Goal: Task Accomplishment & Management: Complete application form

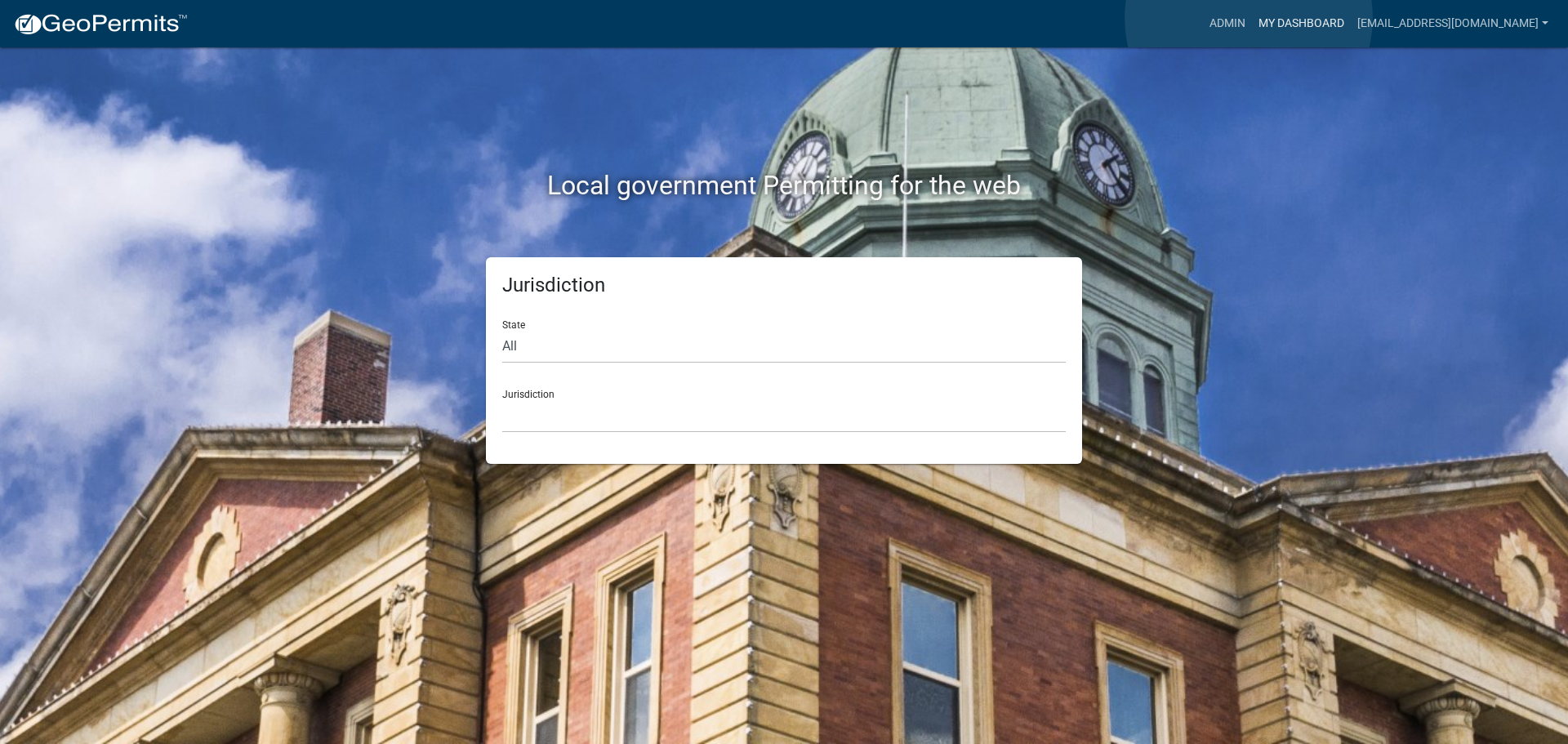
click at [1252, 18] on link "My Dashboard" at bounding box center [1301, 24] width 99 height 31
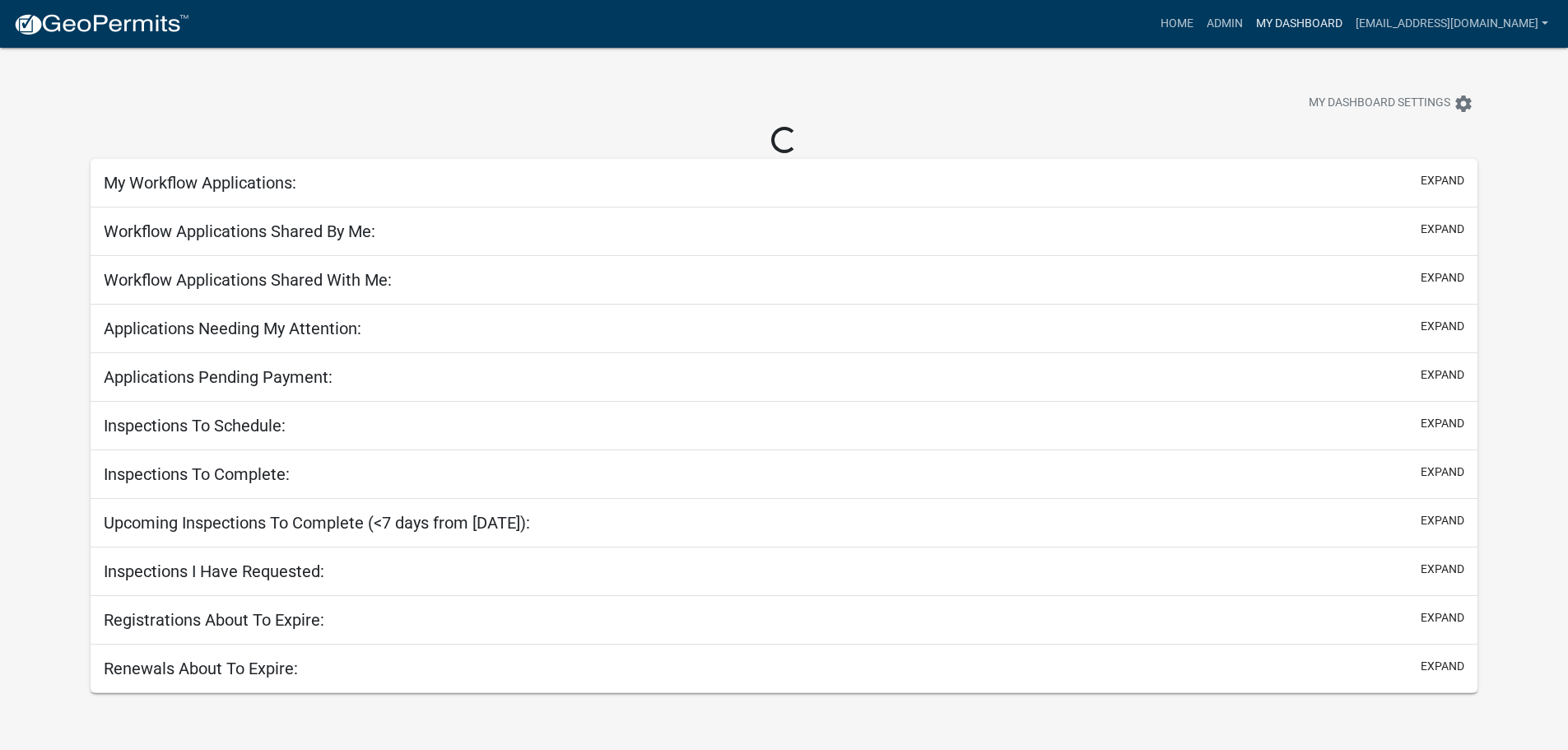
select select "3: 100"
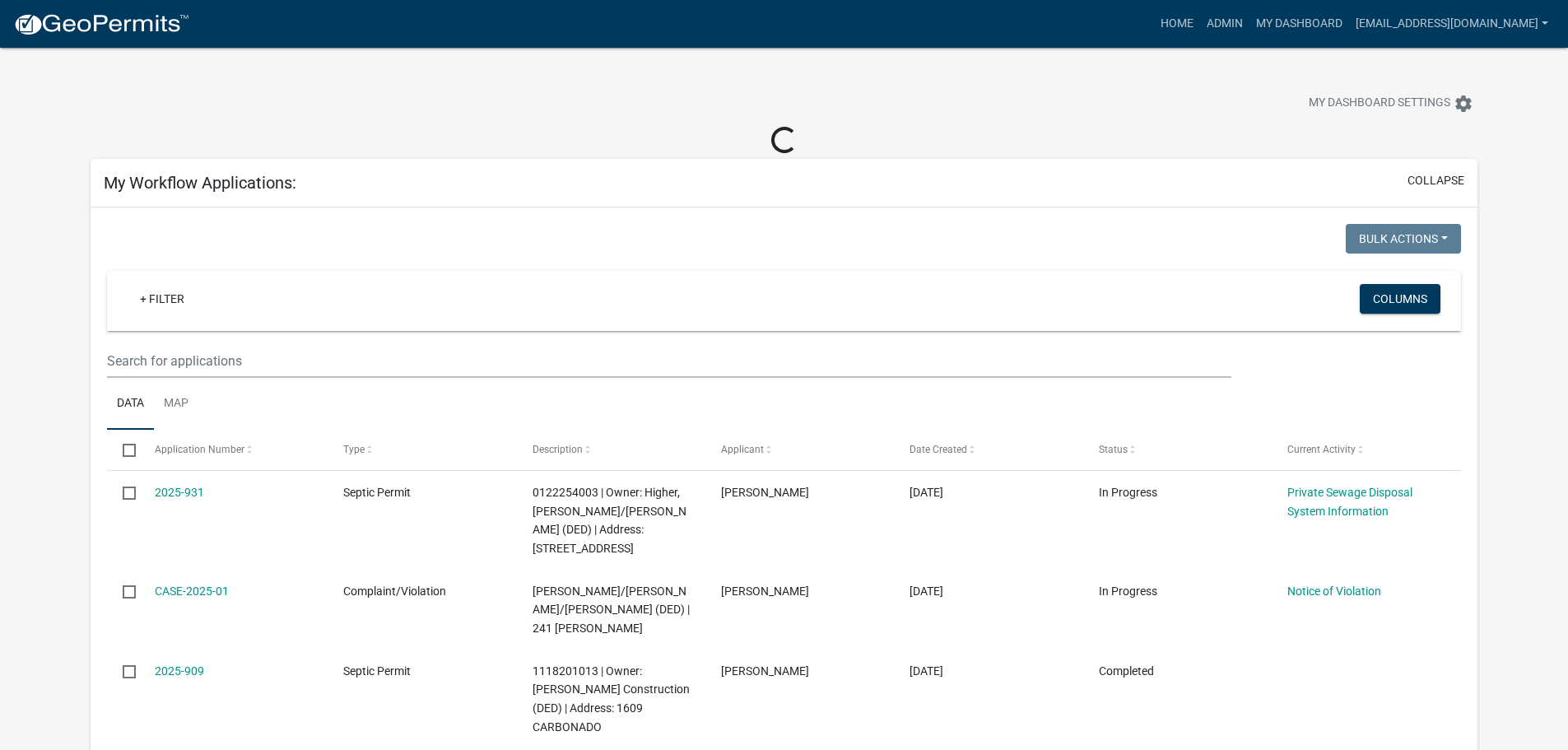
select select "3: 100"
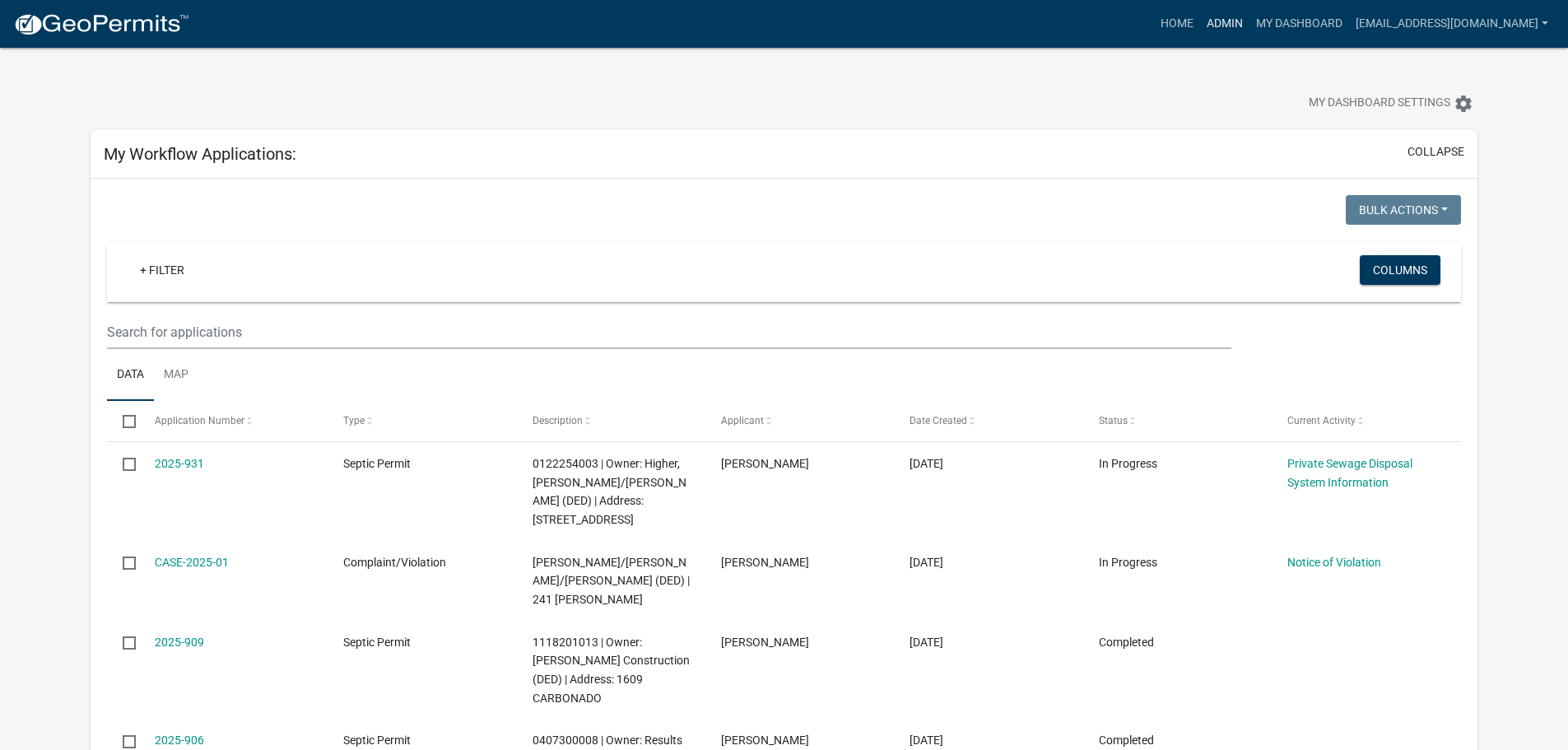
click at [1200, 28] on link "Admin" at bounding box center [1225, 24] width 49 height 31
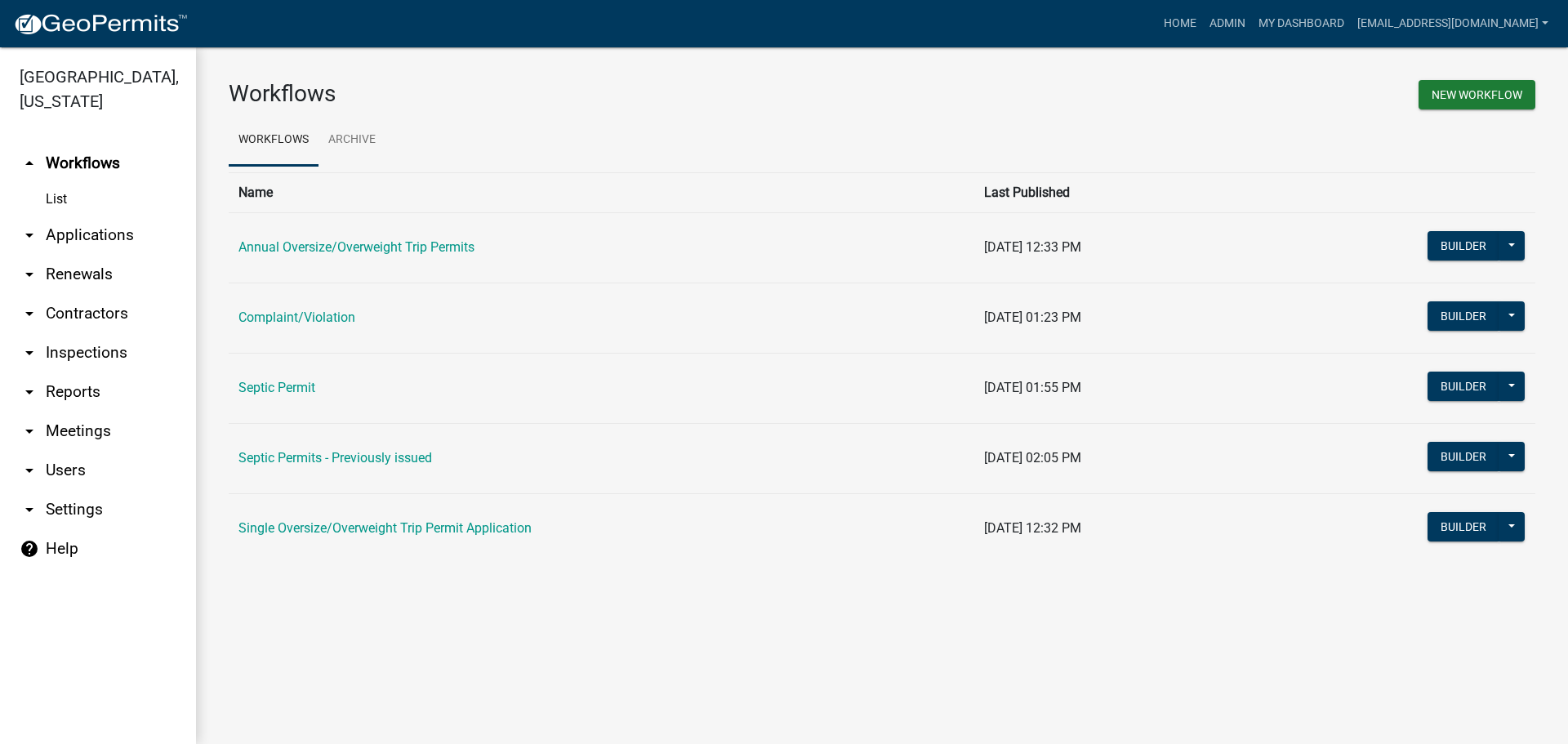
click at [283, 381] on link "Septic Permit" at bounding box center [276, 388] width 76 height 15
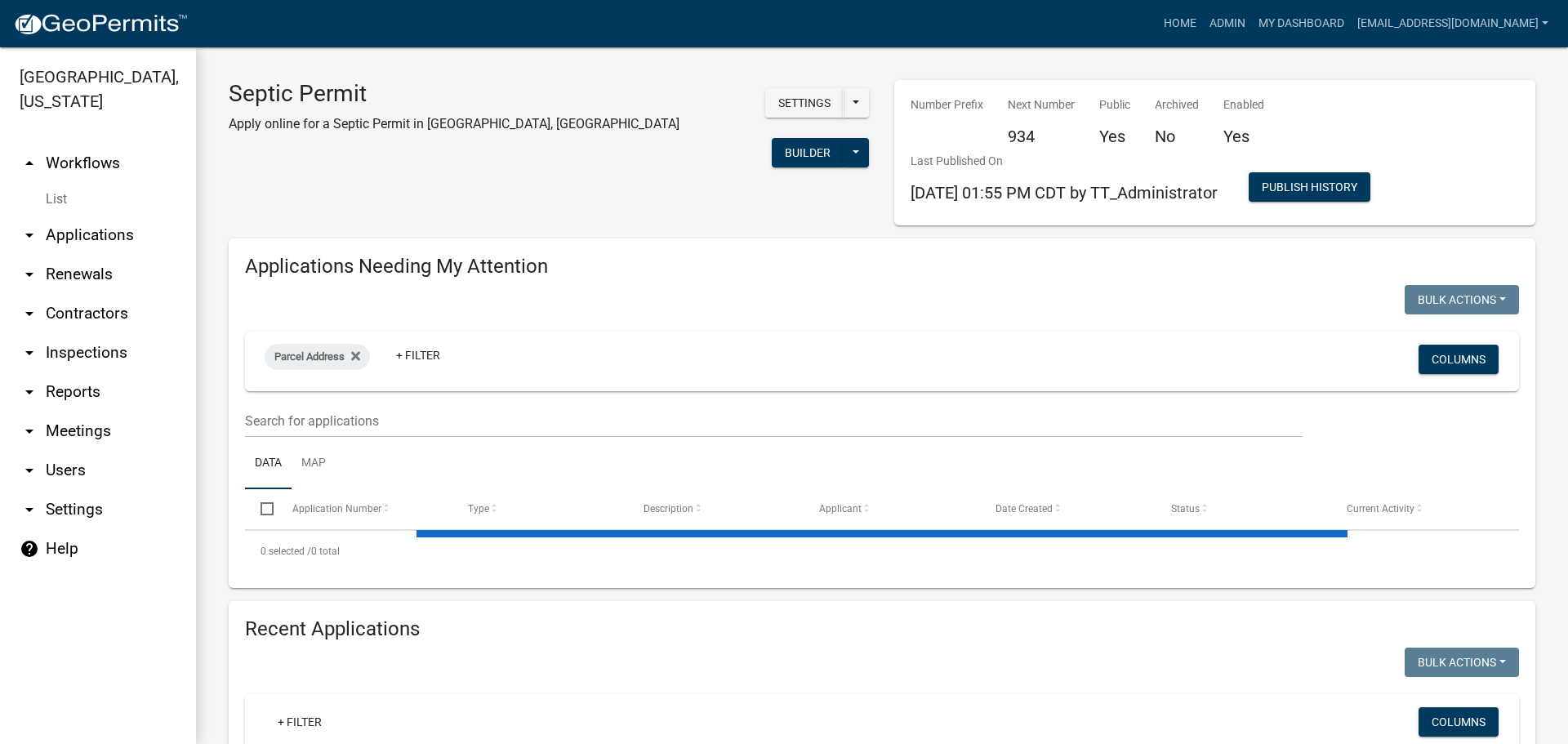
select select "3: 100"
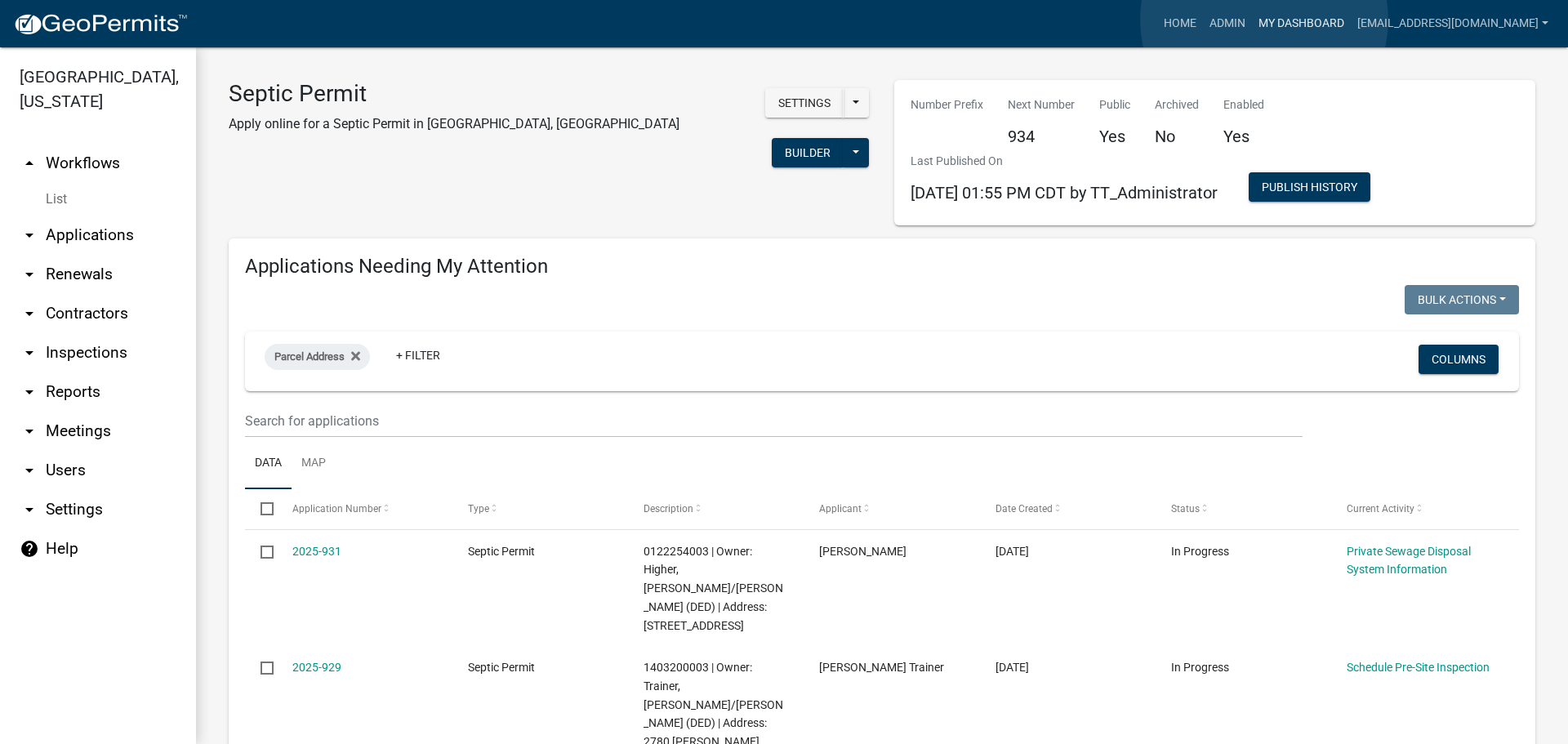
click at [1264, 20] on link "My Dashboard" at bounding box center [1301, 24] width 99 height 31
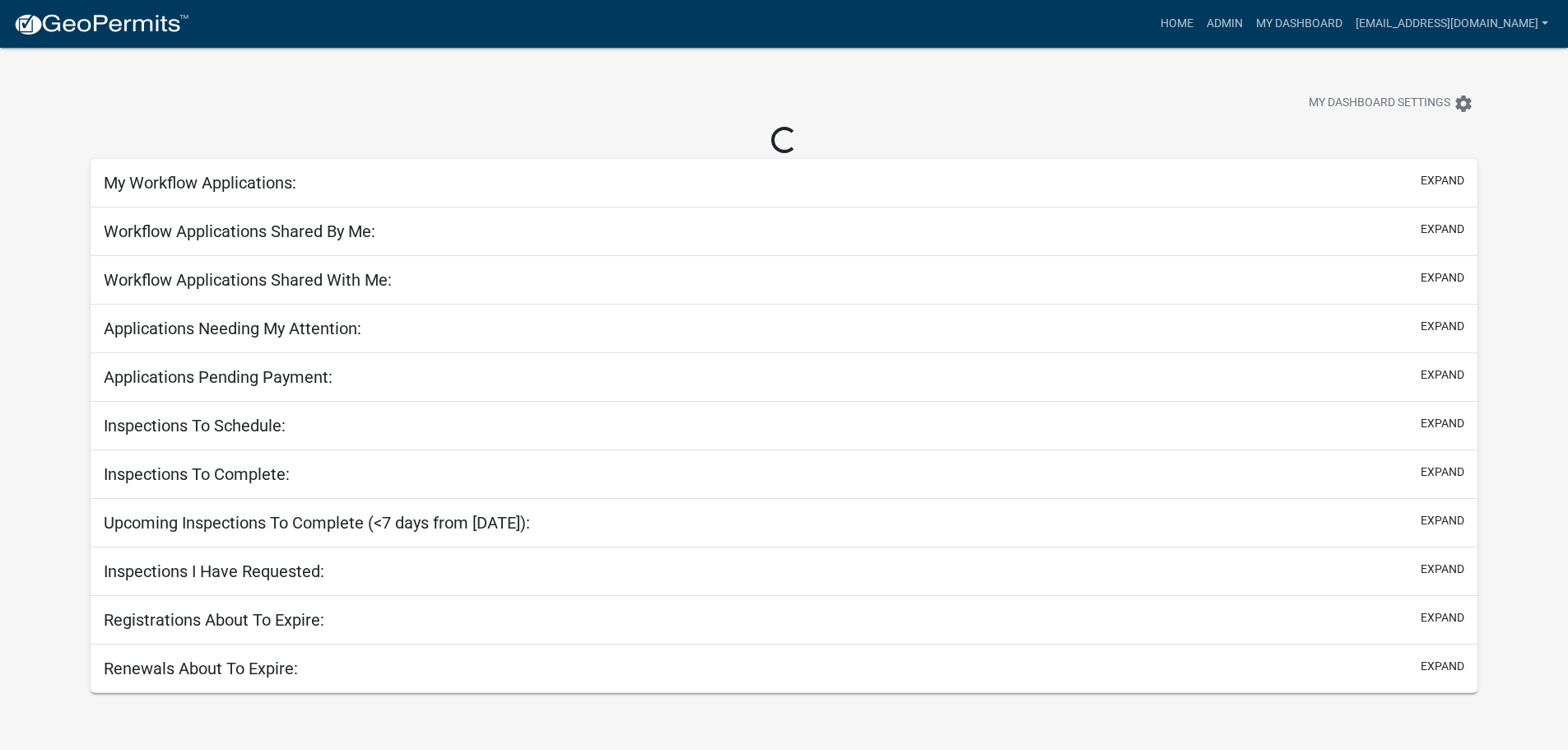
select select "3: 100"
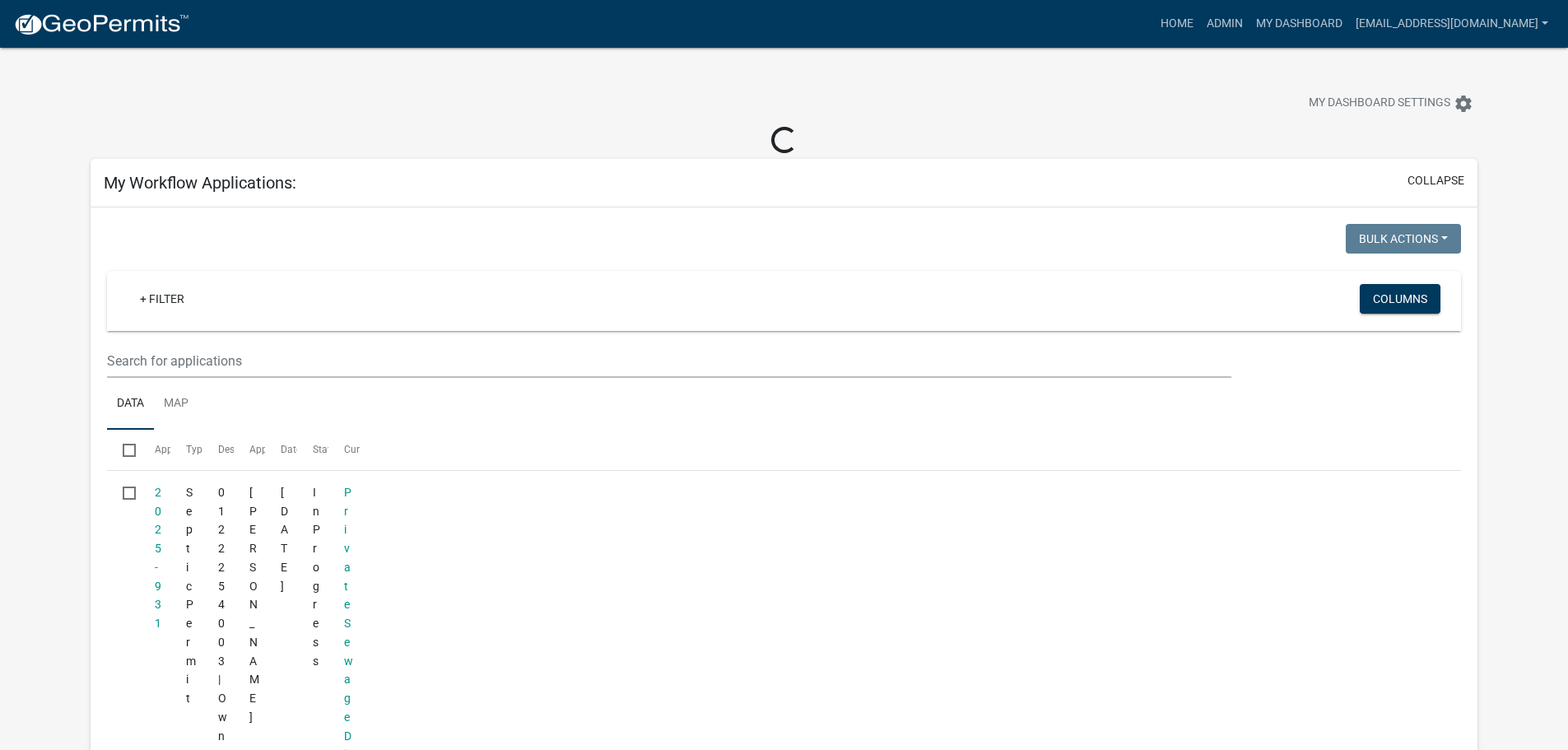
select select "3: 100"
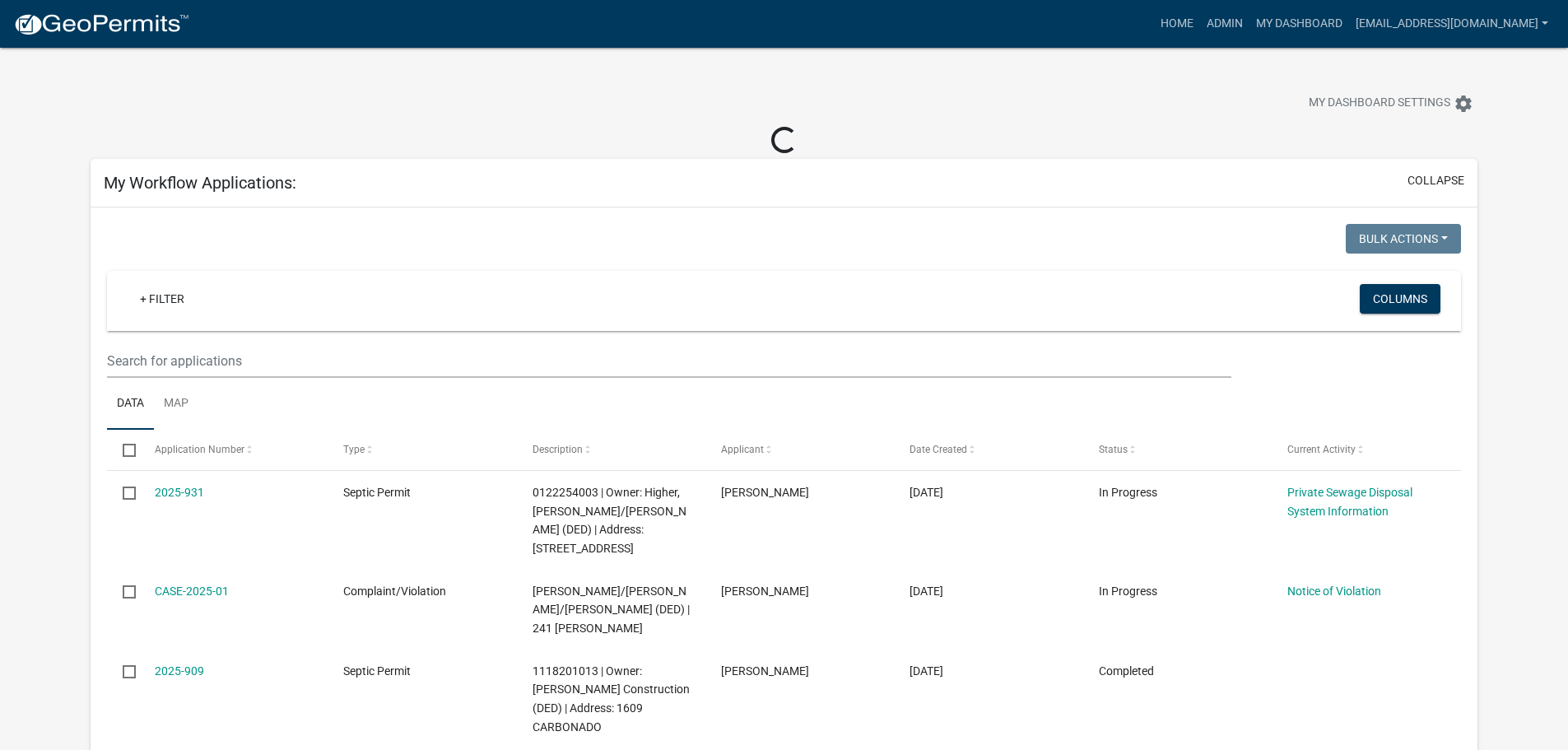
select select "3: 100"
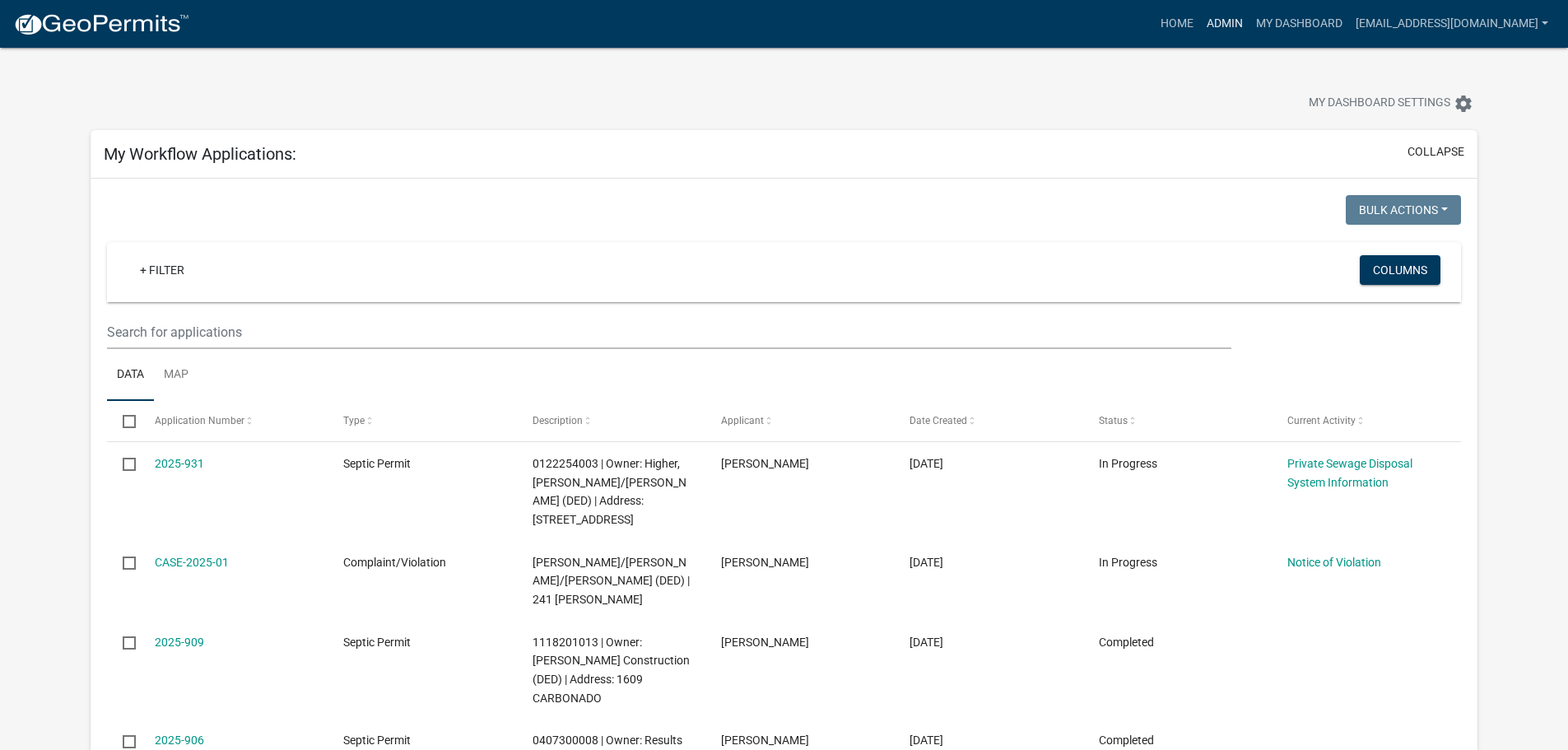
click at [1200, 21] on link "Admin" at bounding box center [1225, 24] width 49 height 31
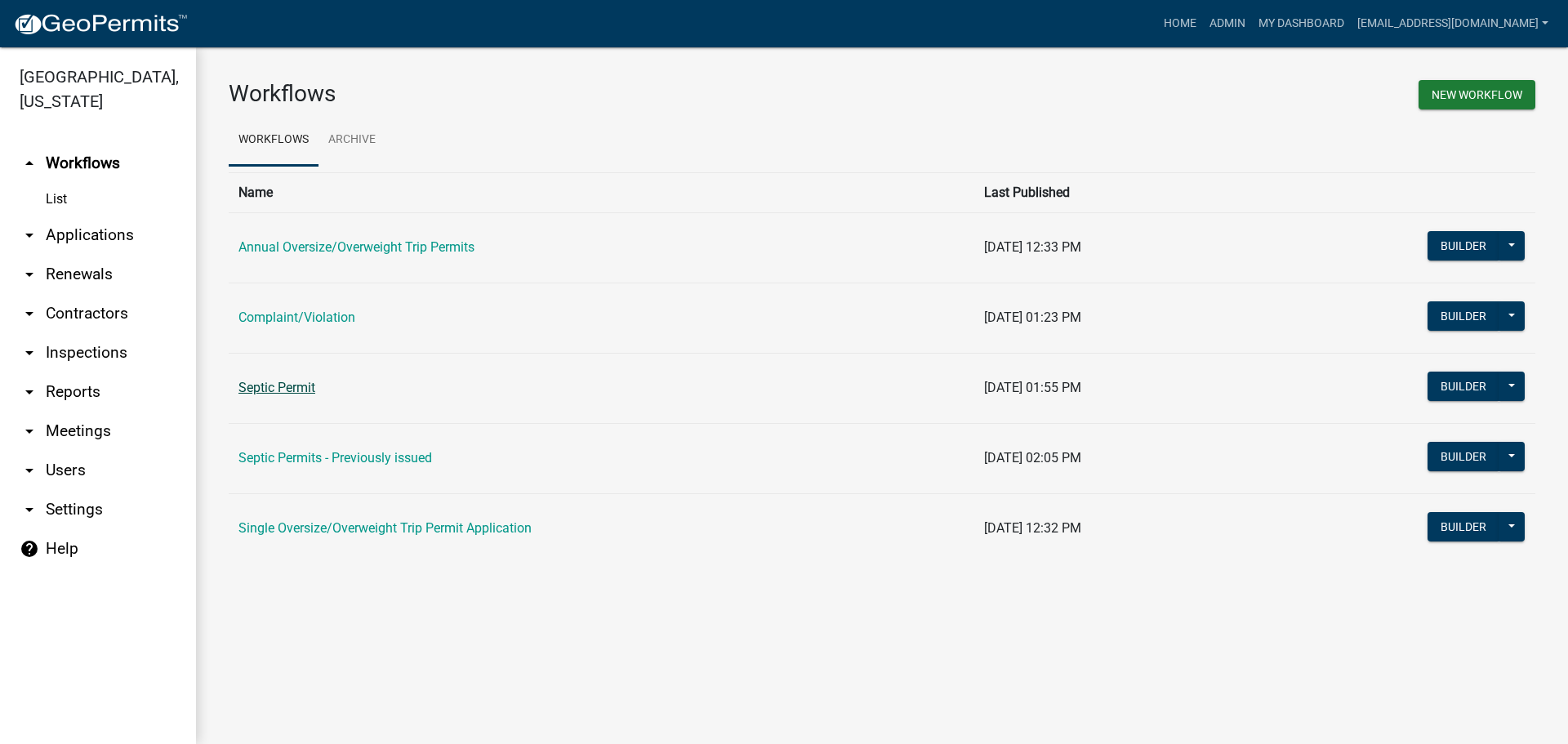
click at [293, 390] on link "Septic Permit" at bounding box center [276, 388] width 76 height 15
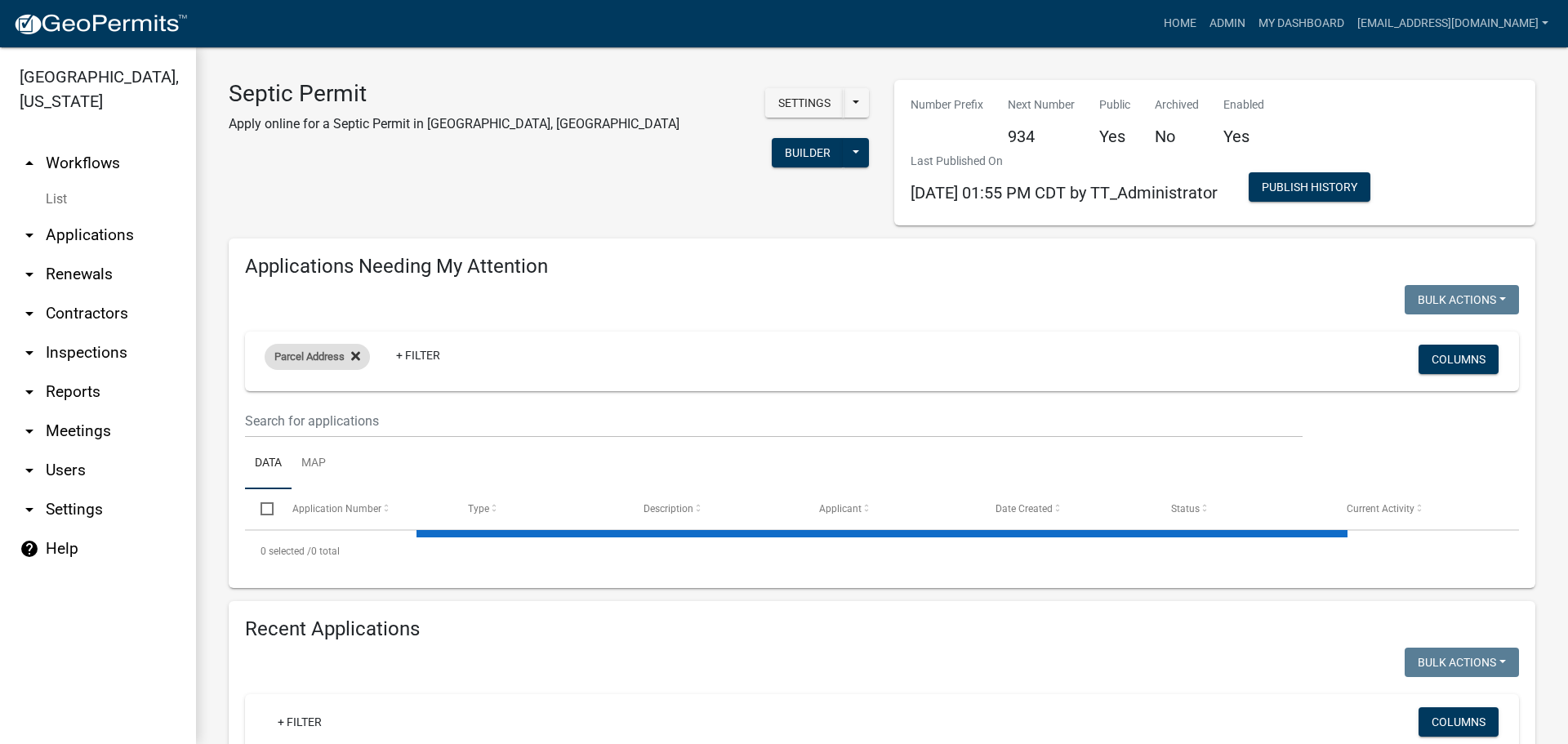
select select "3: 100"
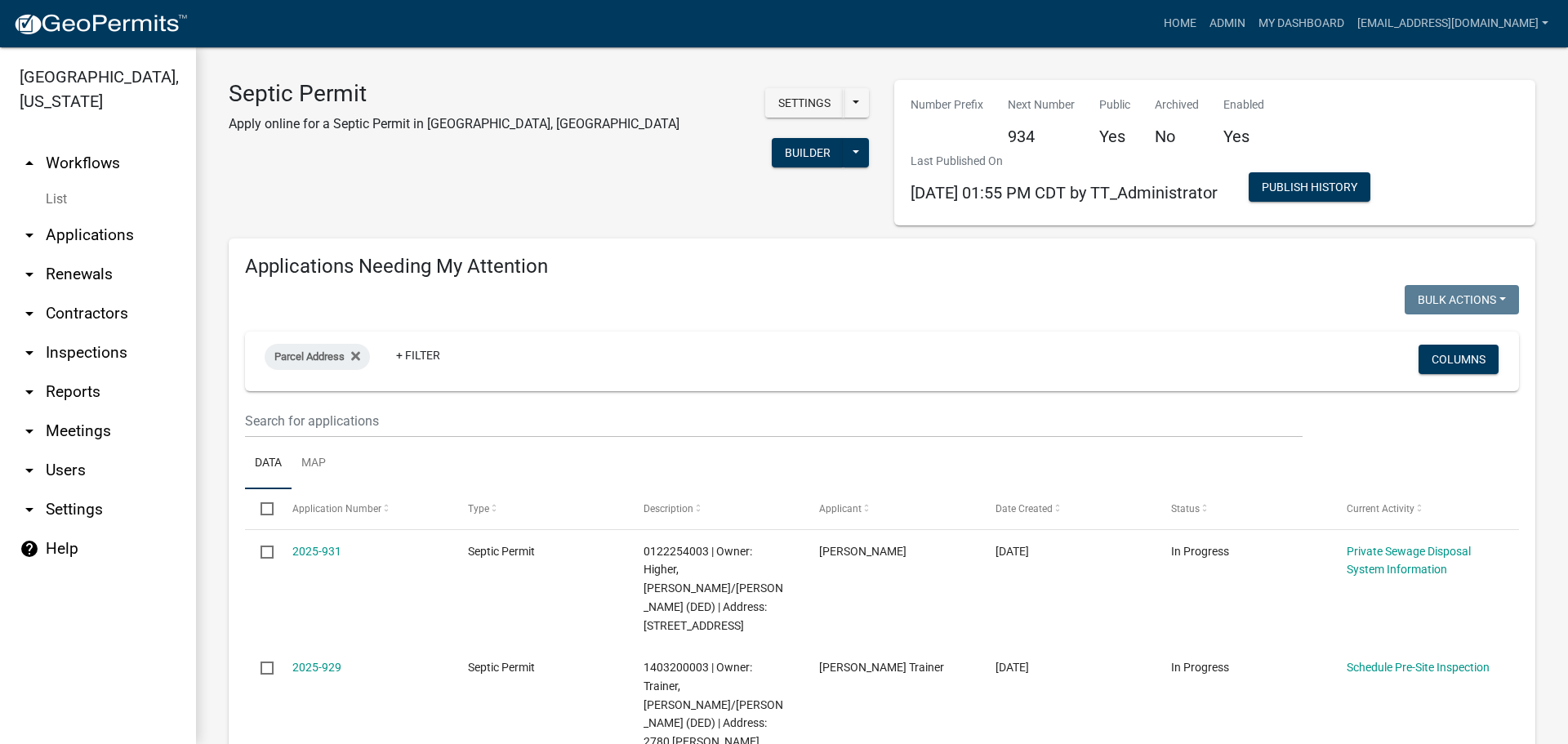
click at [330, 388] on div "Parcel Address + Filter Columns" at bounding box center [882, 361] width 1259 height 59
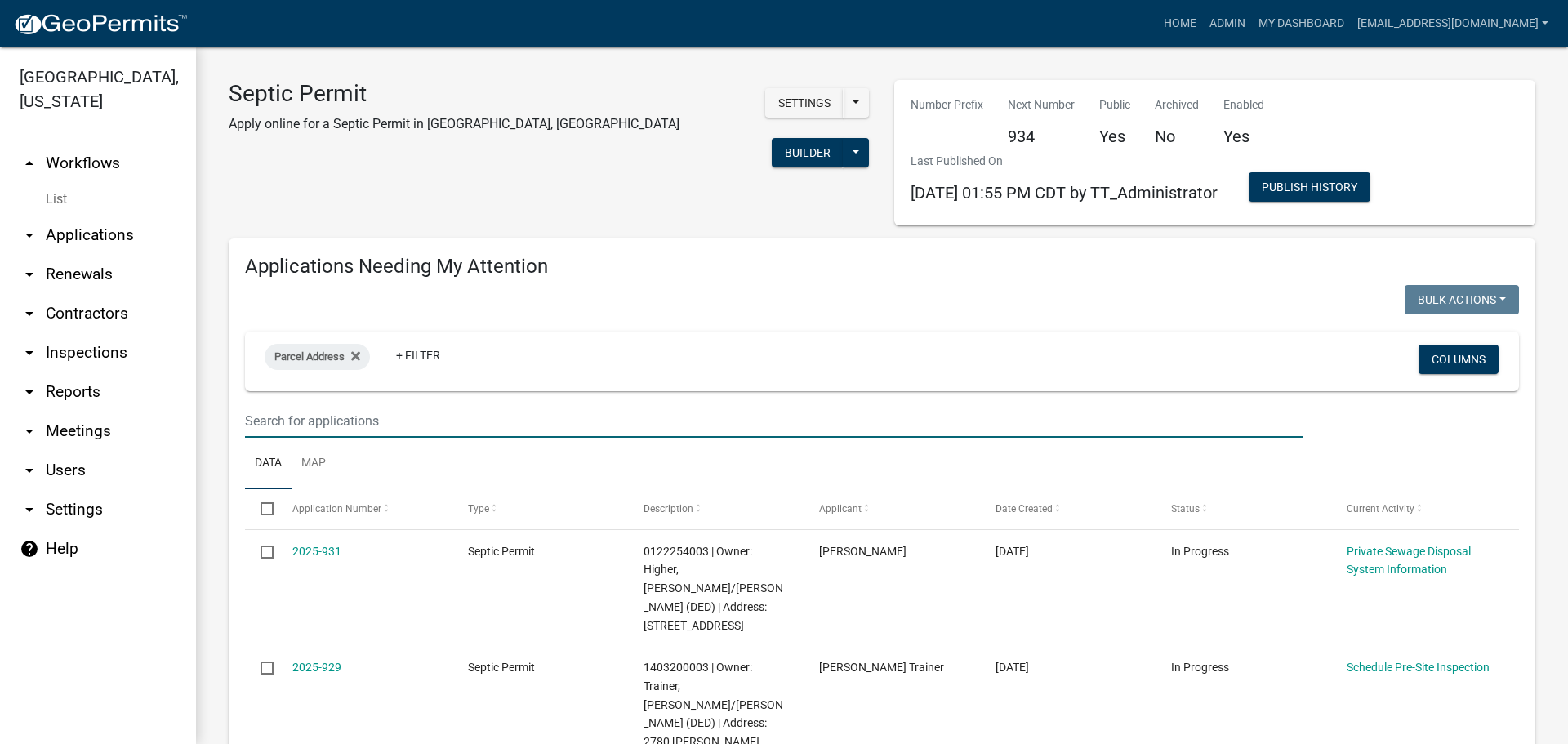
click at [327, 418] on input "text" at bounding box center [773, 422] width 1057 height 34
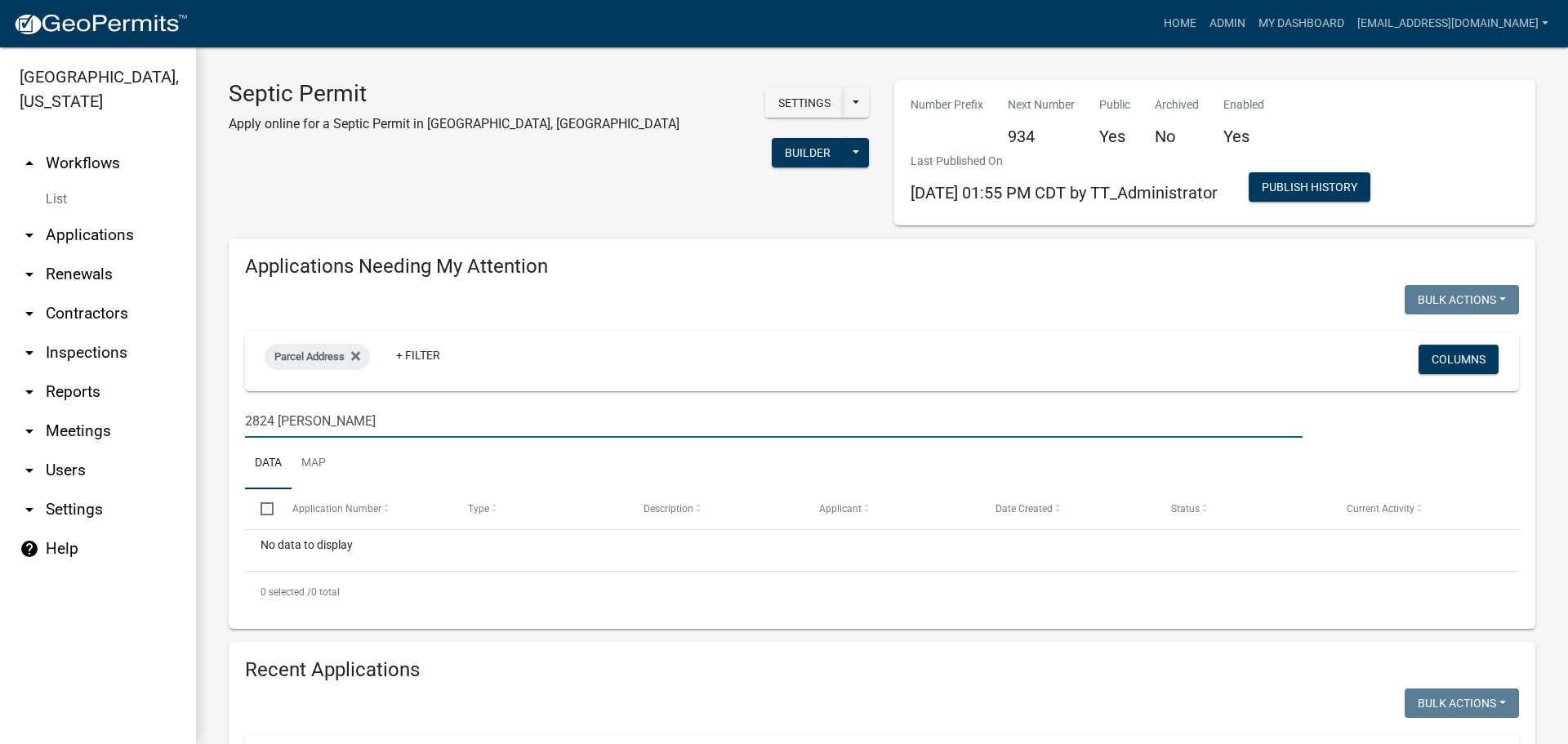
type input "2824 barrows"
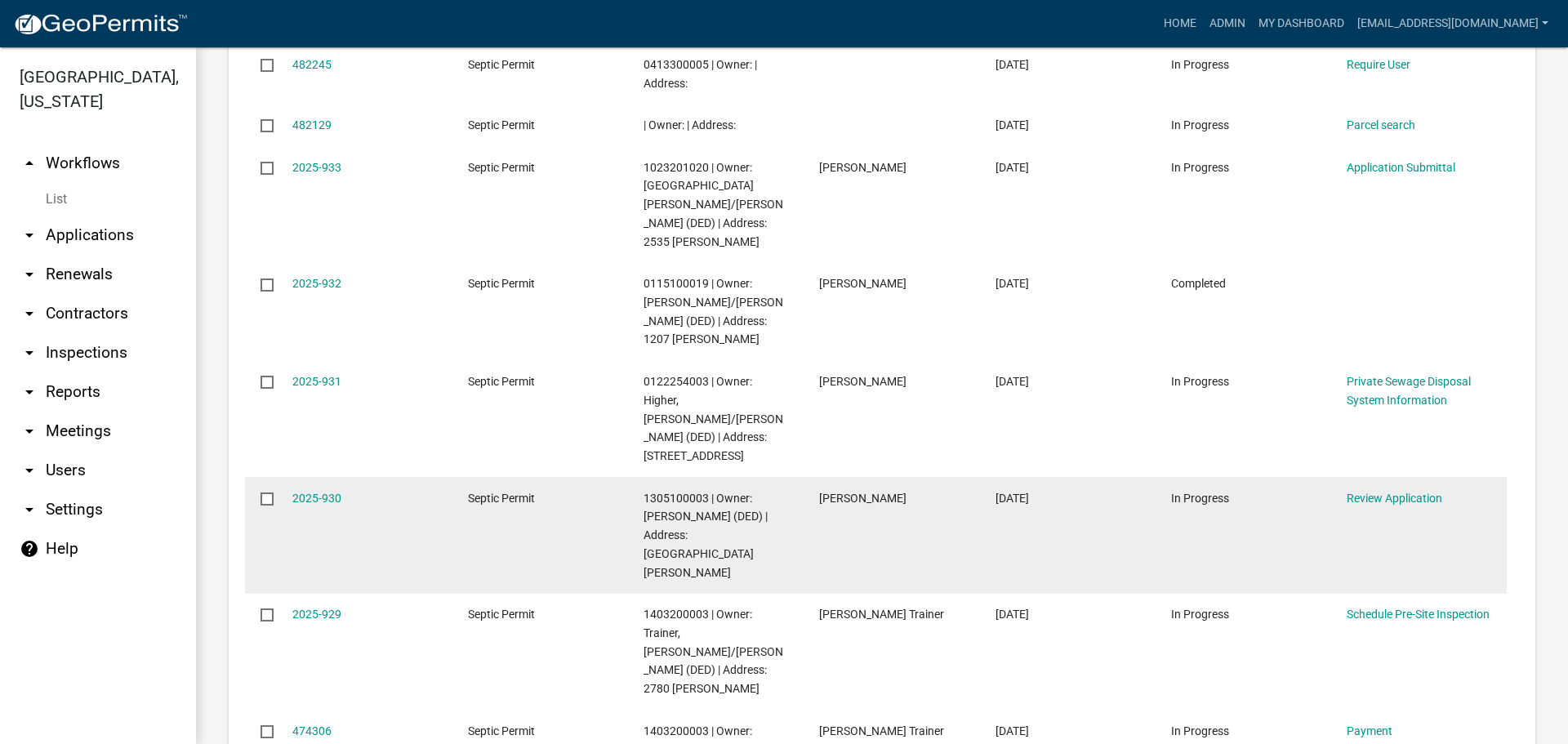
scroll to position [980, 0]
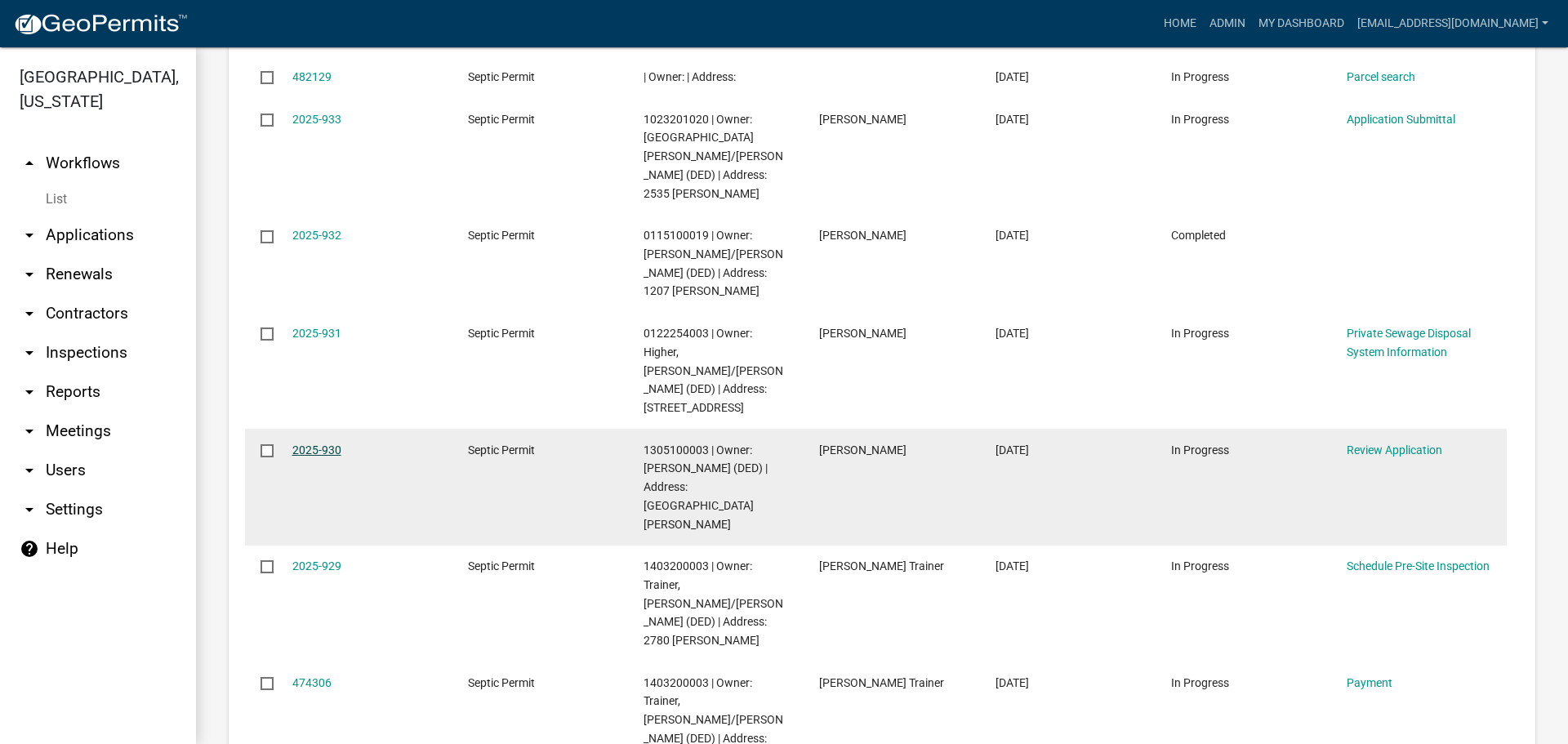
click at [305, 443] on link "2025-930" at bounding box center [317, 450] width 49 height 13
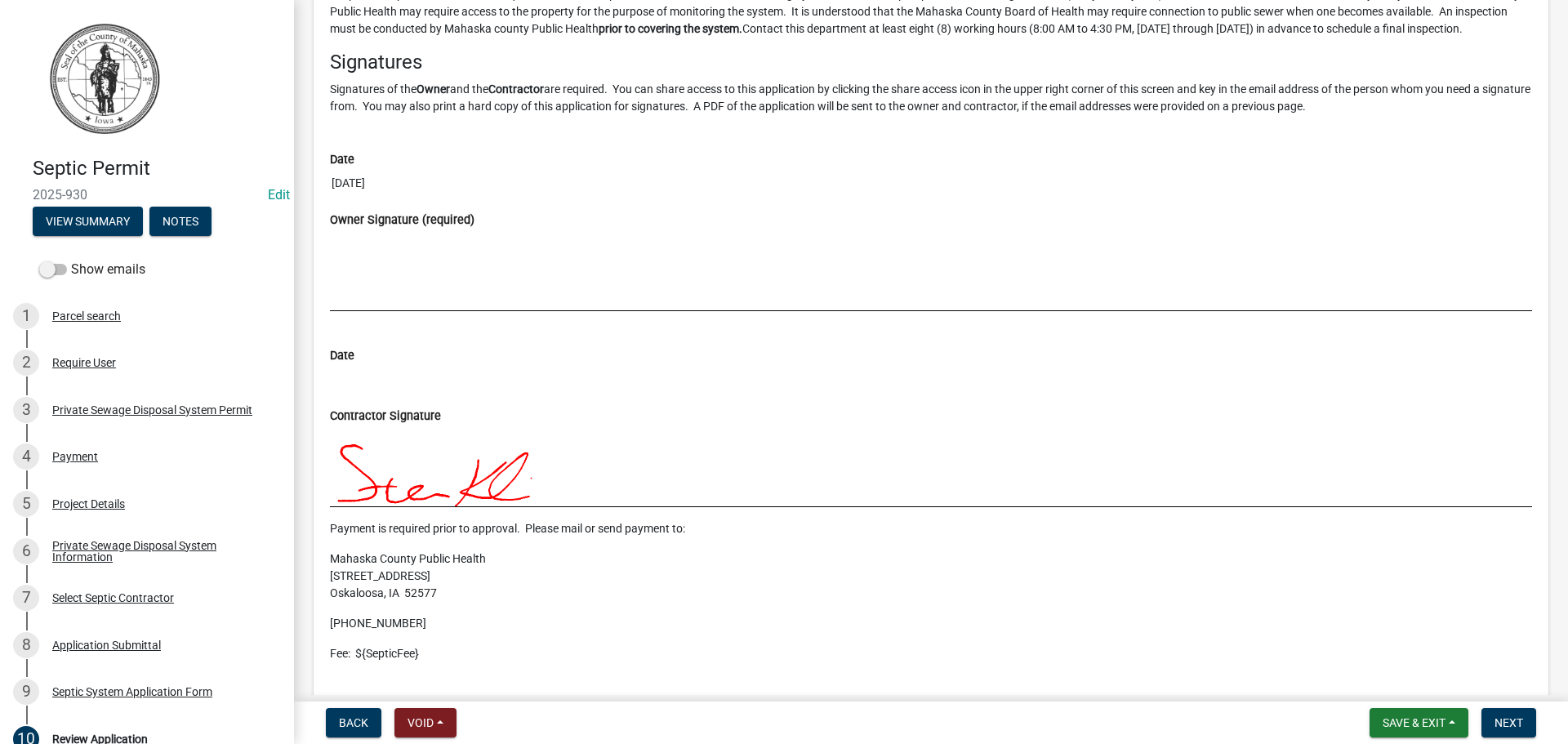
scroll to position [5436, 0]
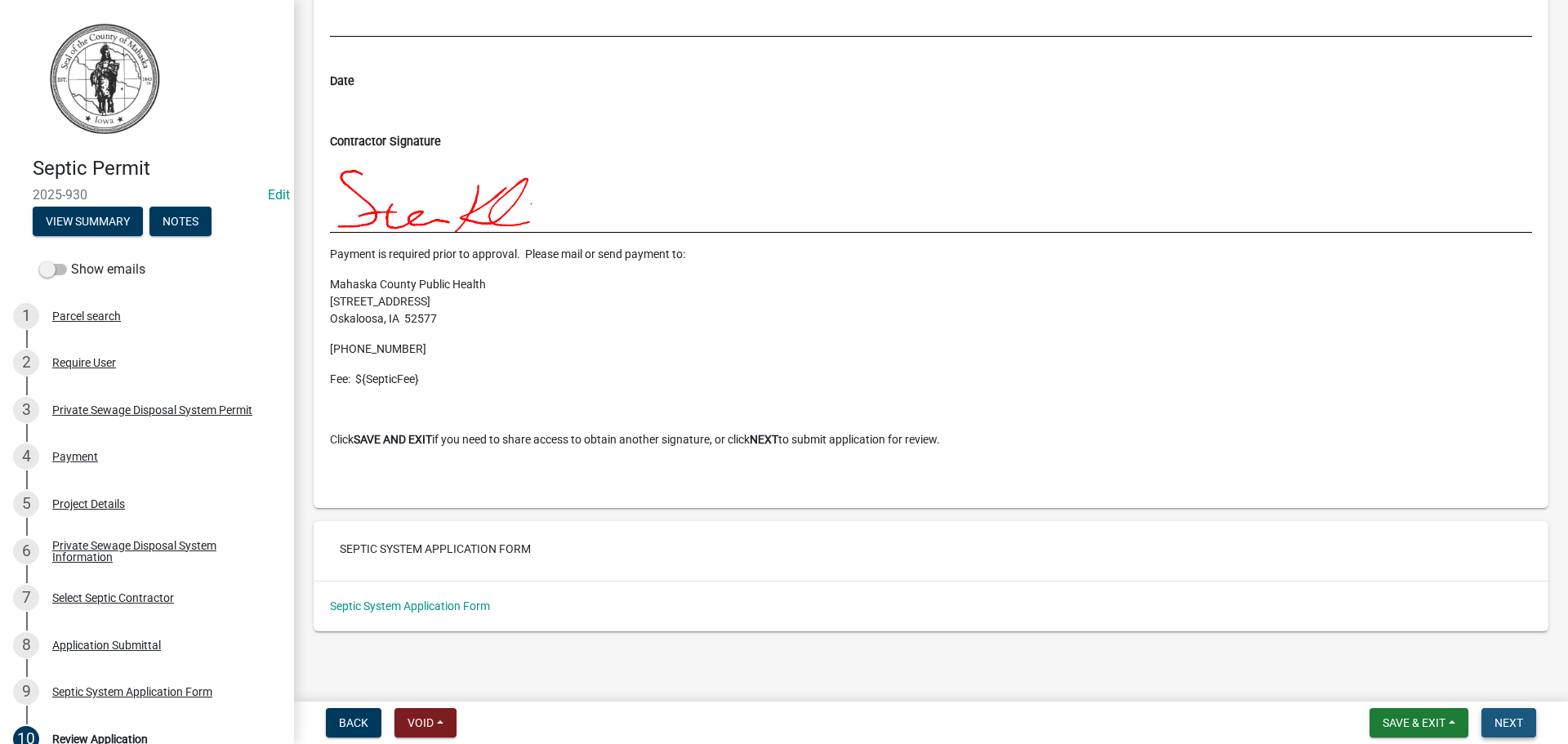
click at [1513, 720] on span "Next" at bounding box center [1509, 722] width 28 height 13
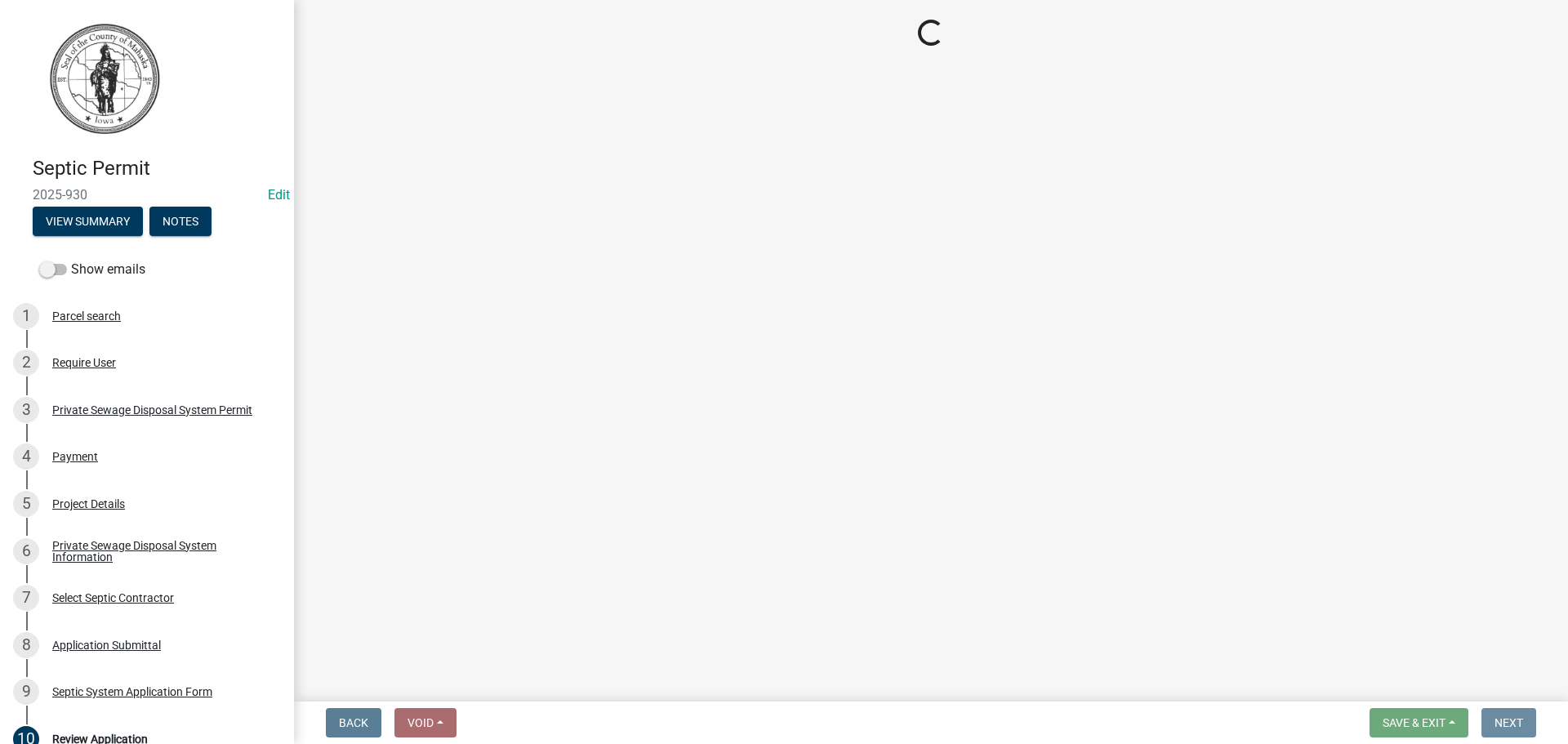
scroll to position [0, 0]
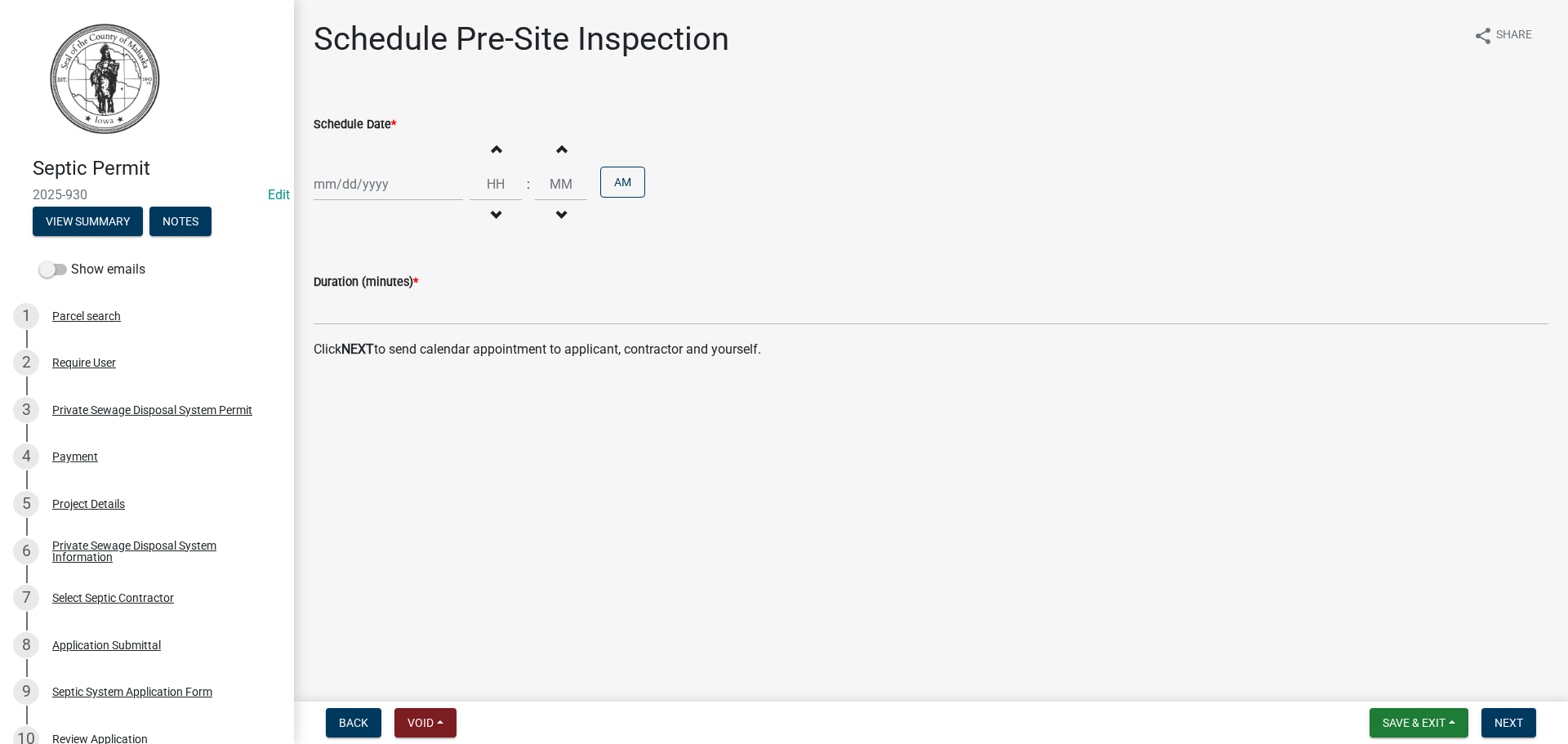
select select "9"
select select "2025"
click at [391, 186] on div "Jan Feb Mar Apr May Jun Jul Aug Sep Oct Nov Dec 1525 1526 1527 1528 1529 1530 1…" at bounding box center [388, 185] width 149 height 34
click at [322, 297] on div "8" at bounding box center [330, 297] width 26 height 26
type input "[DATE]"
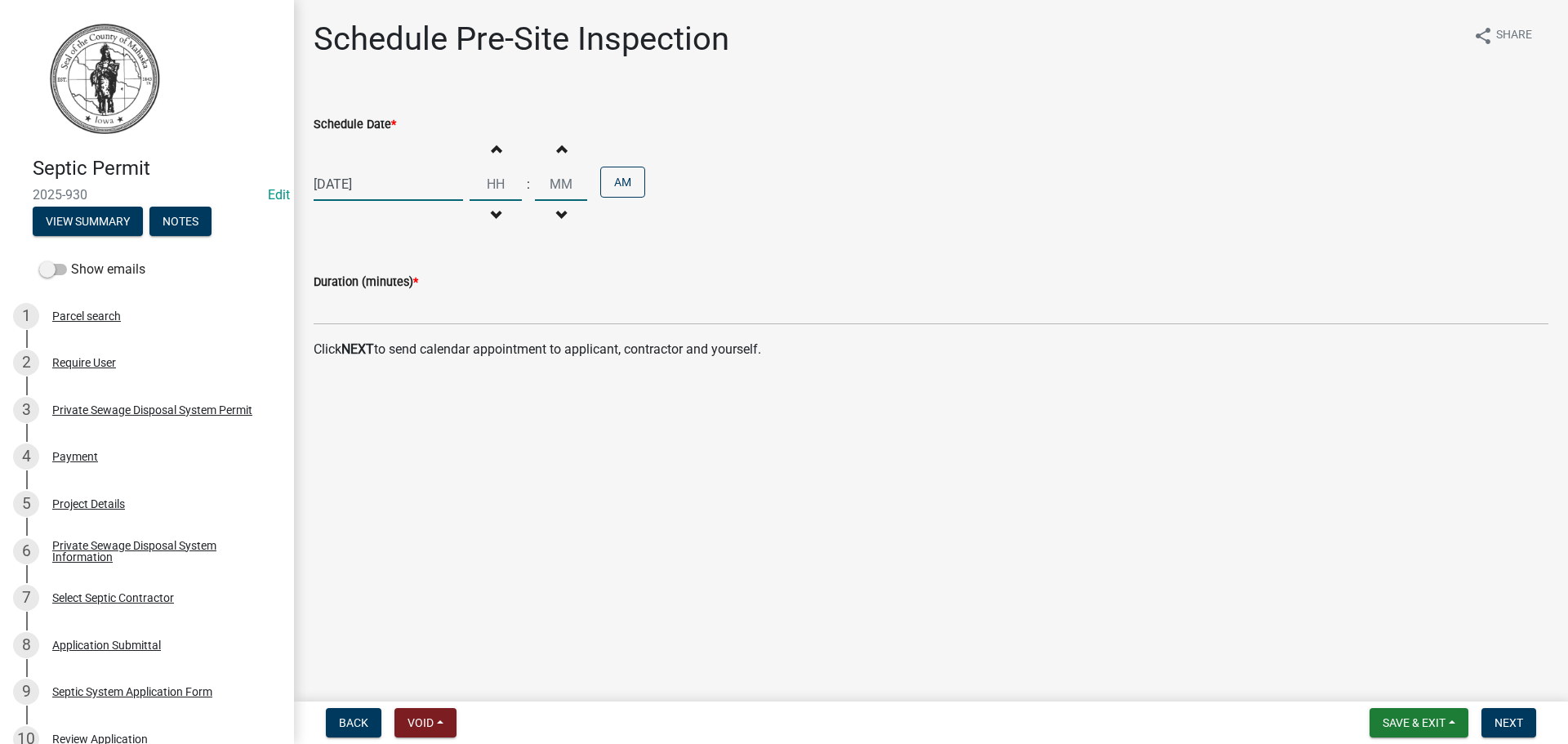
click at [500, 184] on input "Hours" at bounding box center [495, 185] width 52 height 34
type input "03"
type input "00"
click at [552, 190] on input "00" at bounding box center [560, 185] width 52 height 34
click at [600, 180] on button "AM" at bounding box center [622, 182] width 45 height 31
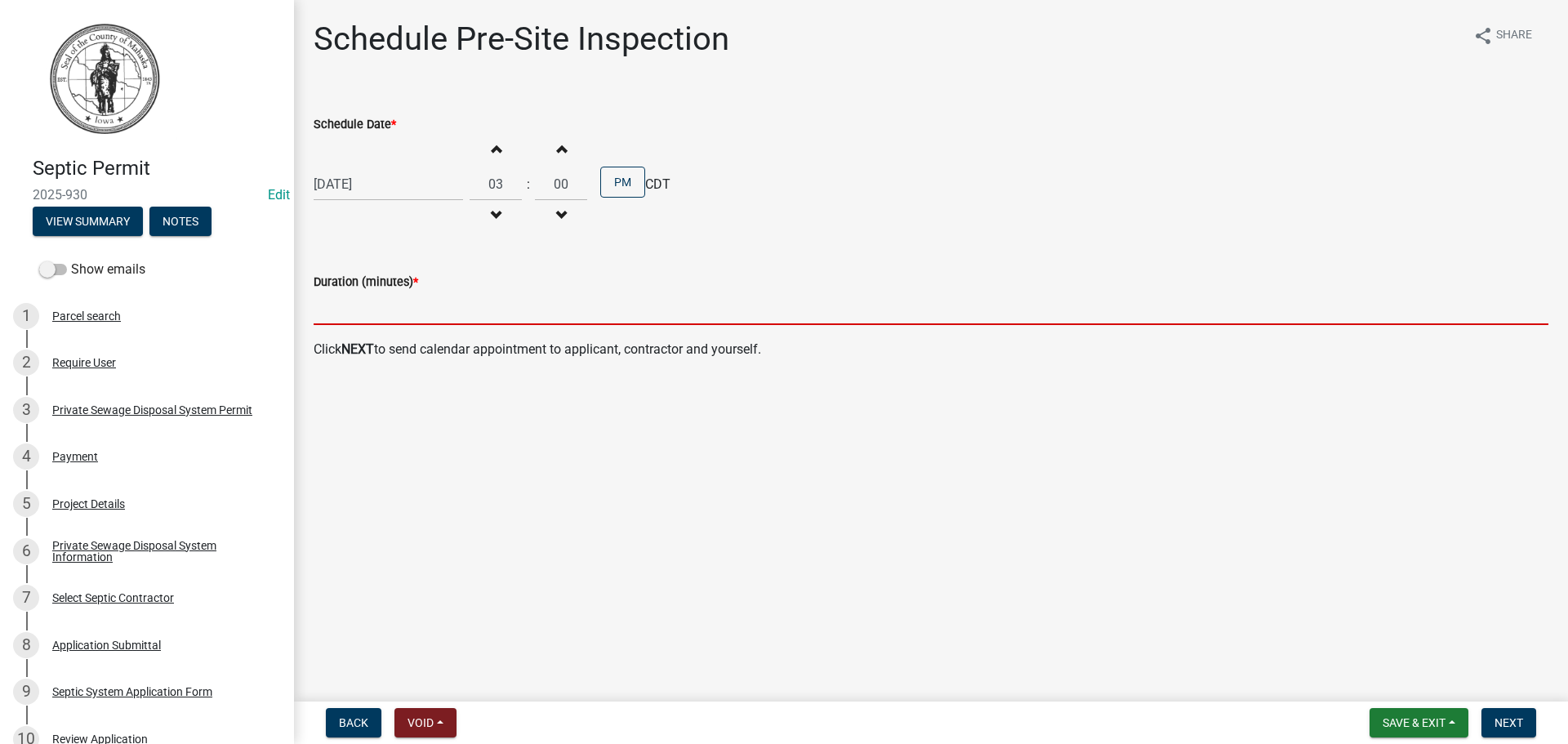
click at [409, 312] on input "text" at bounding box center [931, 308] width 1234 height 34
type input "15"
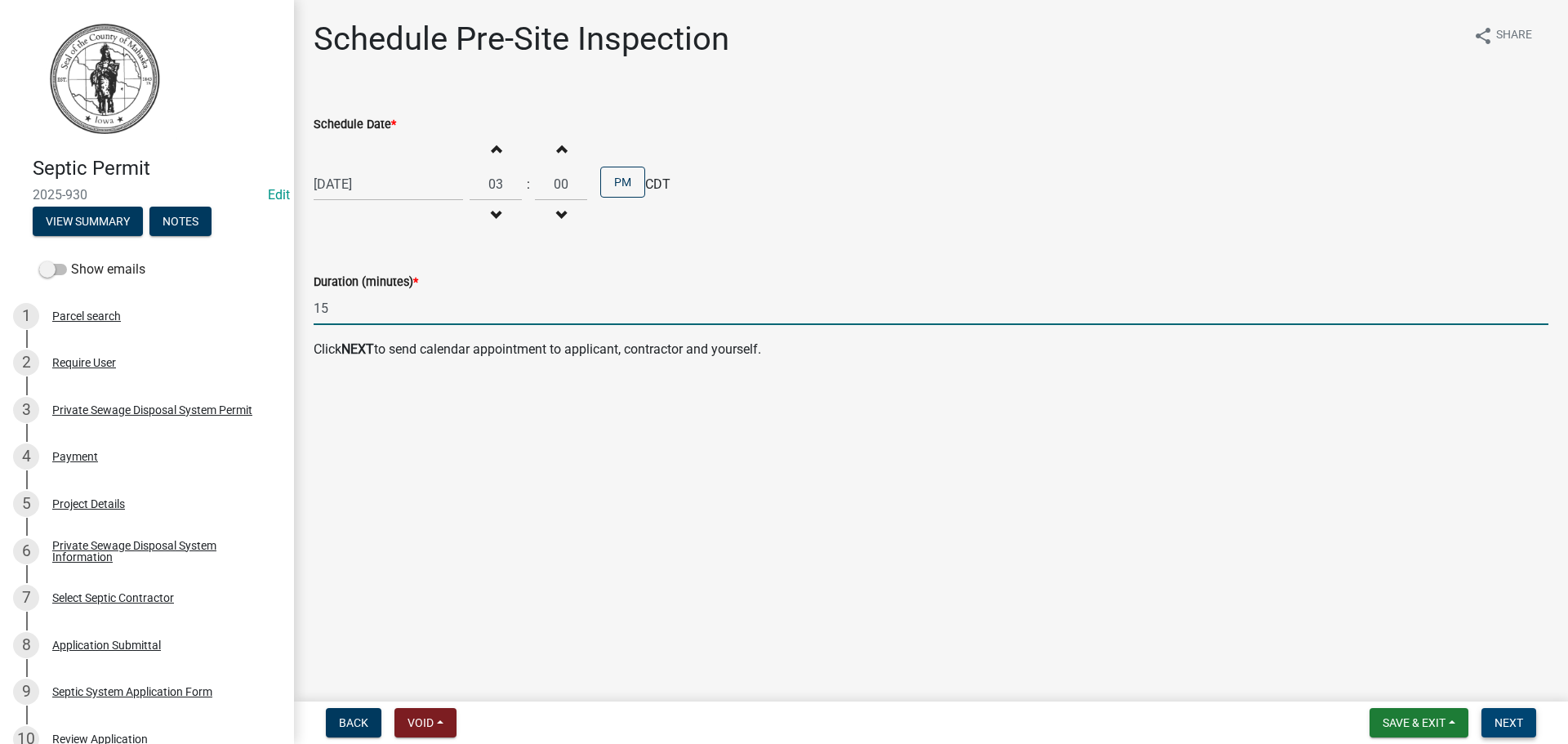
click at [1506, 726] on span "Next" at bounding box center [1509, 722] width 28 height 13
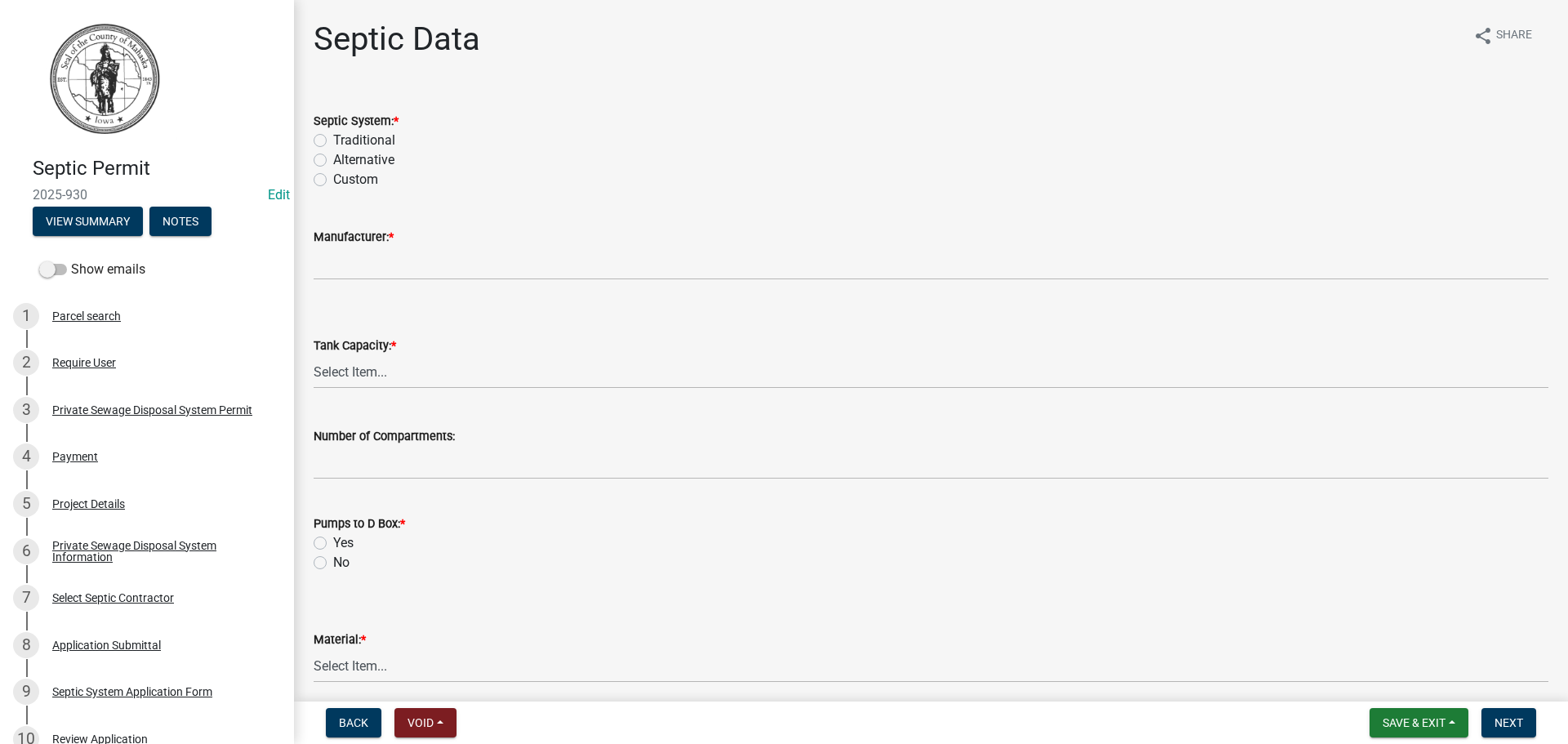
click at [333, 141] on label "Traditional" at bounding box center [364, 141] width 62 height 20
click at [333, 141] on input "Traditional" at bounding box center [338, 136] width 10 height 10
radio input "true"
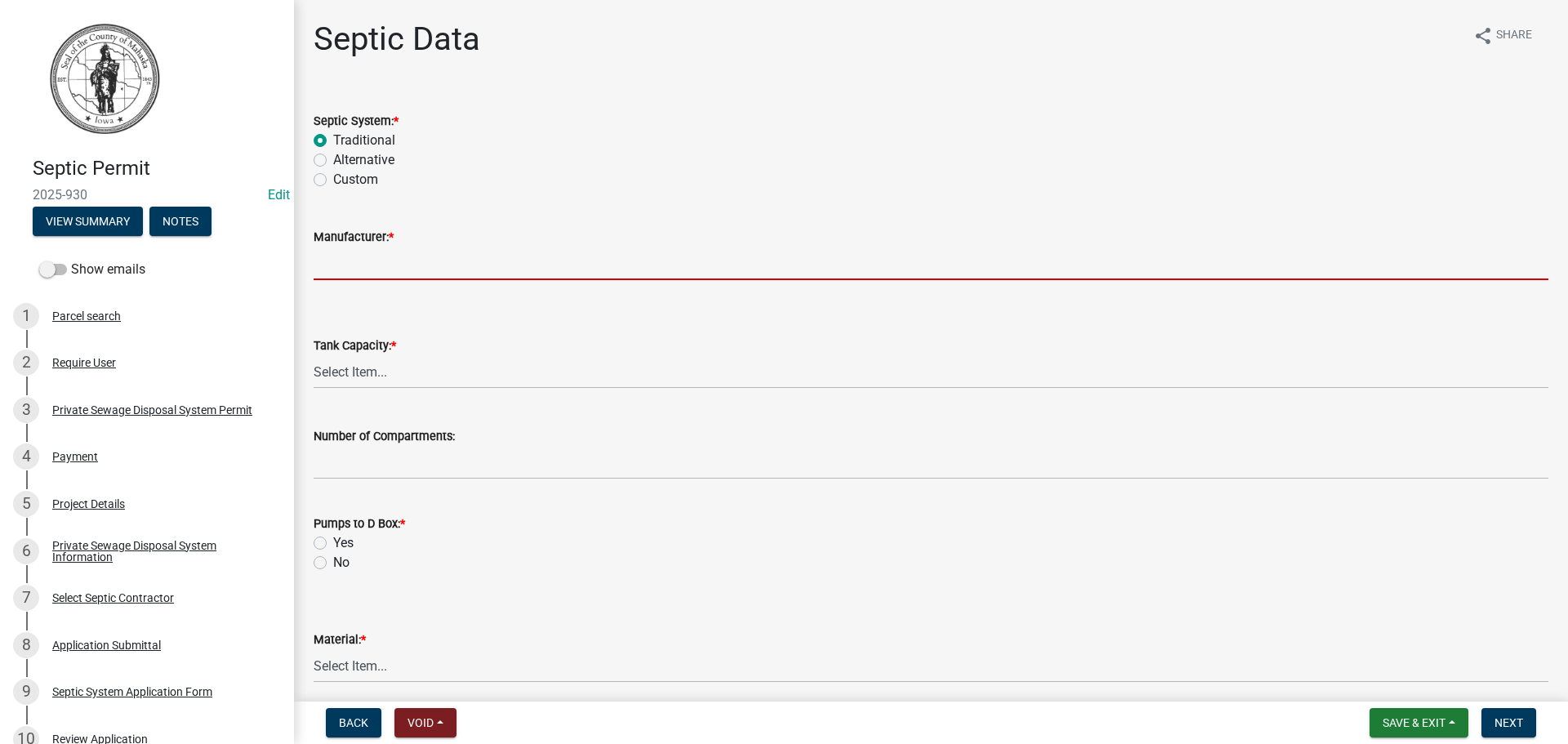
click at [362, 256] on input "Manufacturer: *" at bounding box center [931, 264] width 1234 height 34
click at [107, 223] on button "View Summary" at bounding box center [88, 221] width 110 height 29
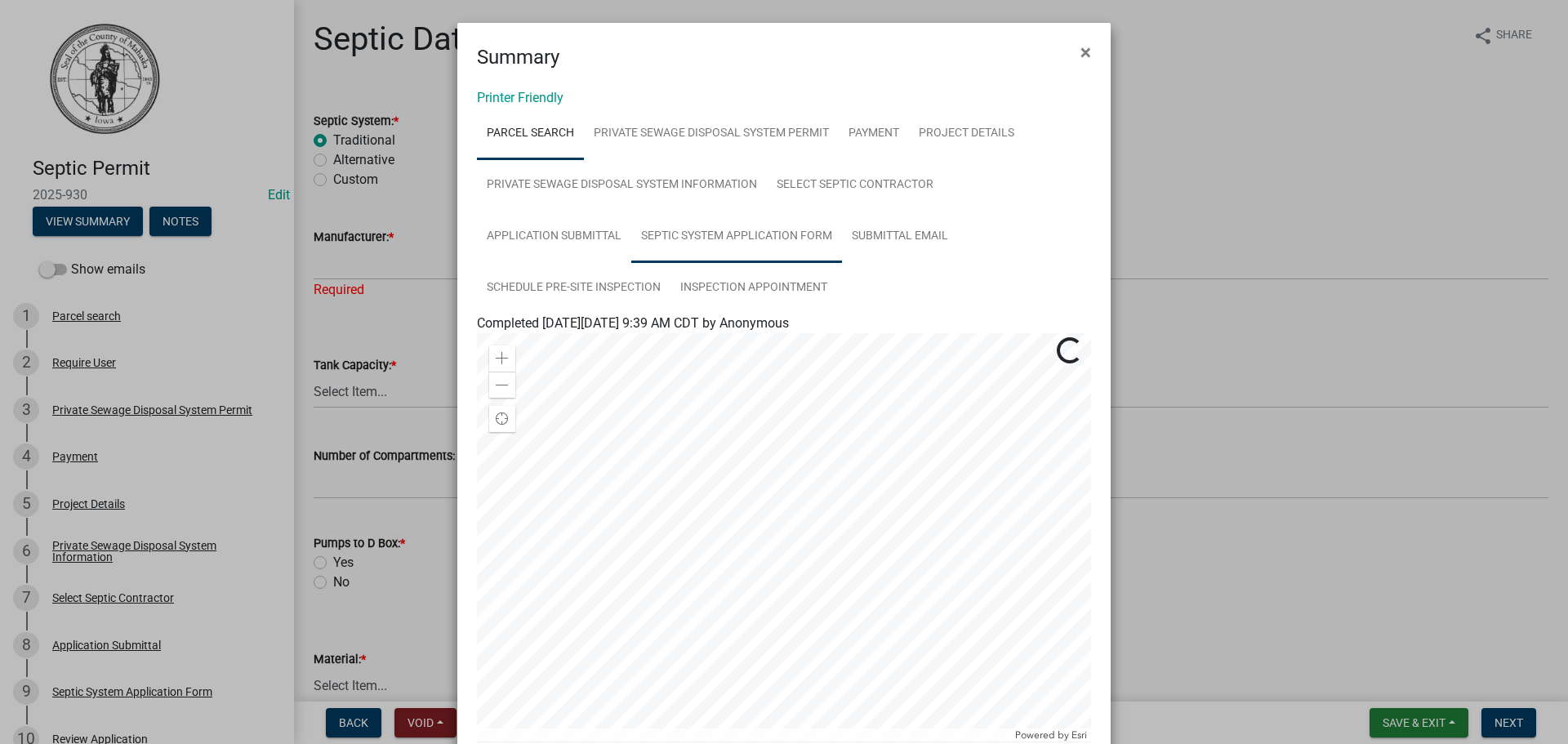
click at [731, 235] on link "Septic System Application Form" at bounding box center [735, 236] width 210 height 52
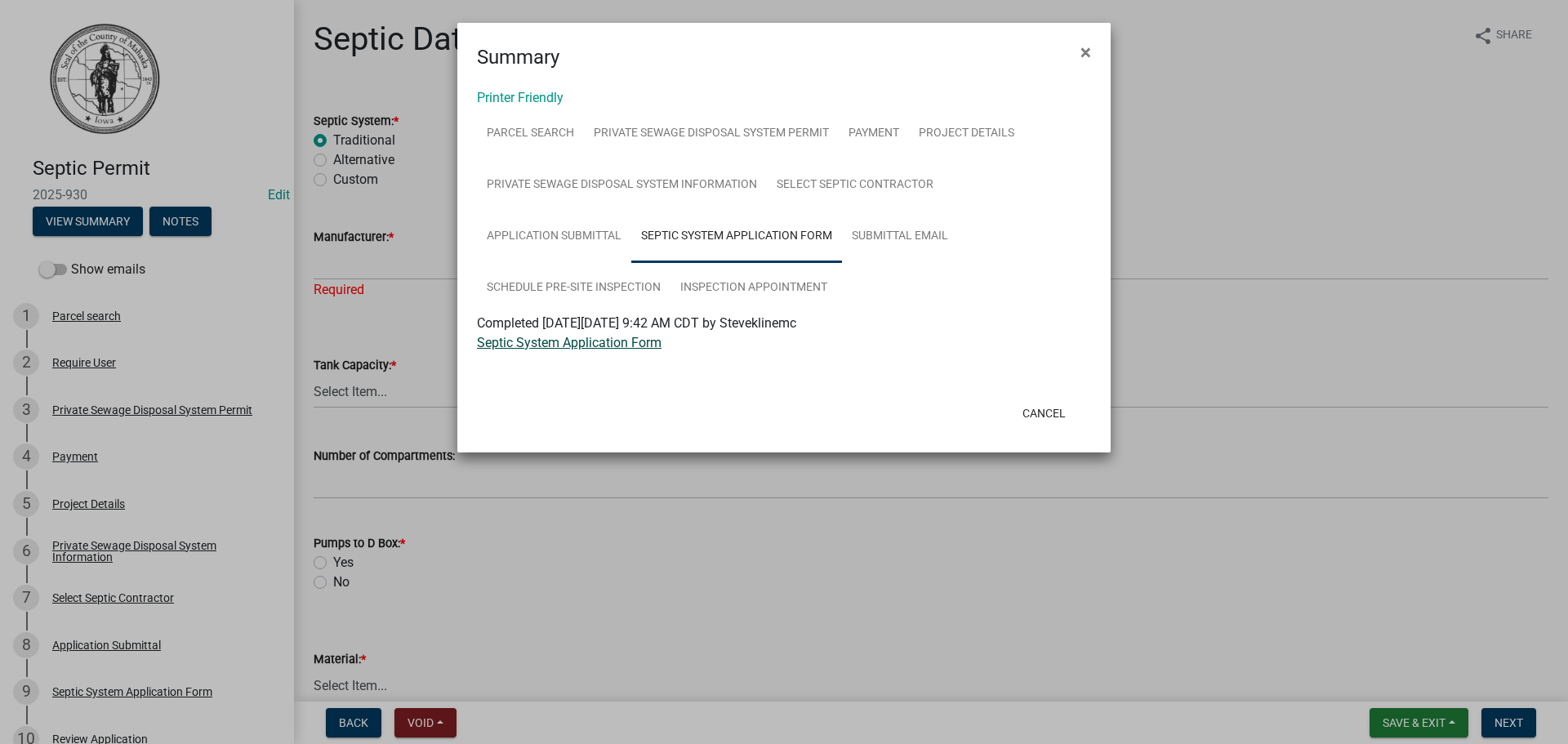
click at [597, 346] on link "Septic System Application Form" at bounding box center [569, 342] width 185 height 15
click at [1090, 53] on span "×" at bounding box center [1085, 52] width 10 height 23
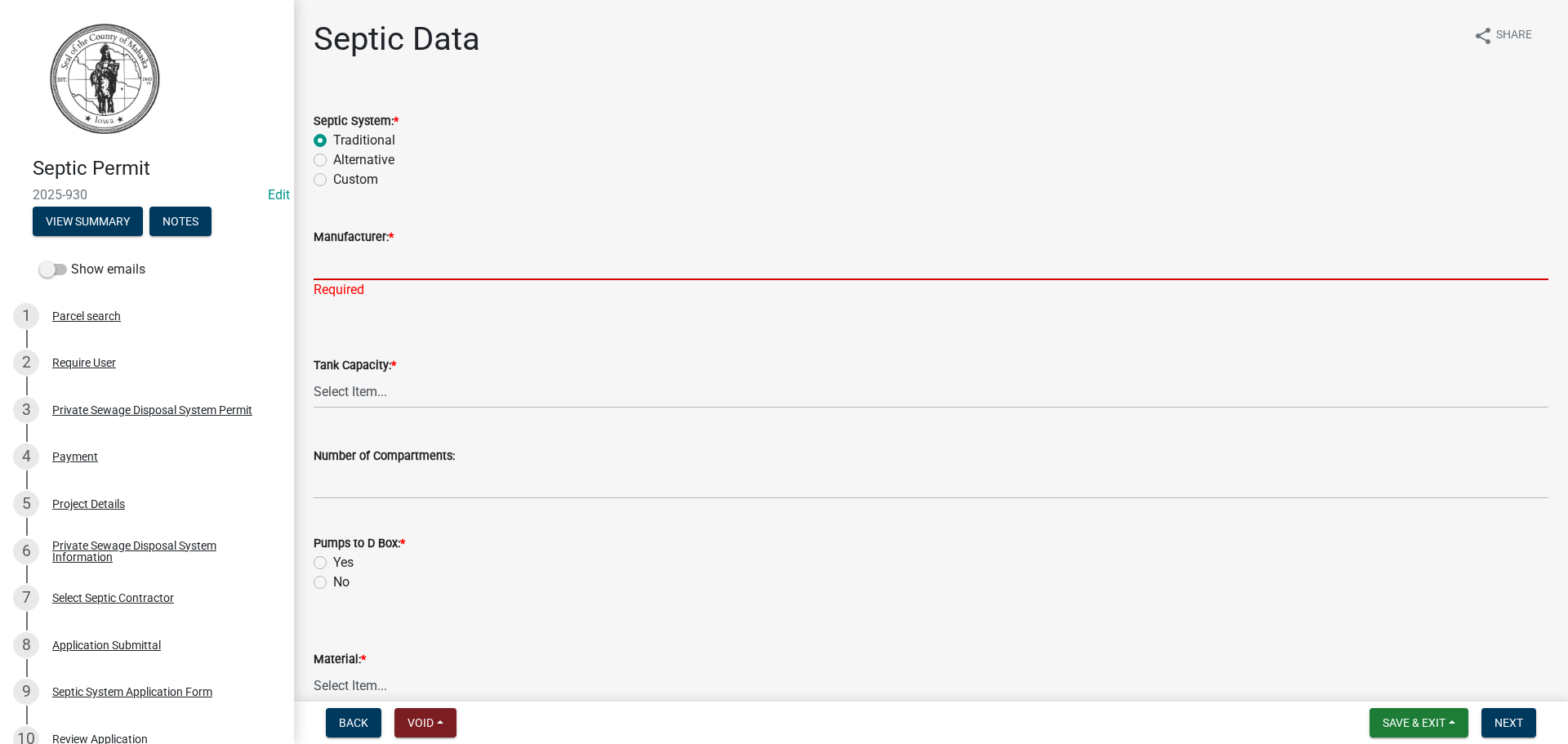
click at [418, 270] on input "Manufacturer: *" at bounding box center [931, 264] width 1234 height 34
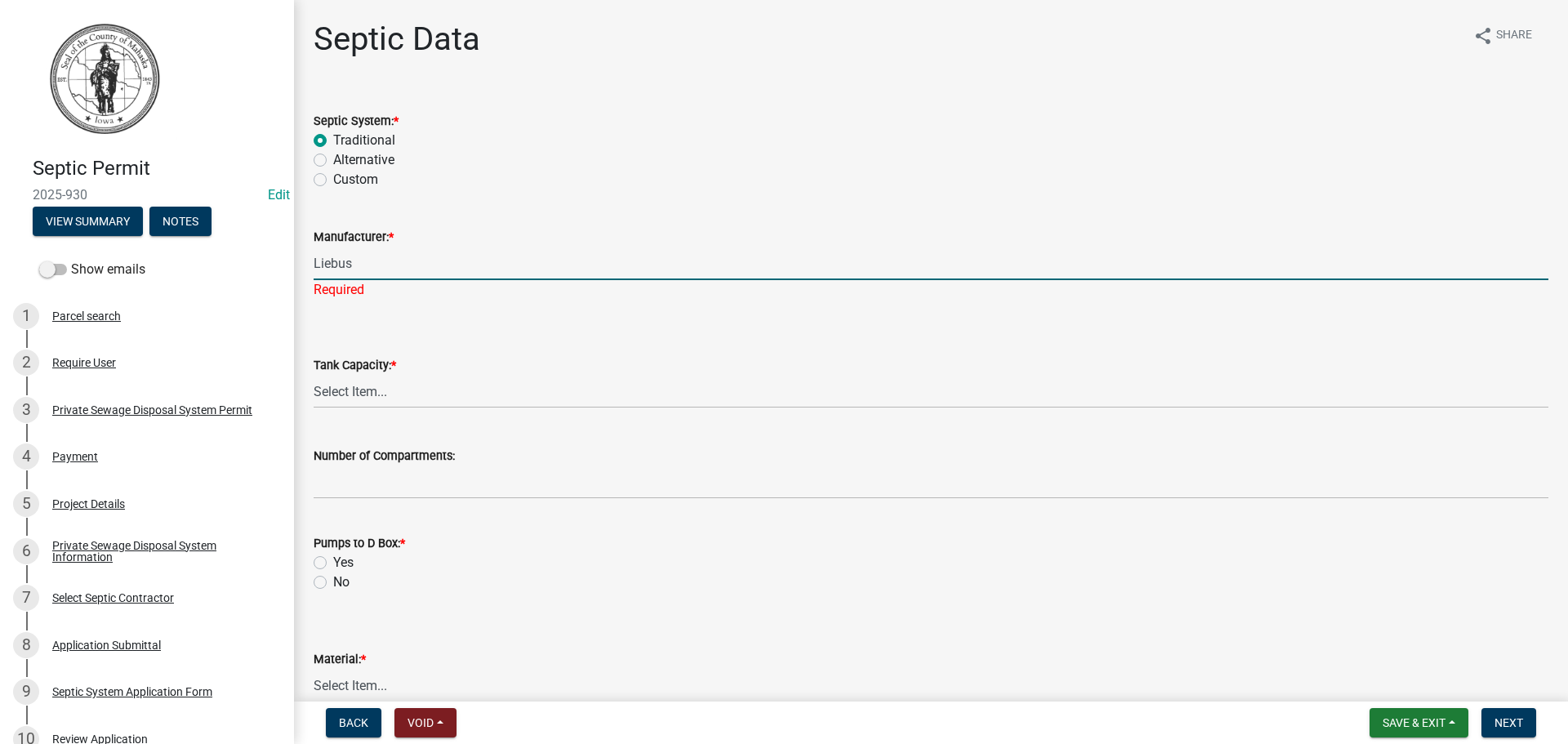
type input "Liebus"
click at [384, 387] on select "Select Item... 500 1000 1250 1500 1750 2000 N/A" at bounding box center [931, 391] width 1234 height 34
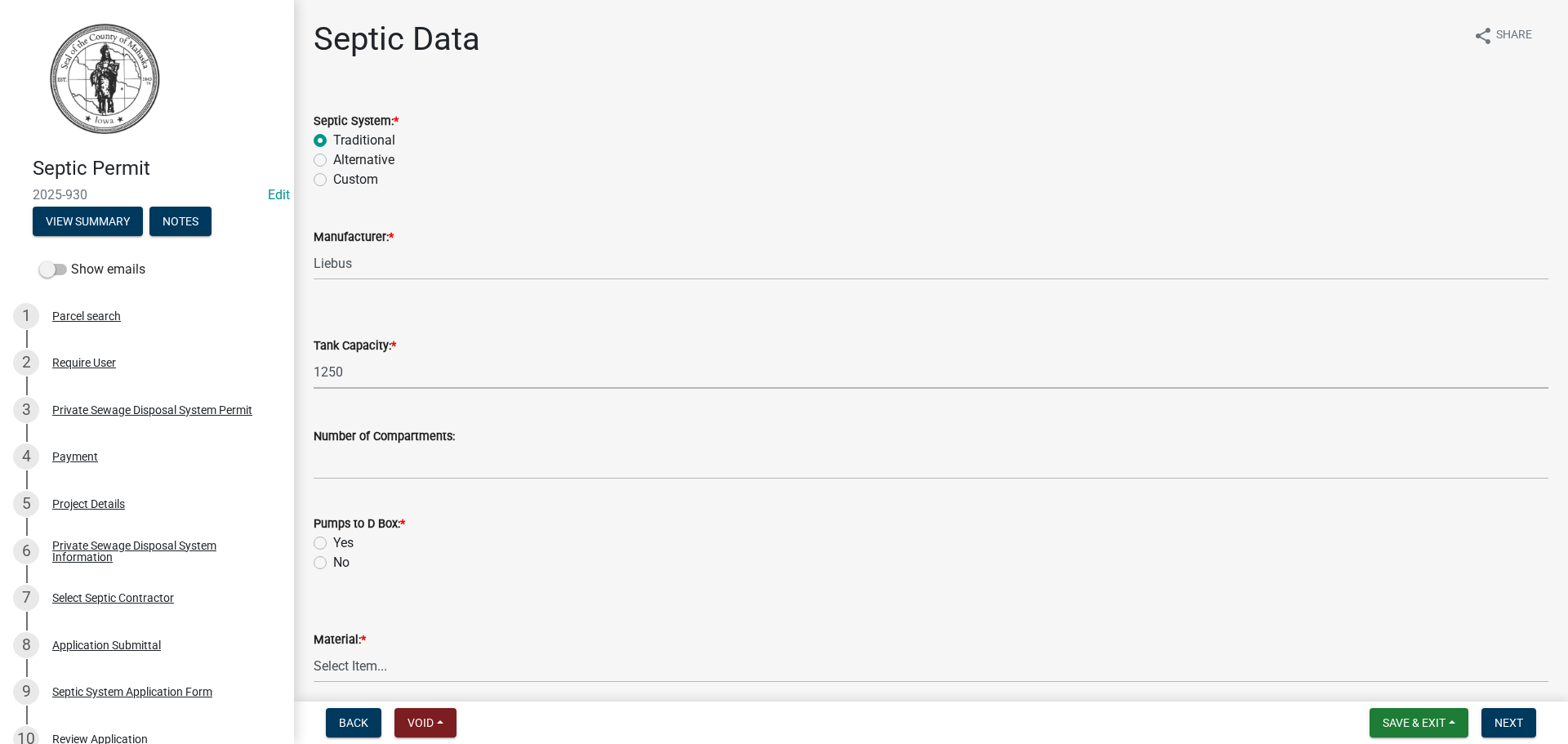
click at [314, 355] on select "Select Item... 500 1000 1250 1500 1750 2000 N/A" at bounding box center [931, 372] width 1234 height 34
select select "9b046bec-0e7f-4271-9a53-56a7345c421d"
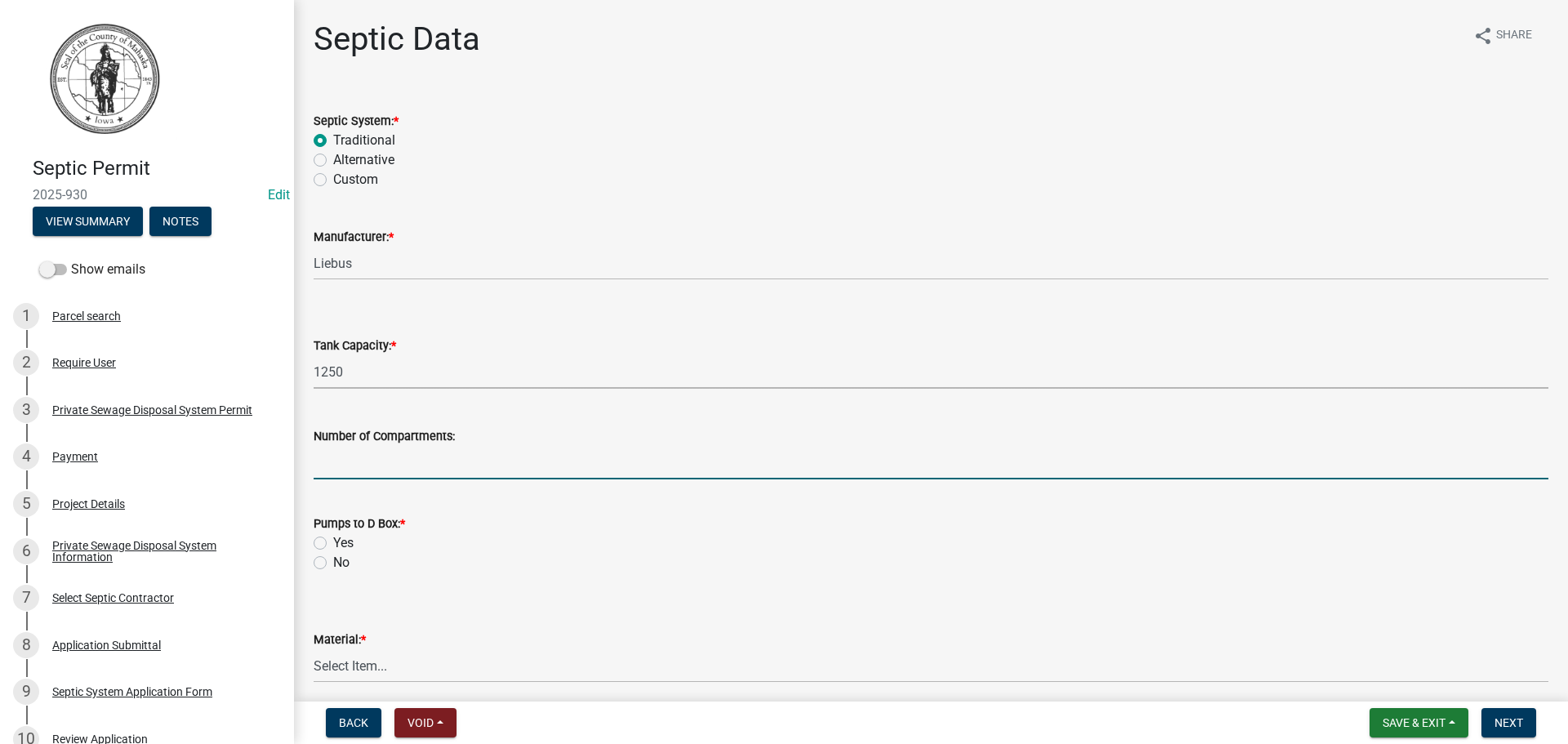
click at [417, 464] on input "text" at bounding box center [931, 463] width 1234 height 34
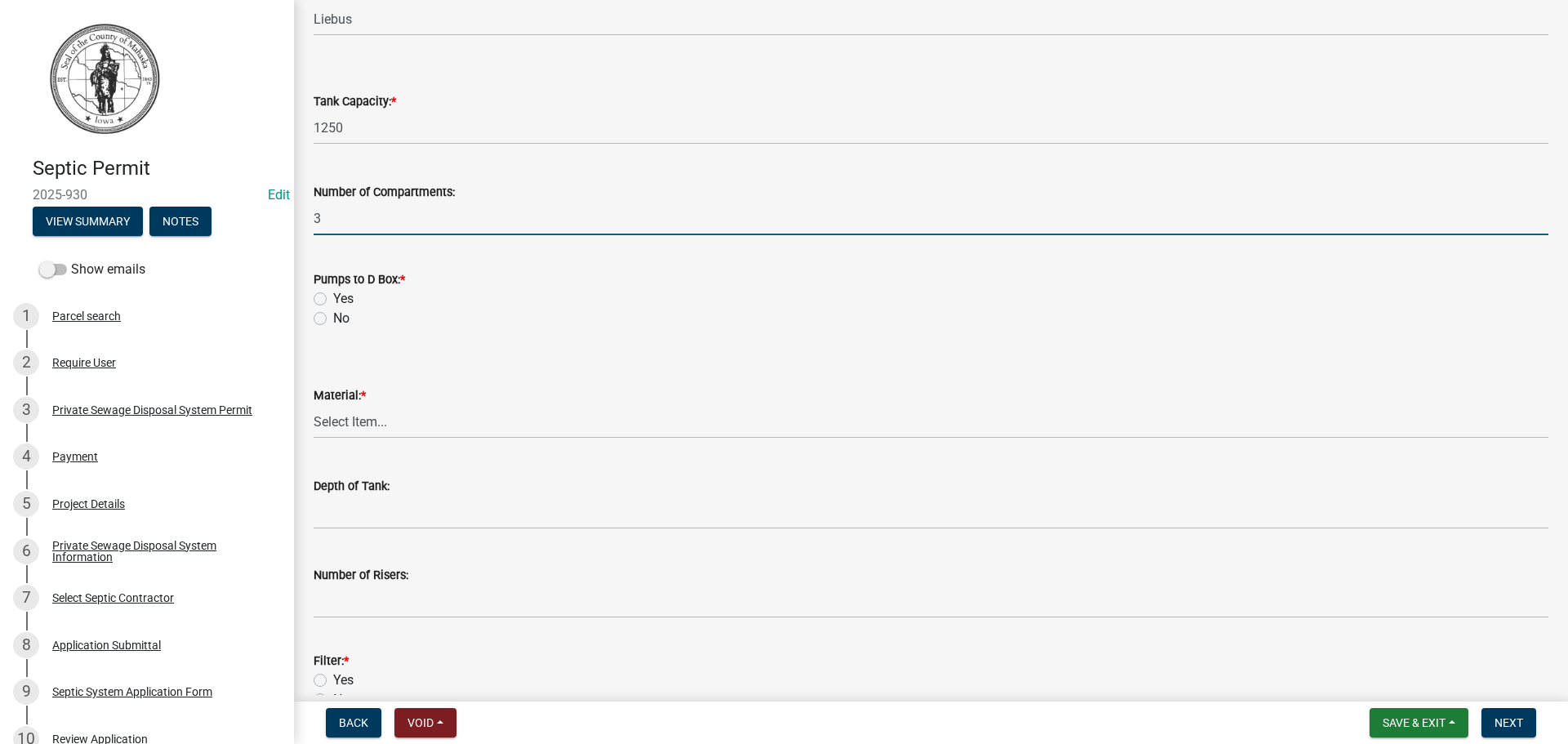
scroll to position [245, 0]
type input "3"
click at [333, 316] on label "No" at bounding box center [340, 317] width 16 height 20
click at [333, 316] on input "No" at bounding box center [338, 312] width 10 height 10
radio input "true"
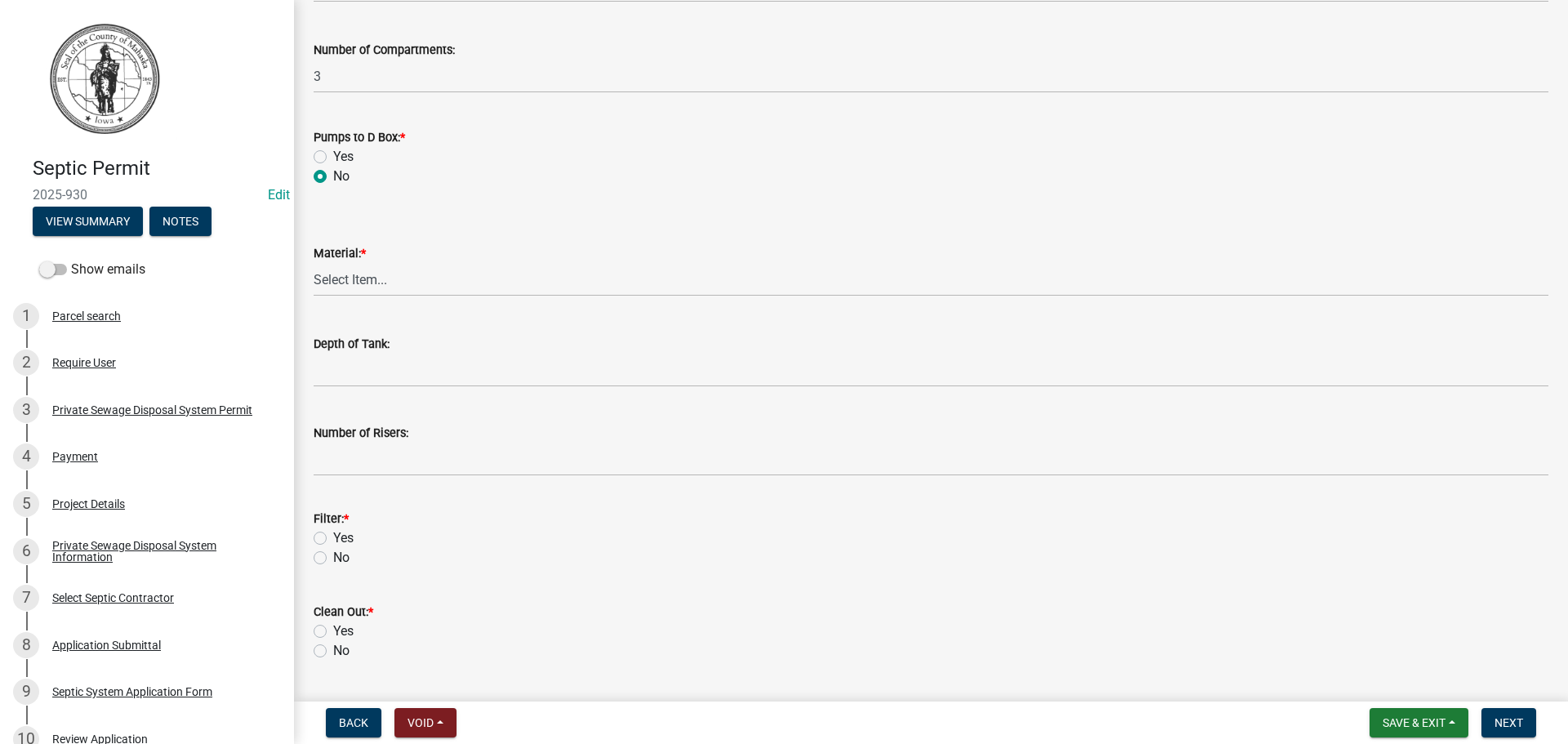
scroll to position [408, 0]
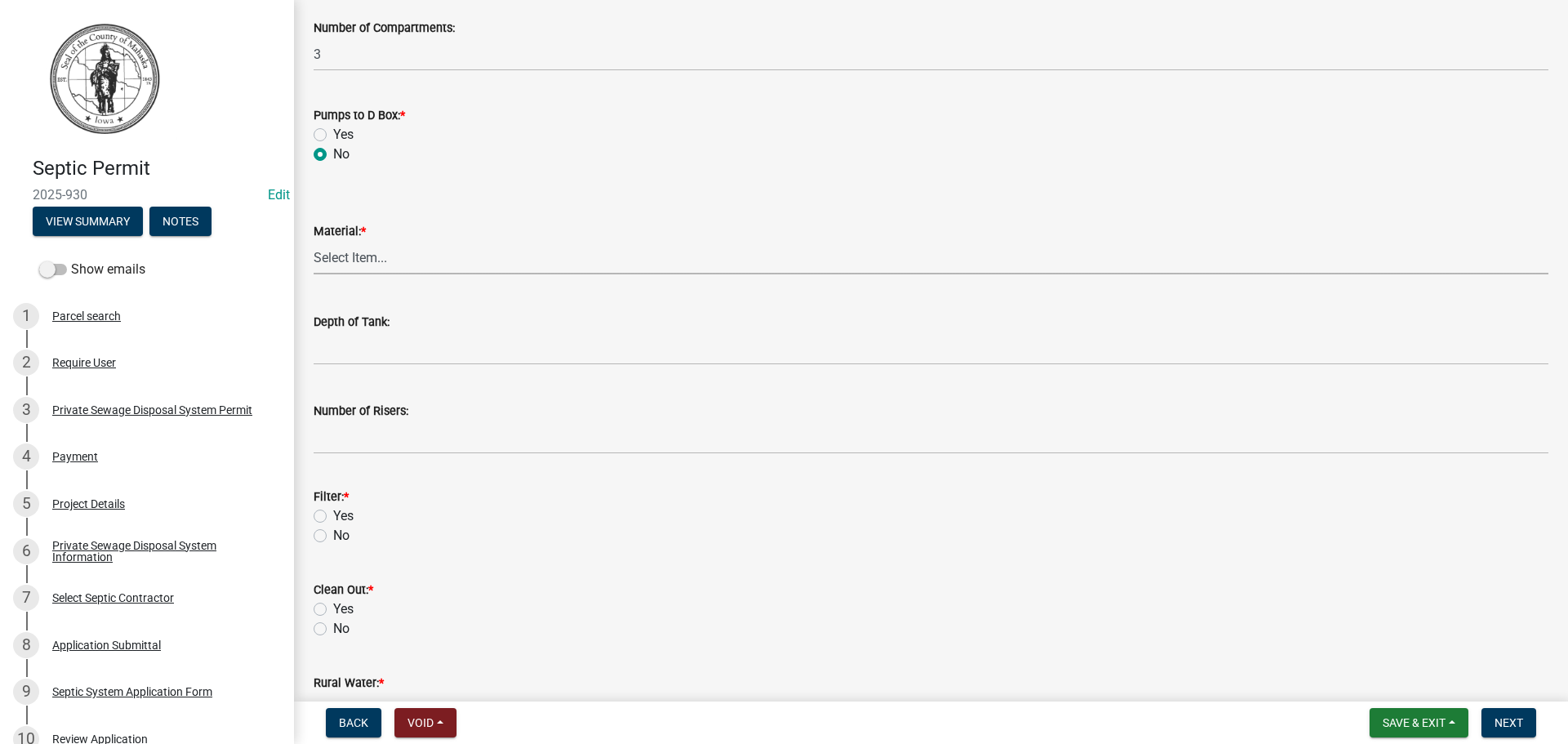
click at [364, 253] on select "Select Item... Concrete Plastic Fiberglass N/A" at bounding box center [931, 257] width 1234 height 34
click at [314, 240] on select "Select Item... Concrete Plastic Fiberglass N/A" at bounding box center [931, 257] width 1234 height 34
select select "b56fbb1c-71e3-4093-a4f3-20b351ae0f90"
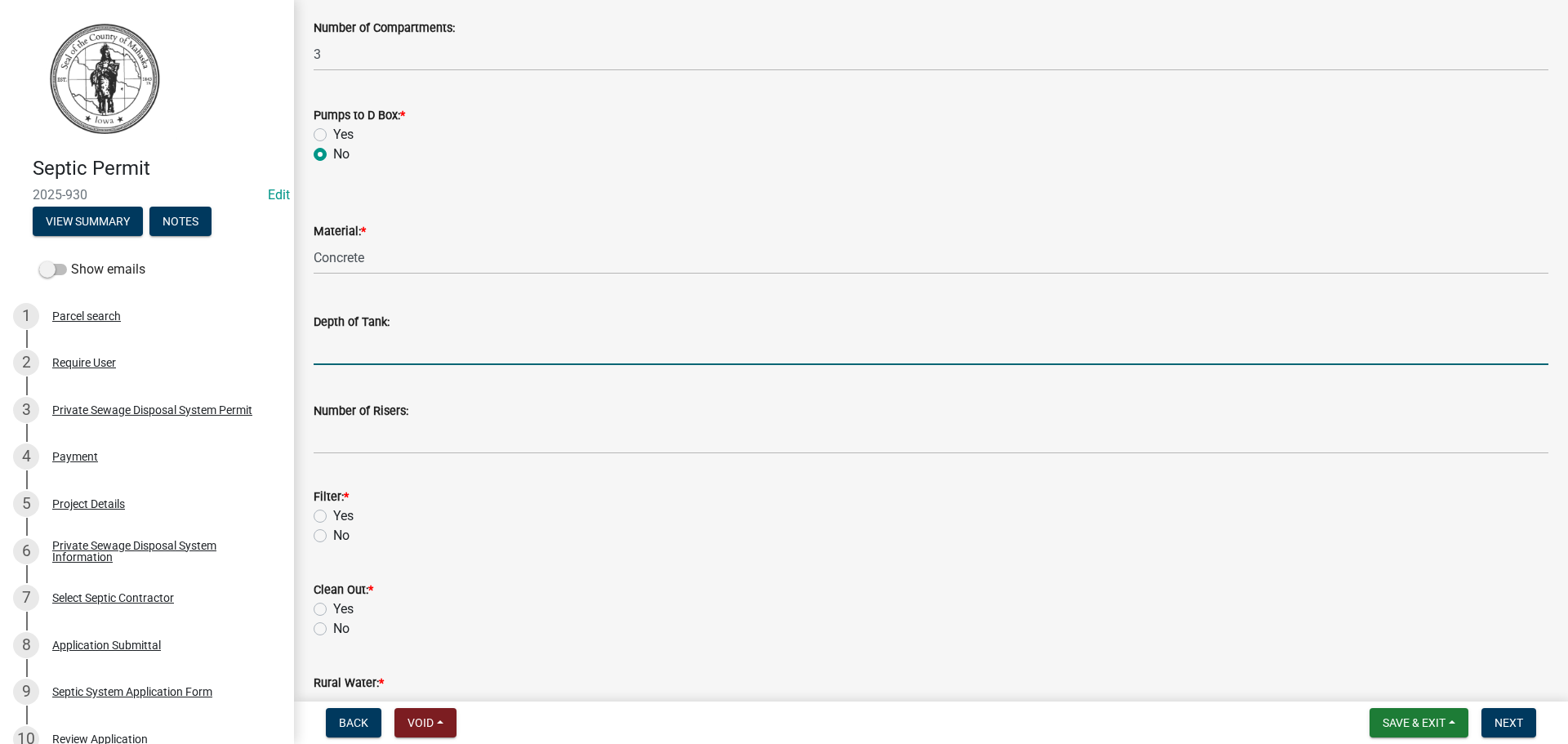
click at [364, 347] on input "Depth of Tank:" at bounding box center [931, 349] width 1234 height 34
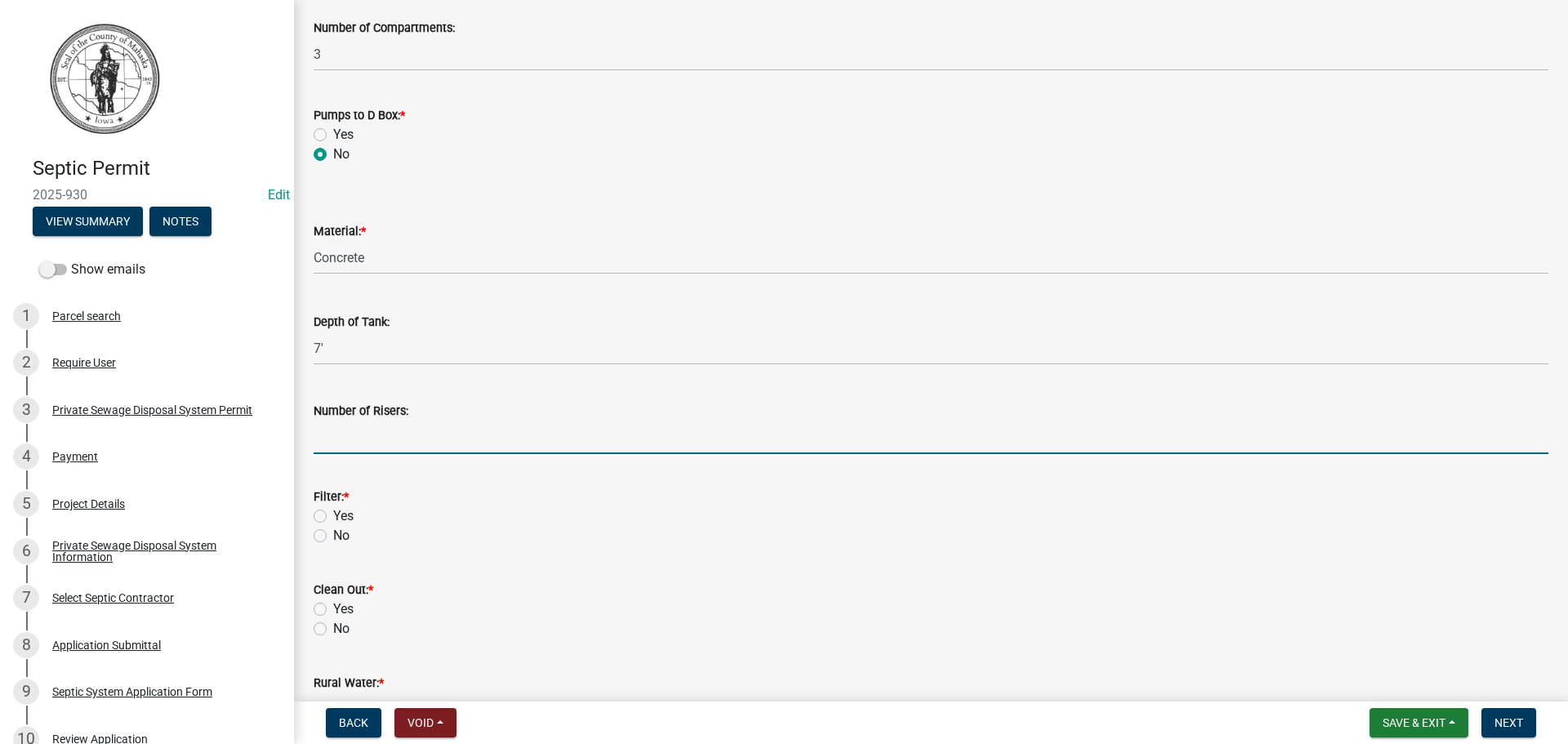
click at [355, 439] on input "Number of Risers:" at bounding box center [931, 438] width 1234 height 34
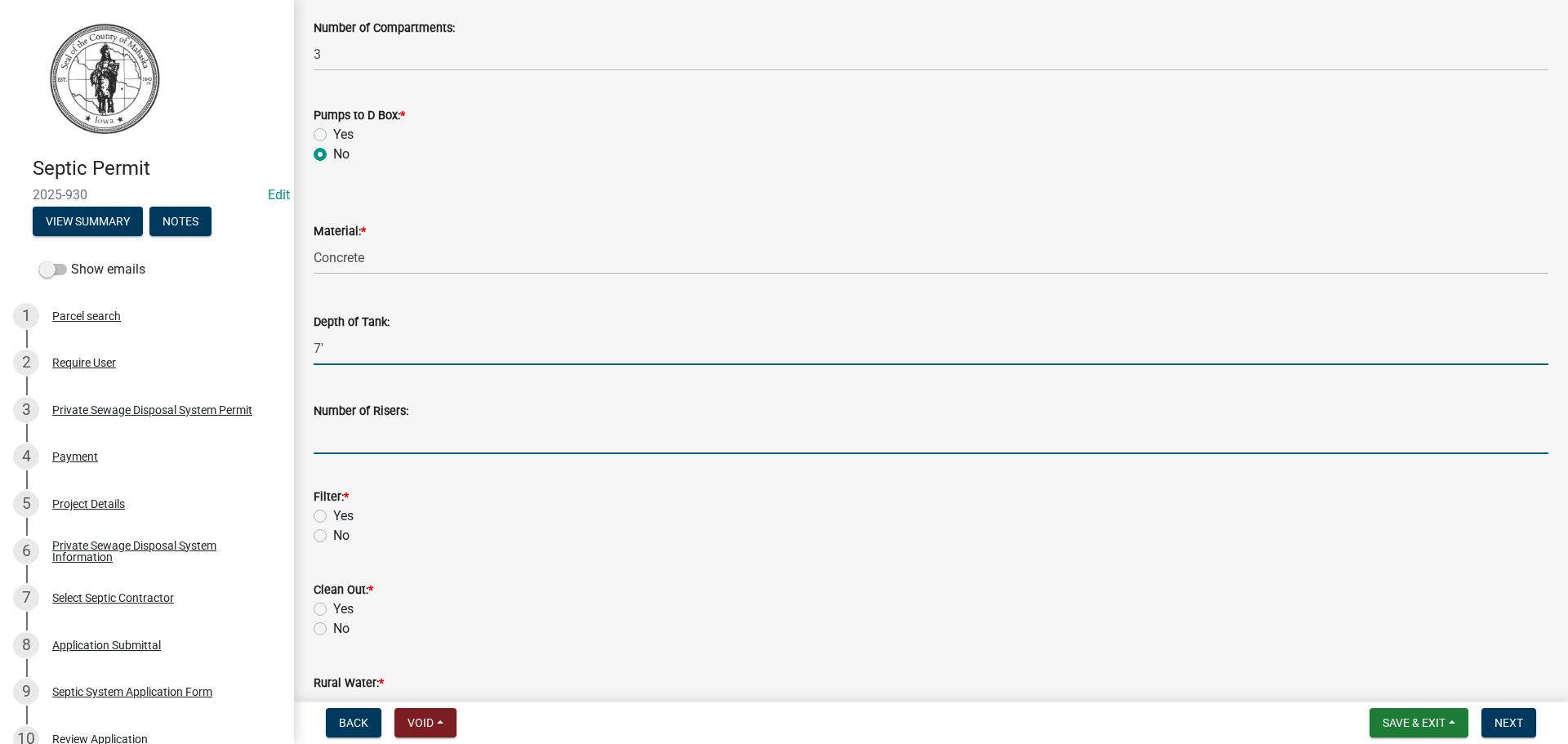
click at [344, 349] on input "7'" at bounding box center [931, 349] width 1234 height 34
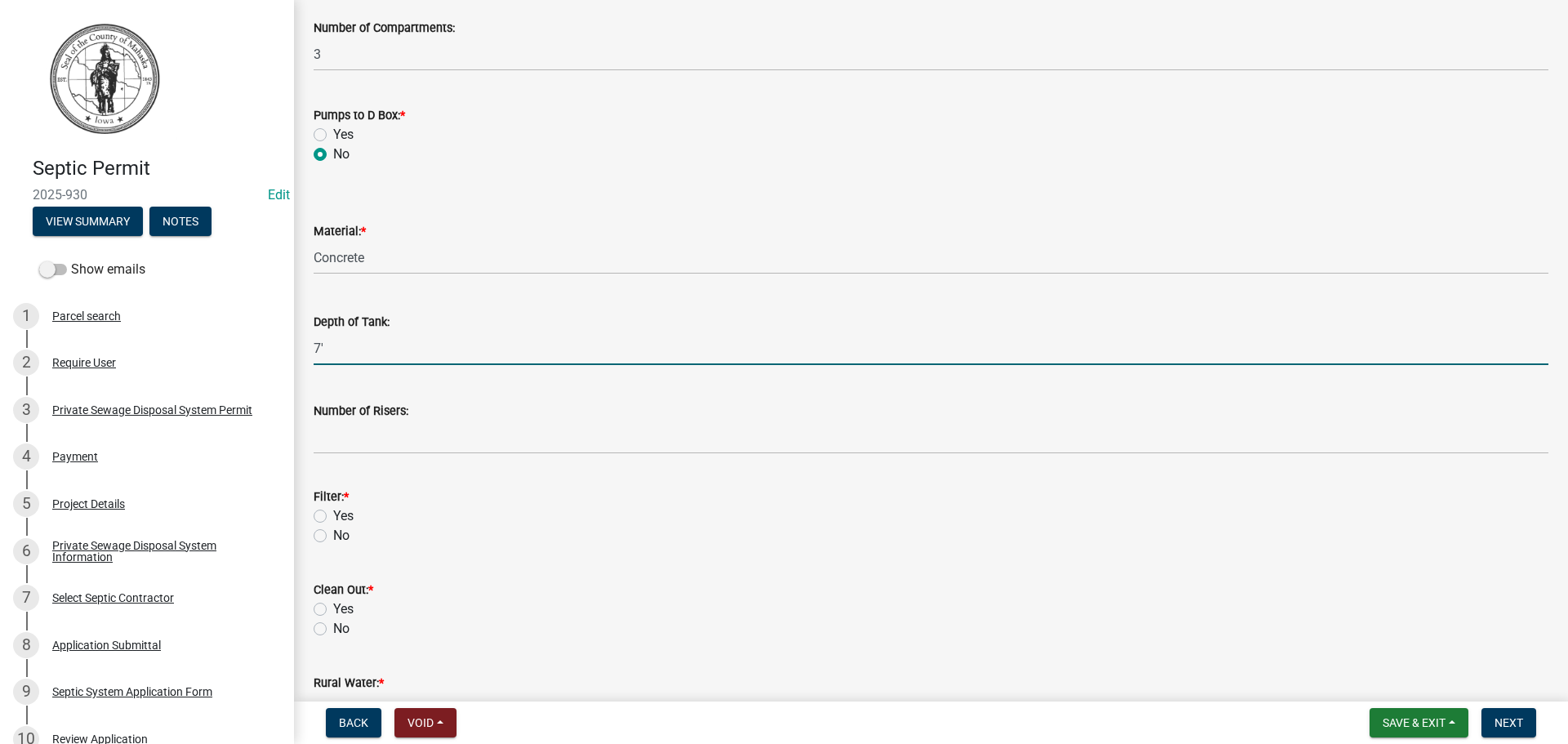
type input "7"
type input "7'"
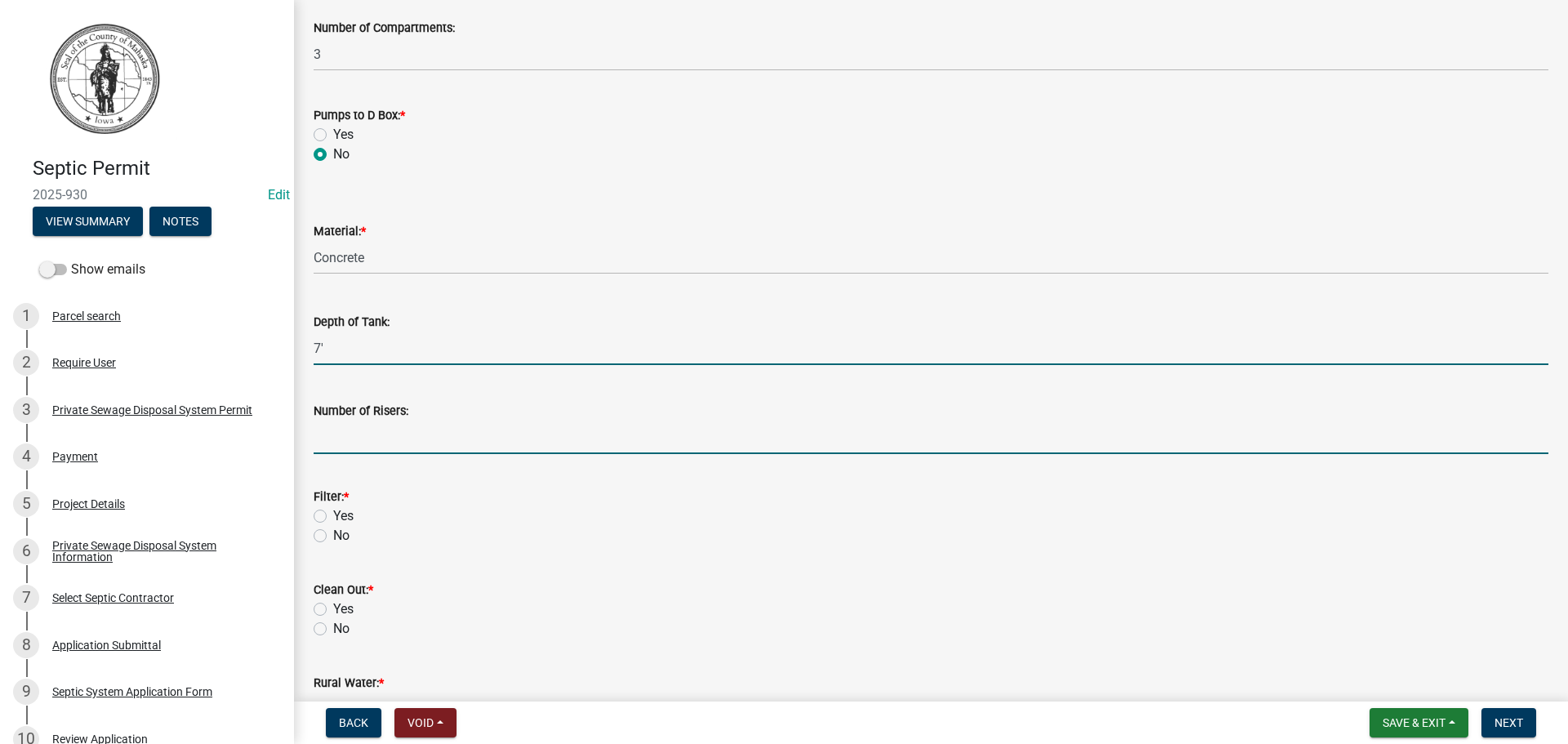
click at [384, 434] on input "Number of Risers:" at bounding box center [931, 438] width 1234 height 34
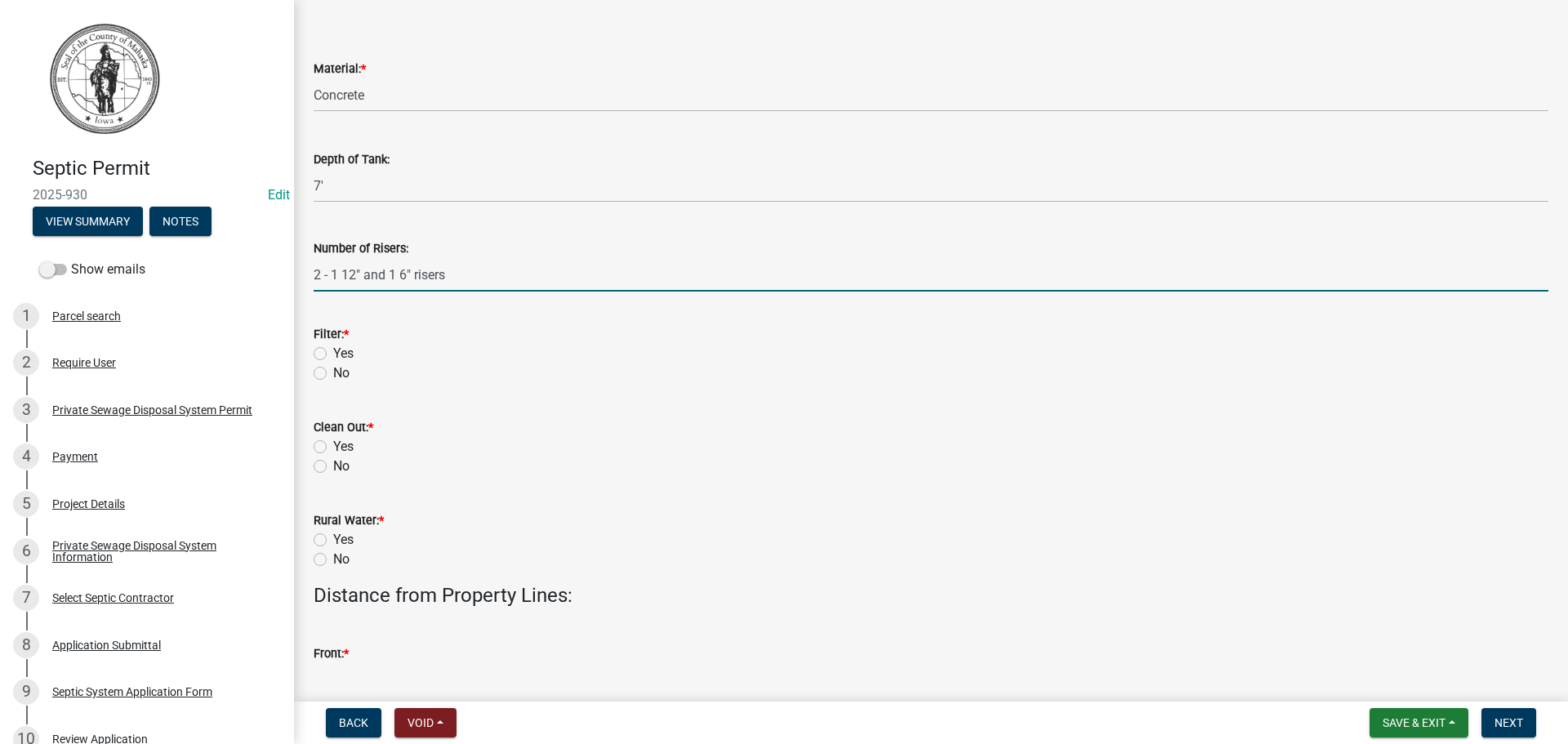
scroll to position [571, 0]
type input "2 - 1 12" and 1 6" risers"
click at [333, 355] on label "Yes" at bounding box center [343, 353] width 21 height 20
click at [333, 354] on input "Yes" at bounding box center [338, 348] width 10 height 10
radio input "true"
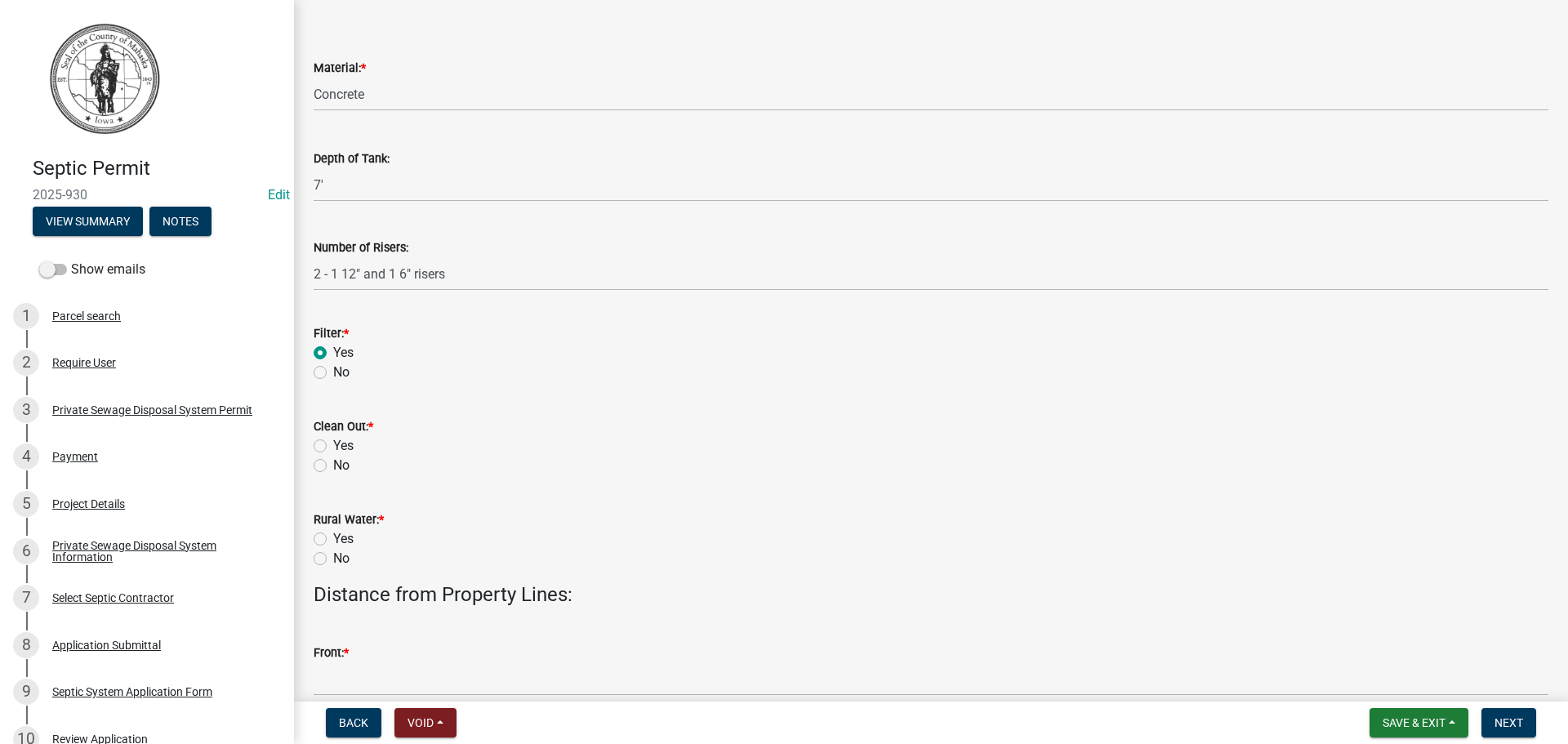
click at [333, 447] on label "Yes" at bounding box center [343, 445] width 21 height 20
click at [333, 447] on input "Yes" at bounding box center [338, 440] width 10 height 10
radio input "true"
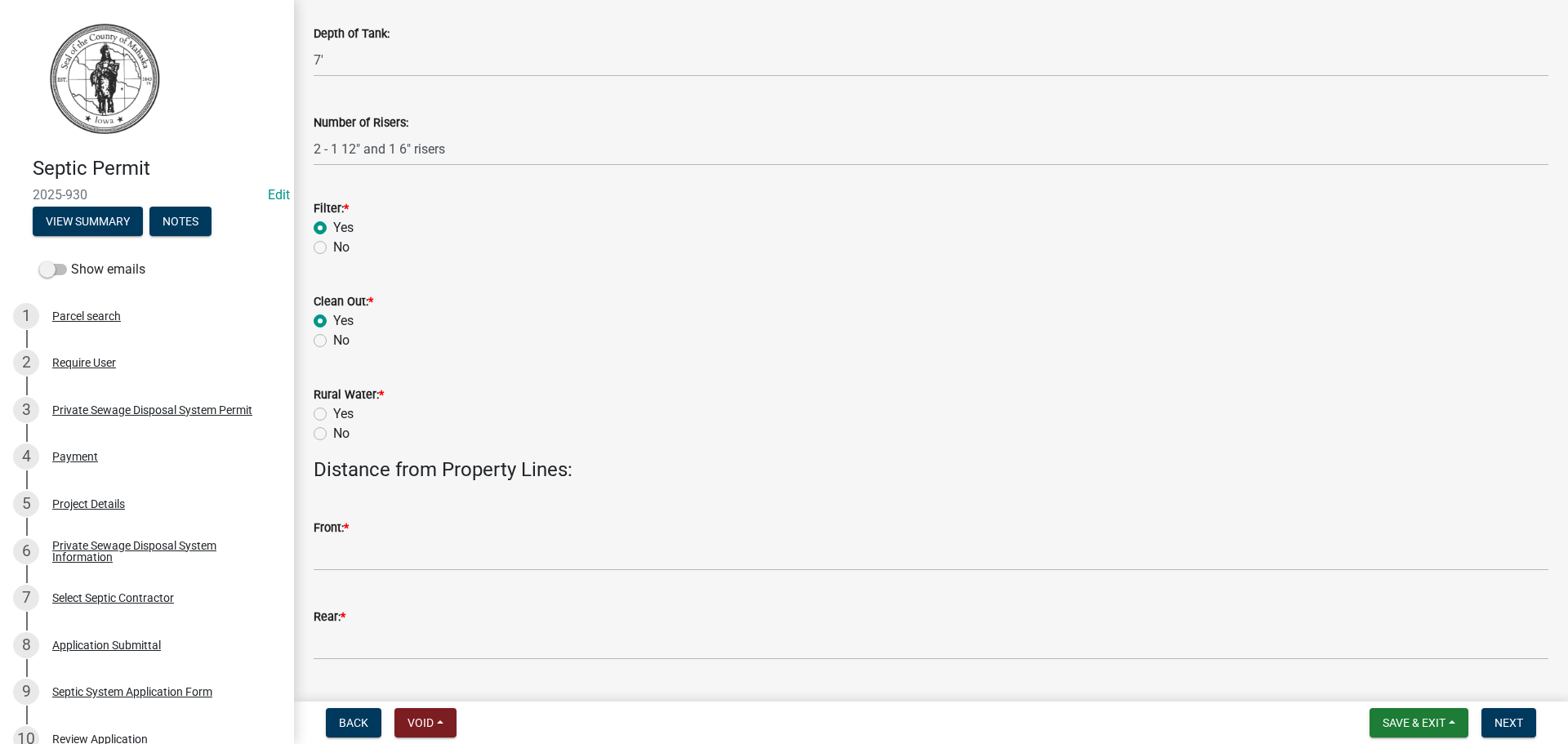
scroll to position [980, 0]
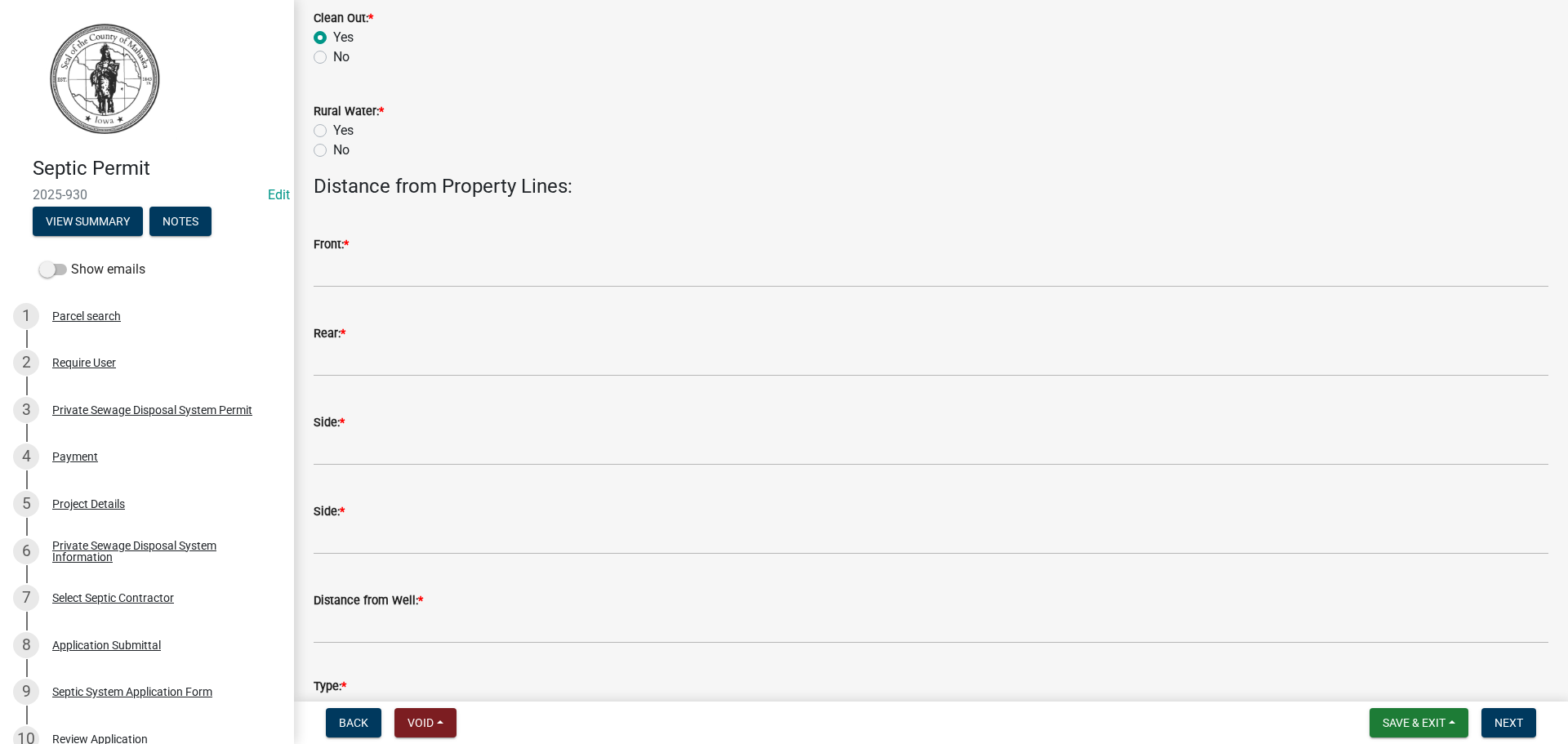
click at [333, 151] on label "No" at bounding box center [340, 150] width 16 height 20
click at [333, 151] on input "No" at bounding box center [338, 145] width 10 height 10
radio input "true"
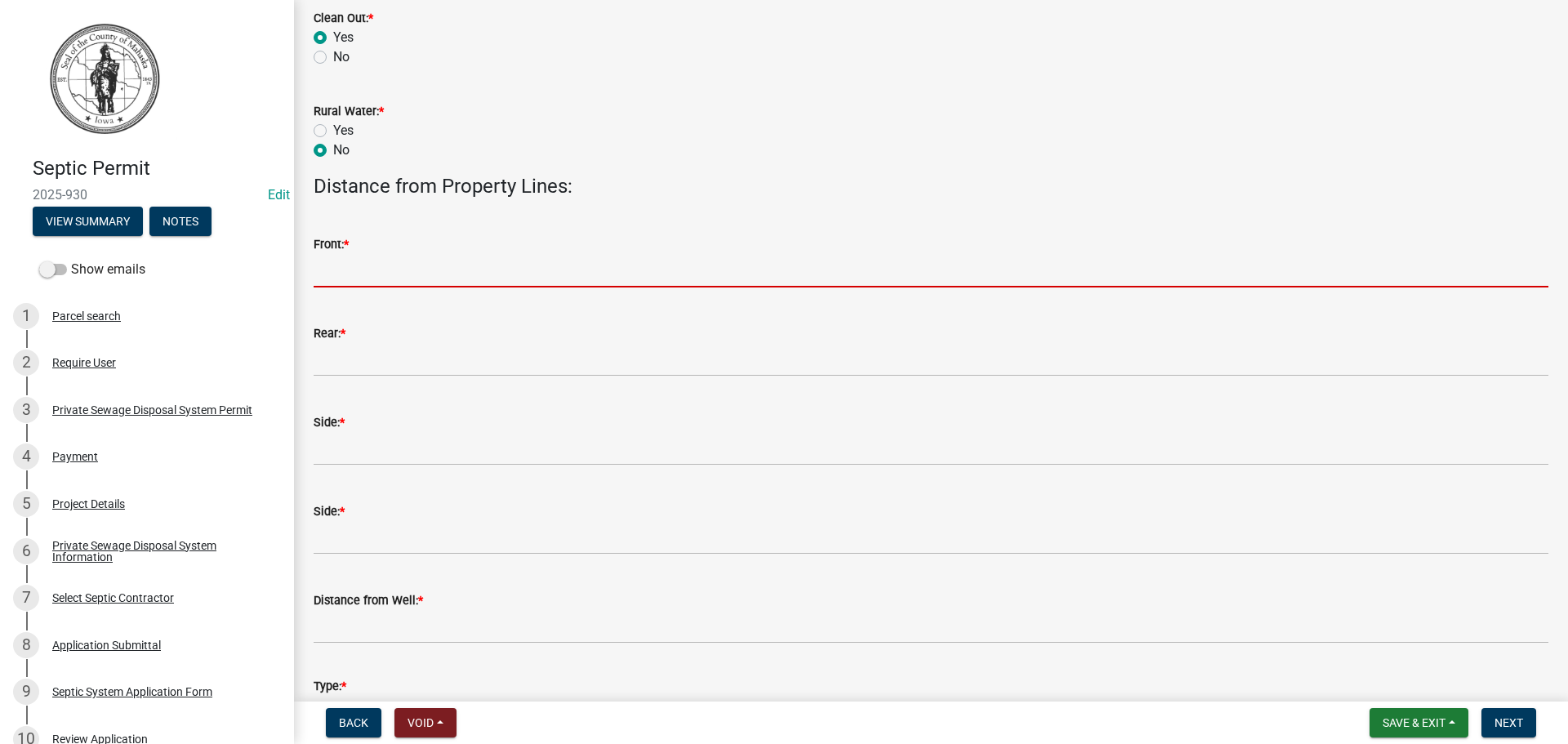
click at [378, 273] on input "Front: *" at bounding box center [931, 271] width 1234 height 34
type input "N/A"
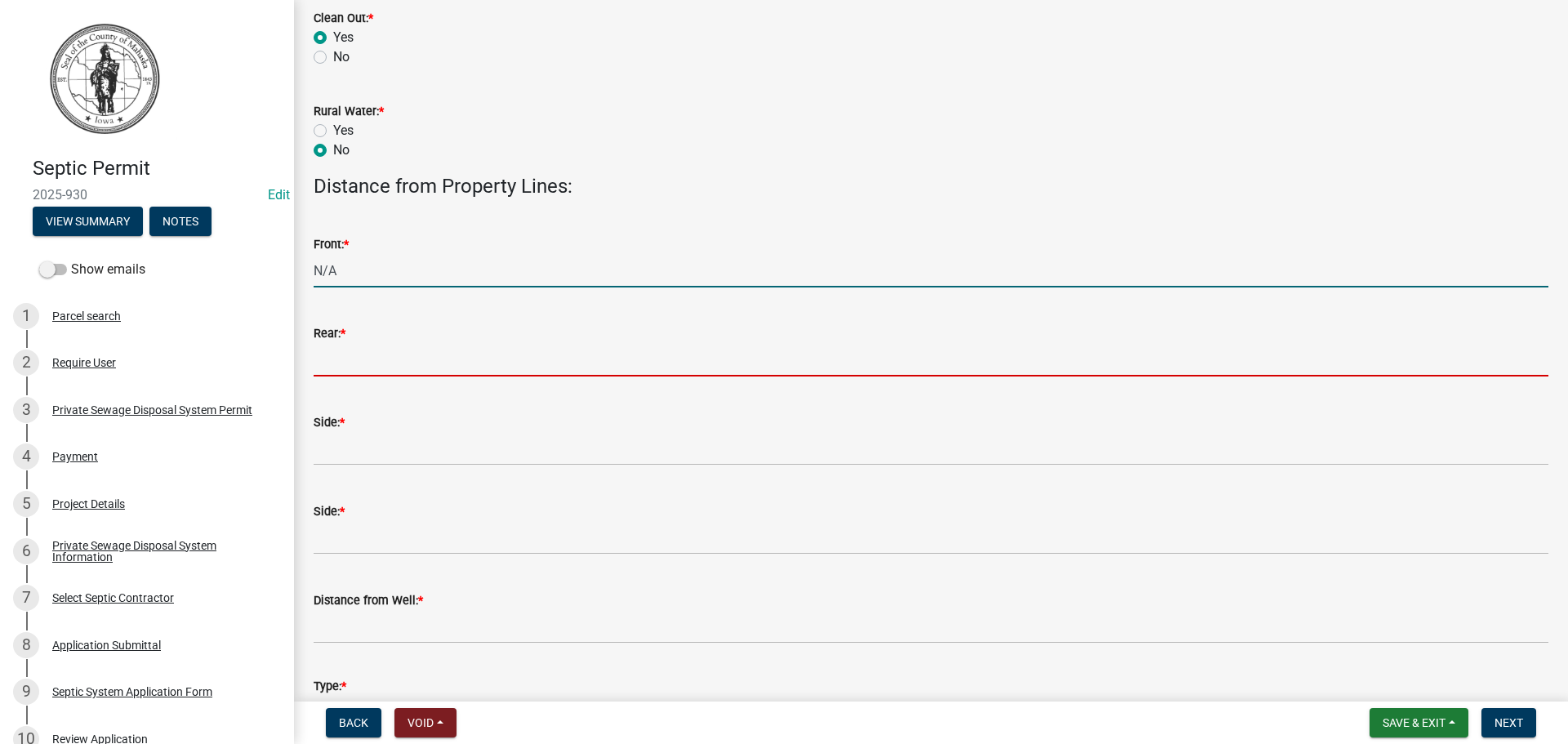
click at [376, 374] on input "Rear: *" at bounding box center [931, 360] width 1234 height 34
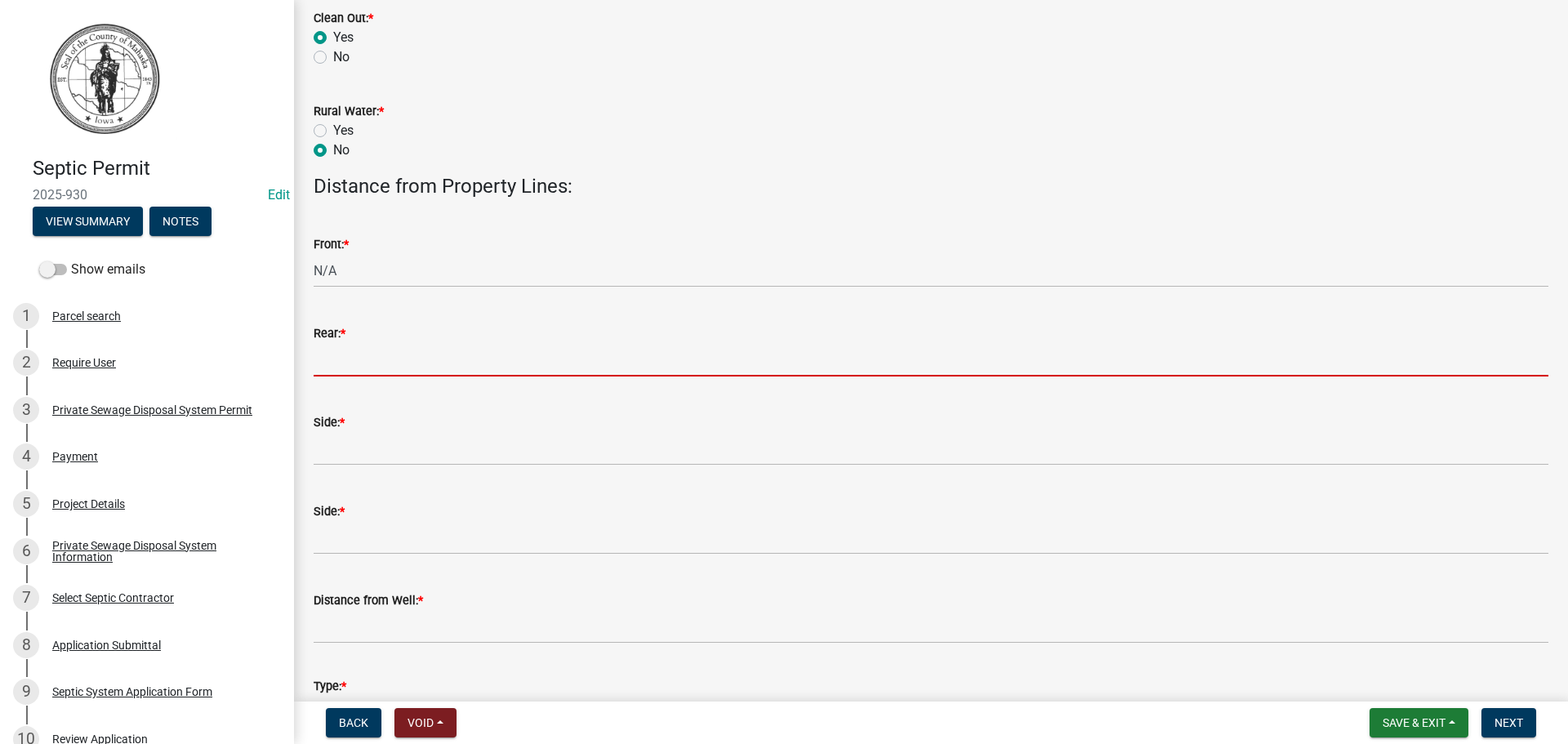
type input "N/A"
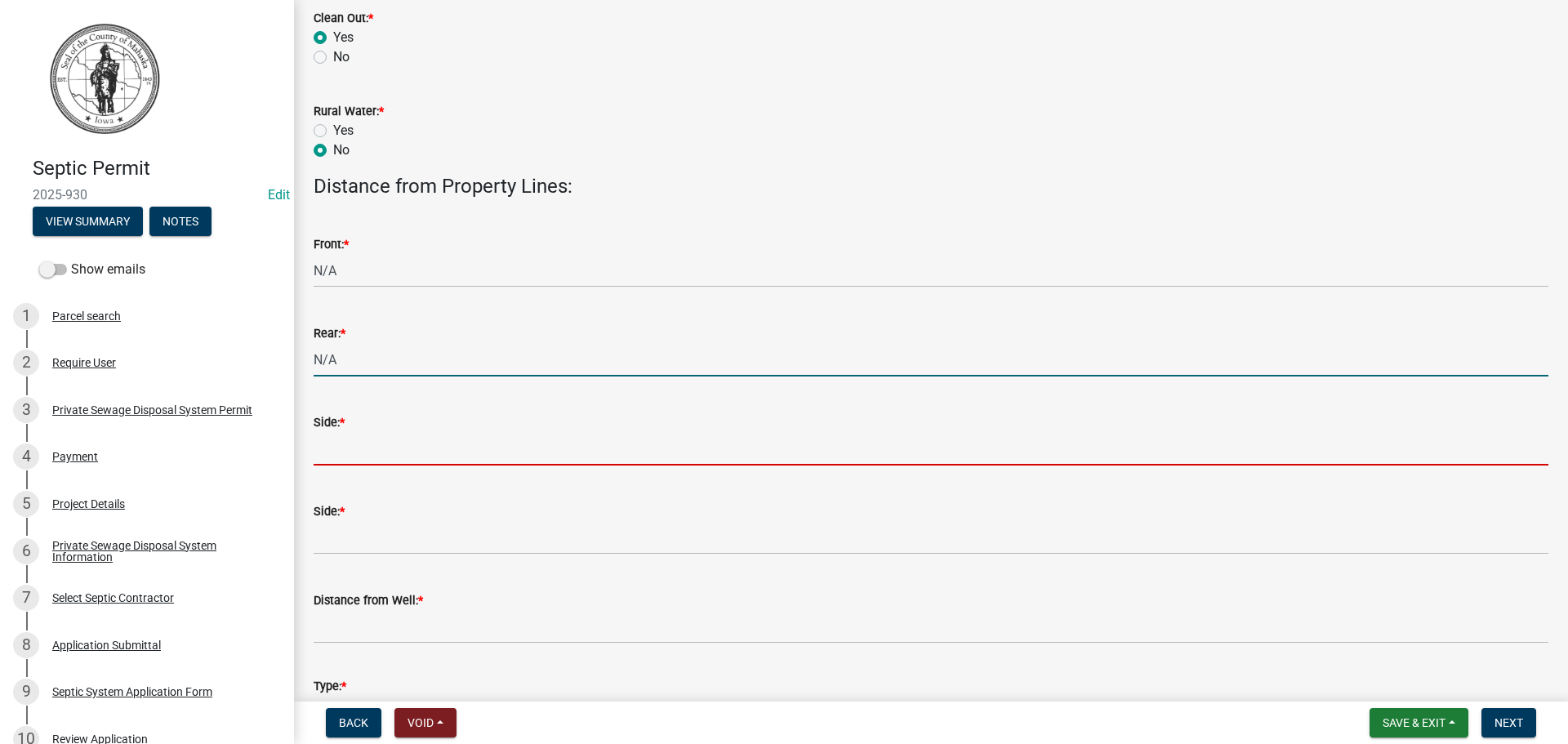
click at [372, 465] on input "Side: *" at bounding box center [931, 449] width 1234 height 34
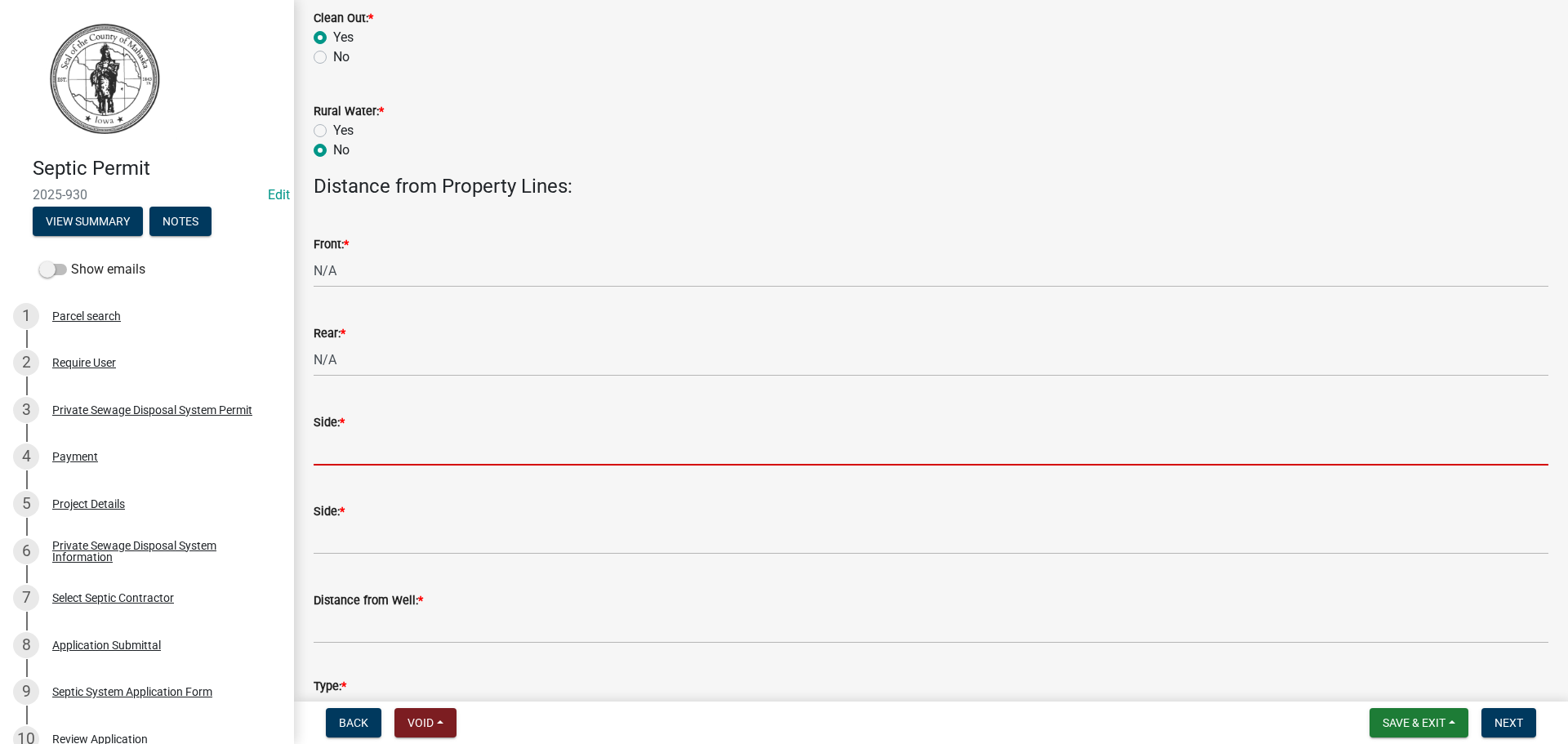
type input "N/A"
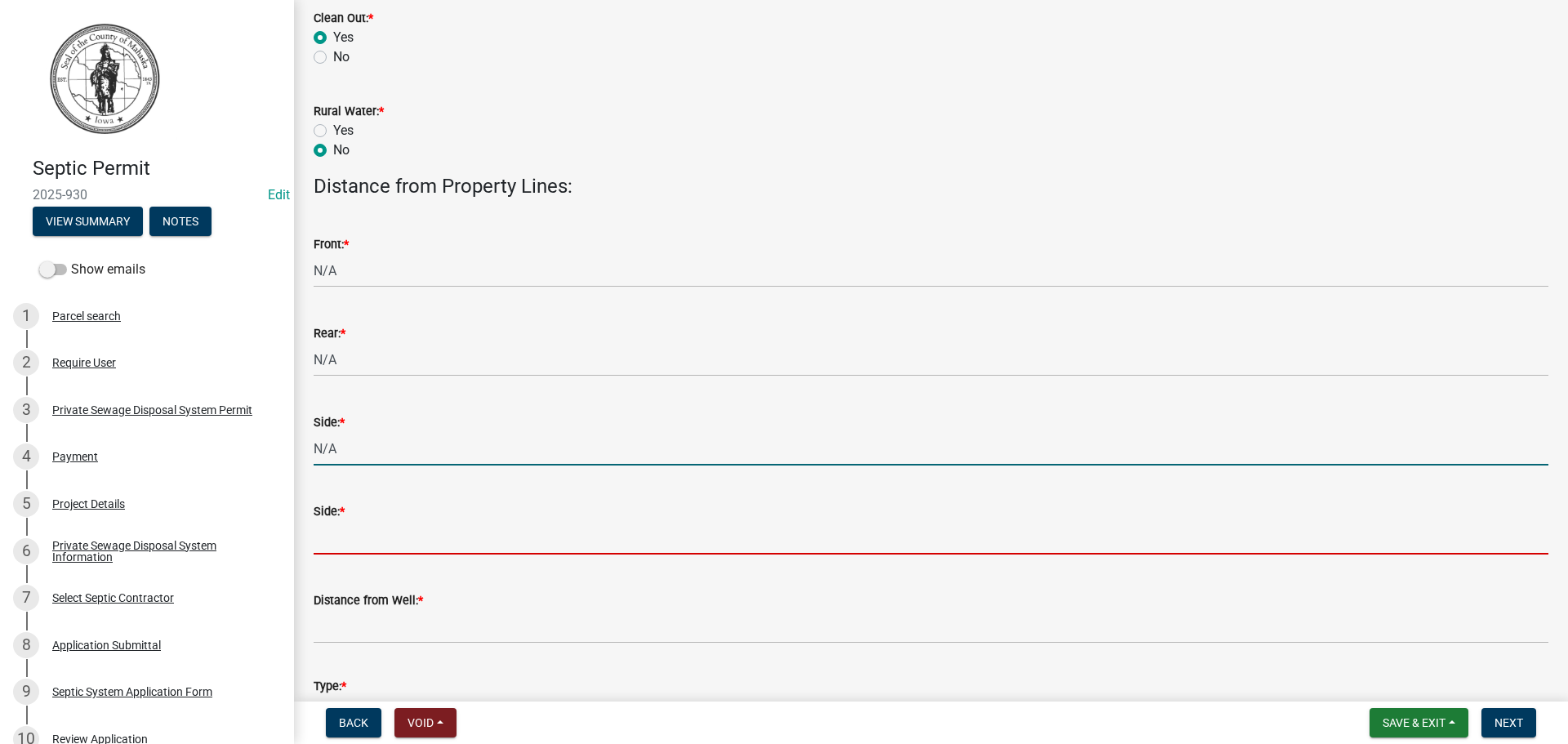
click at [371, 534] on input "Side: *" at bounding box center [931, 537] width 1234 height 34
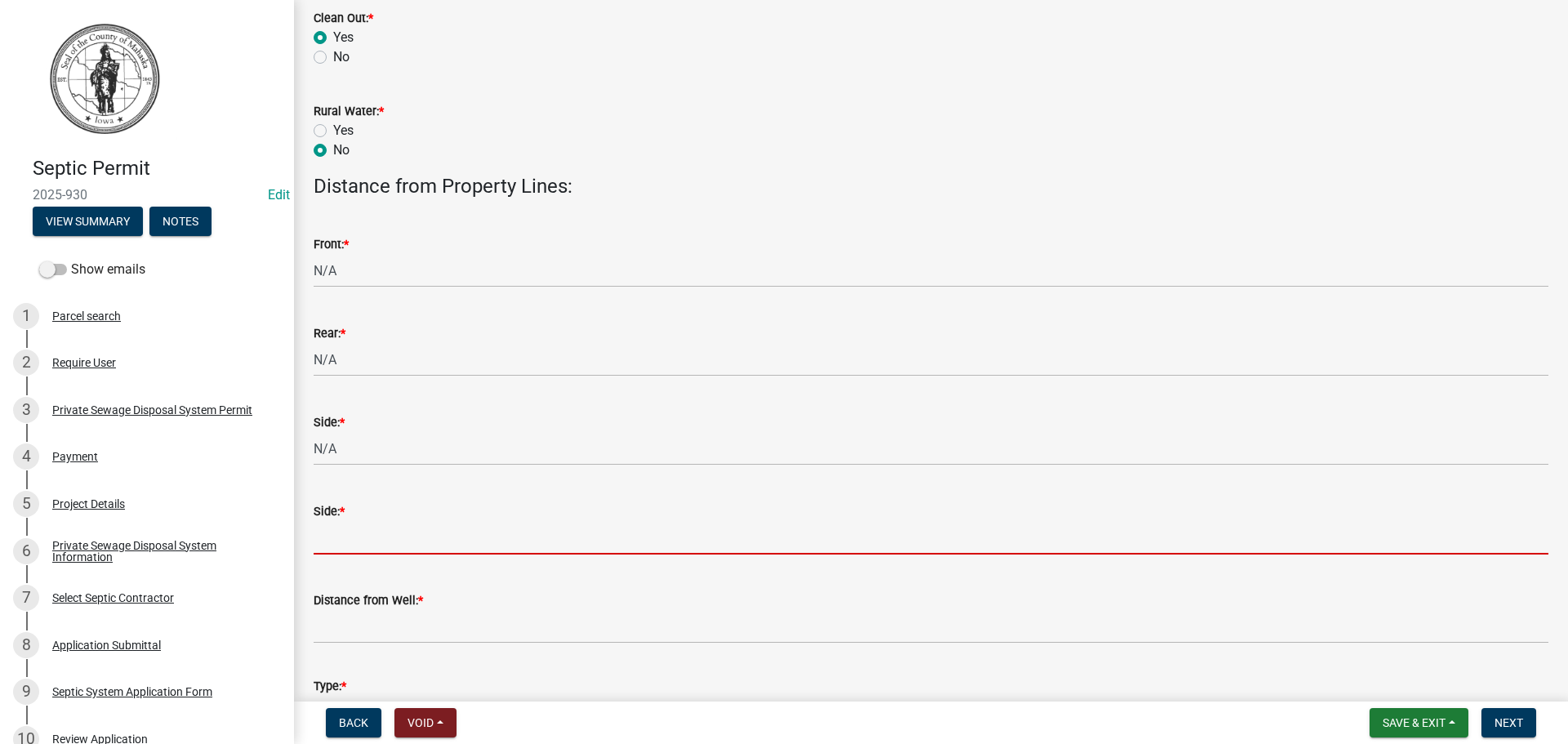
type input "N/A"
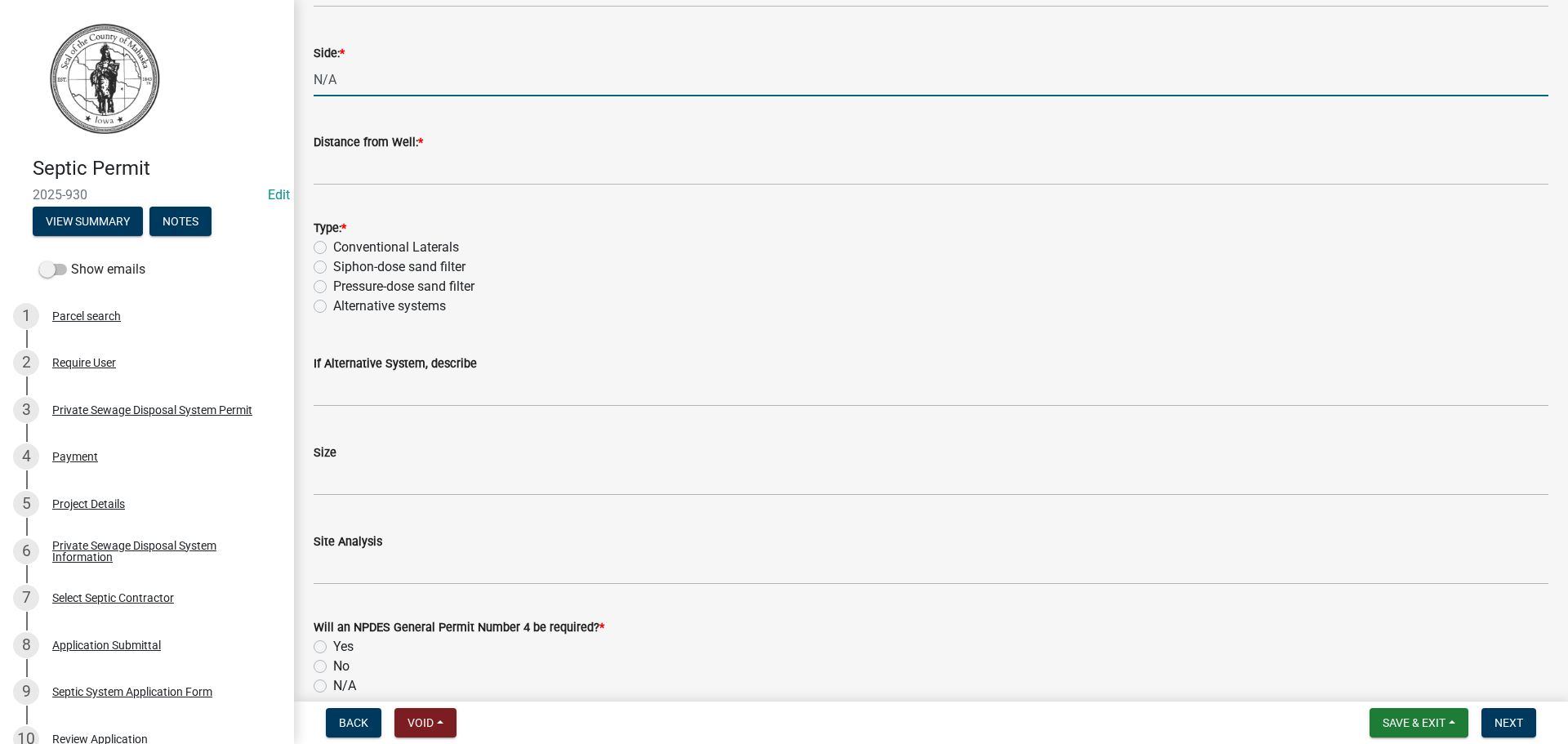
scroll to position [1470, 0]
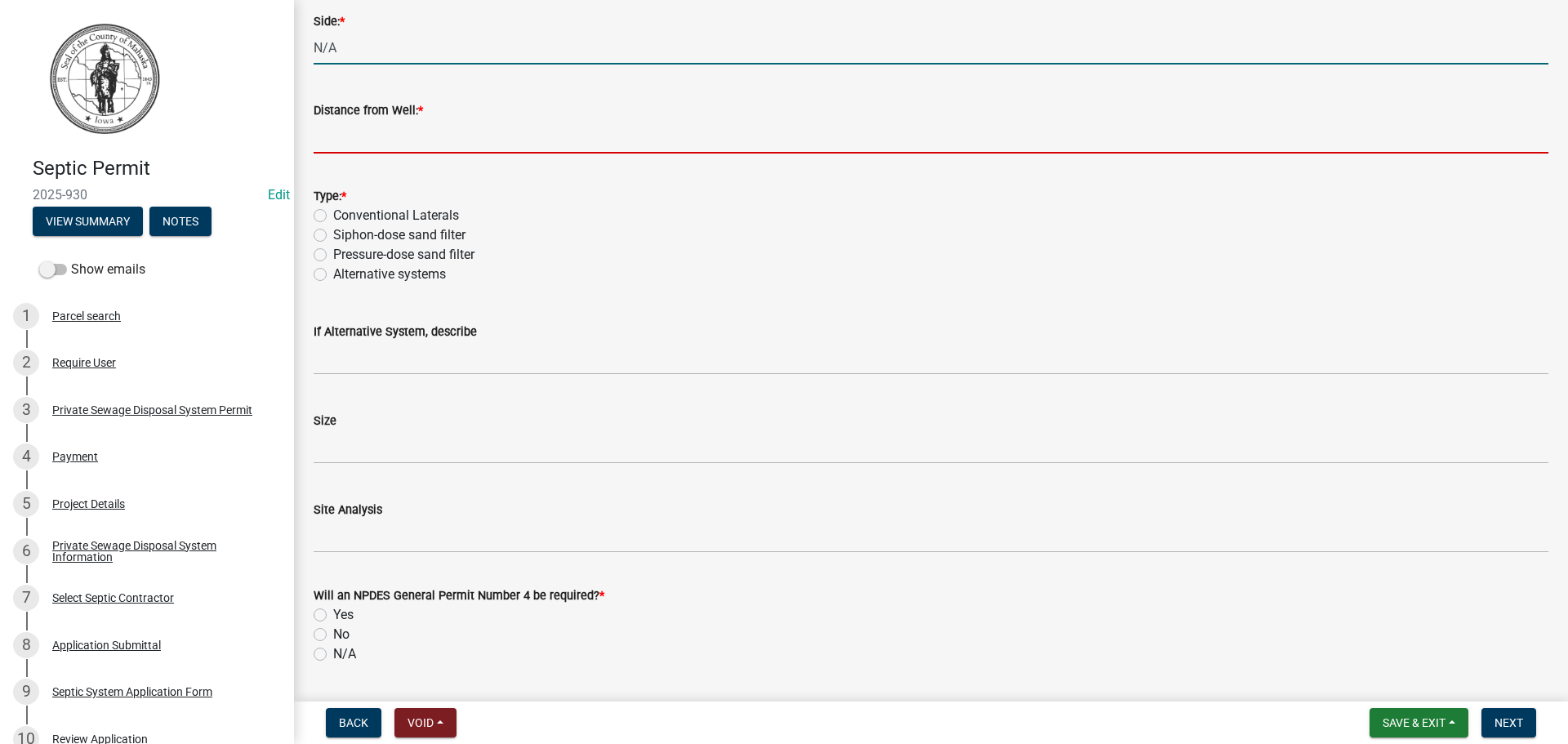
click at [355, 141] on input "Distance from Well: *" at bounding box center [931, 137] width 1234 height 34
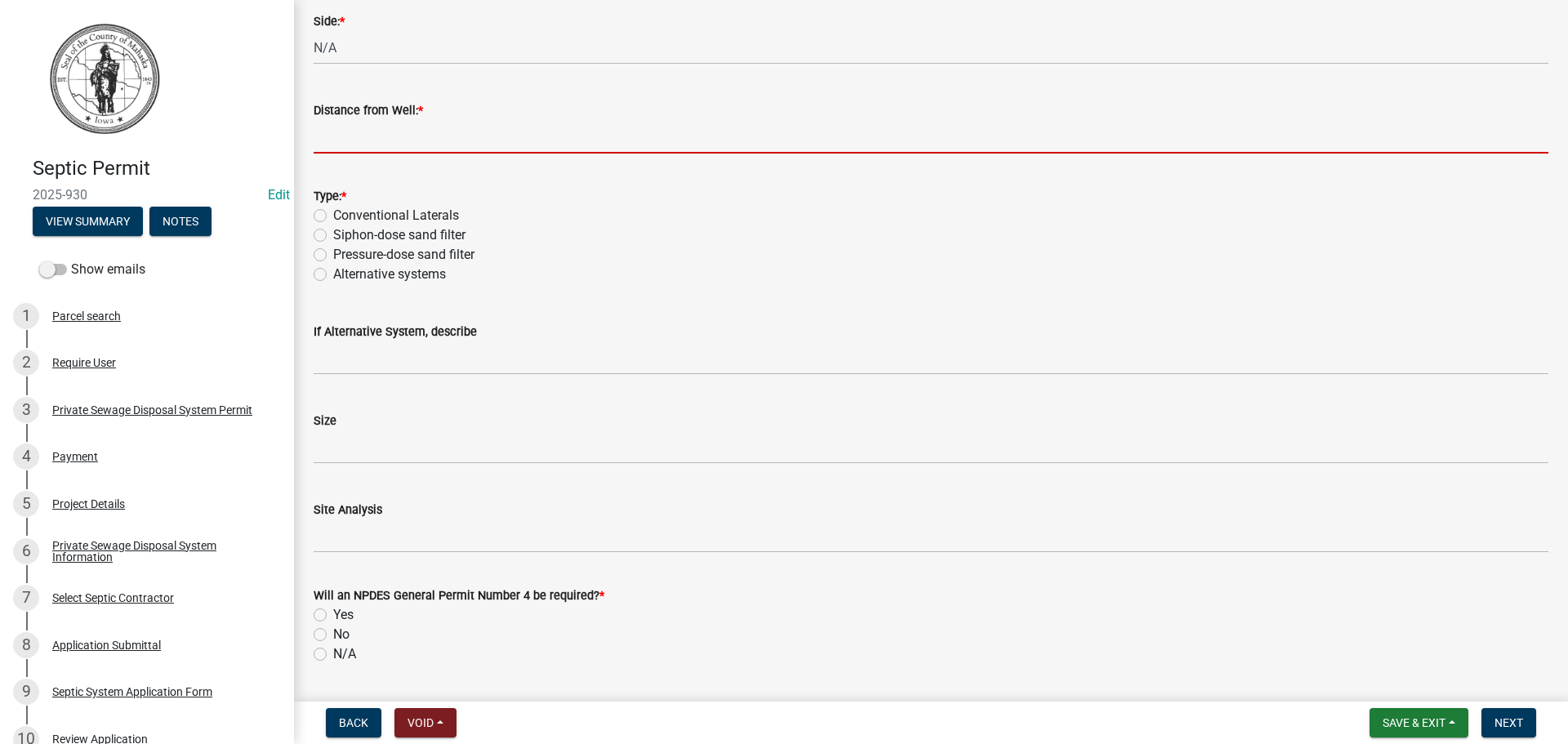
type input "N/A"
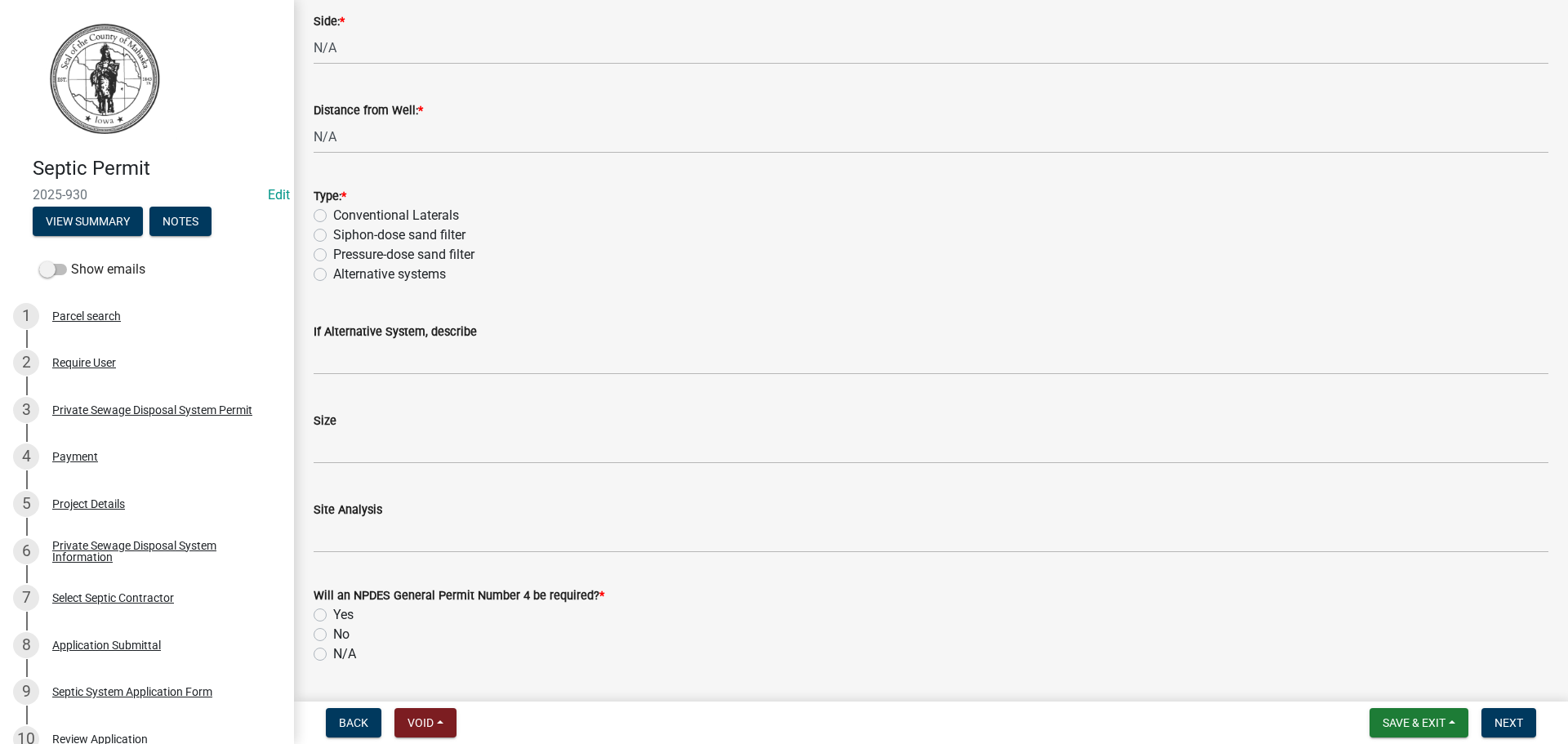
click at [333, 235] on label "Siphon-dose sand filter" at bounding box center [399, 235] width 132 height 20
click at [333, 235] on input "Siphon-dose sand filter" at bounding box center [338, 230] width 10 height 10
radio input "true"
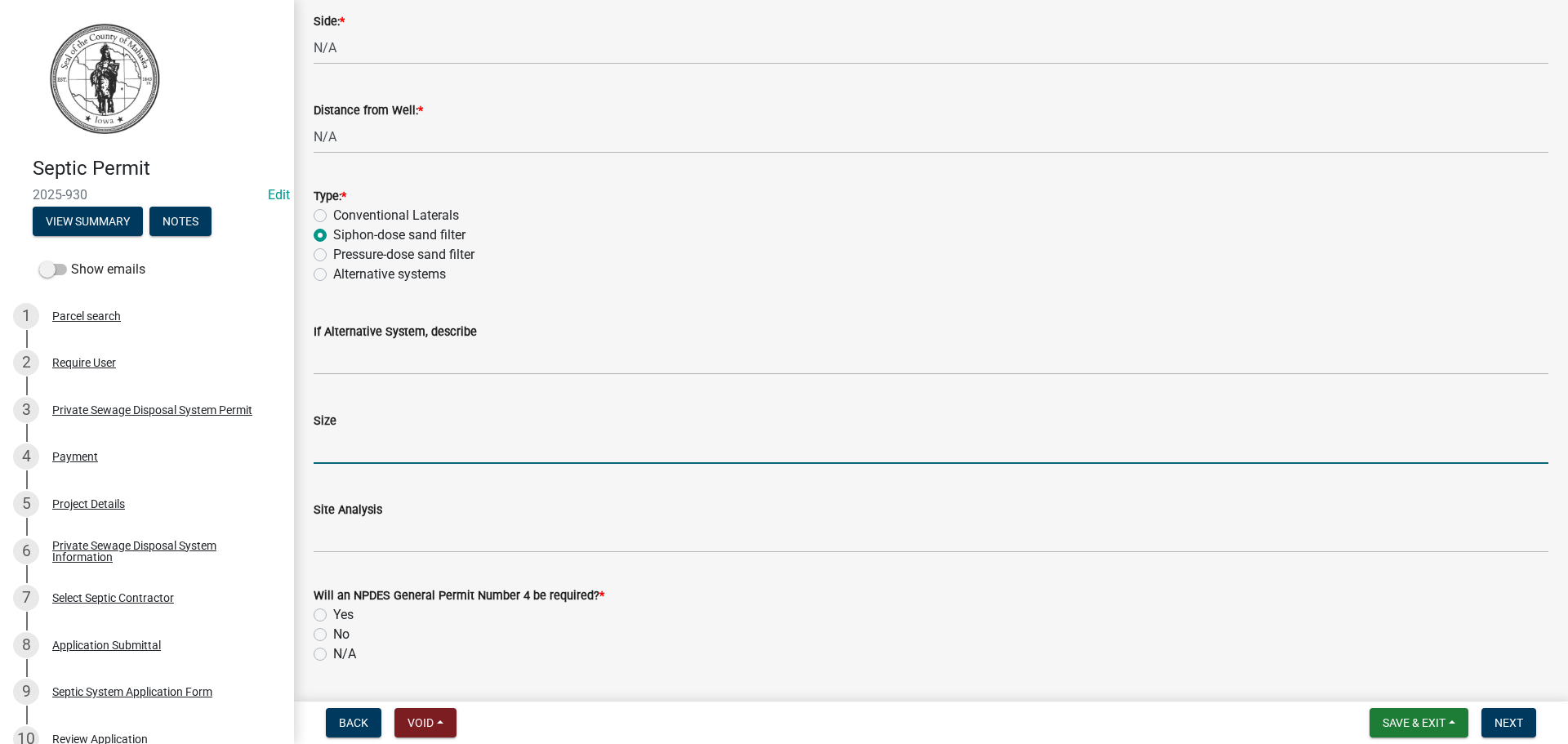
click at [355, 442] on input "Size" at bounding box center [931, 447] width 1234 height 34
type input "12x45"
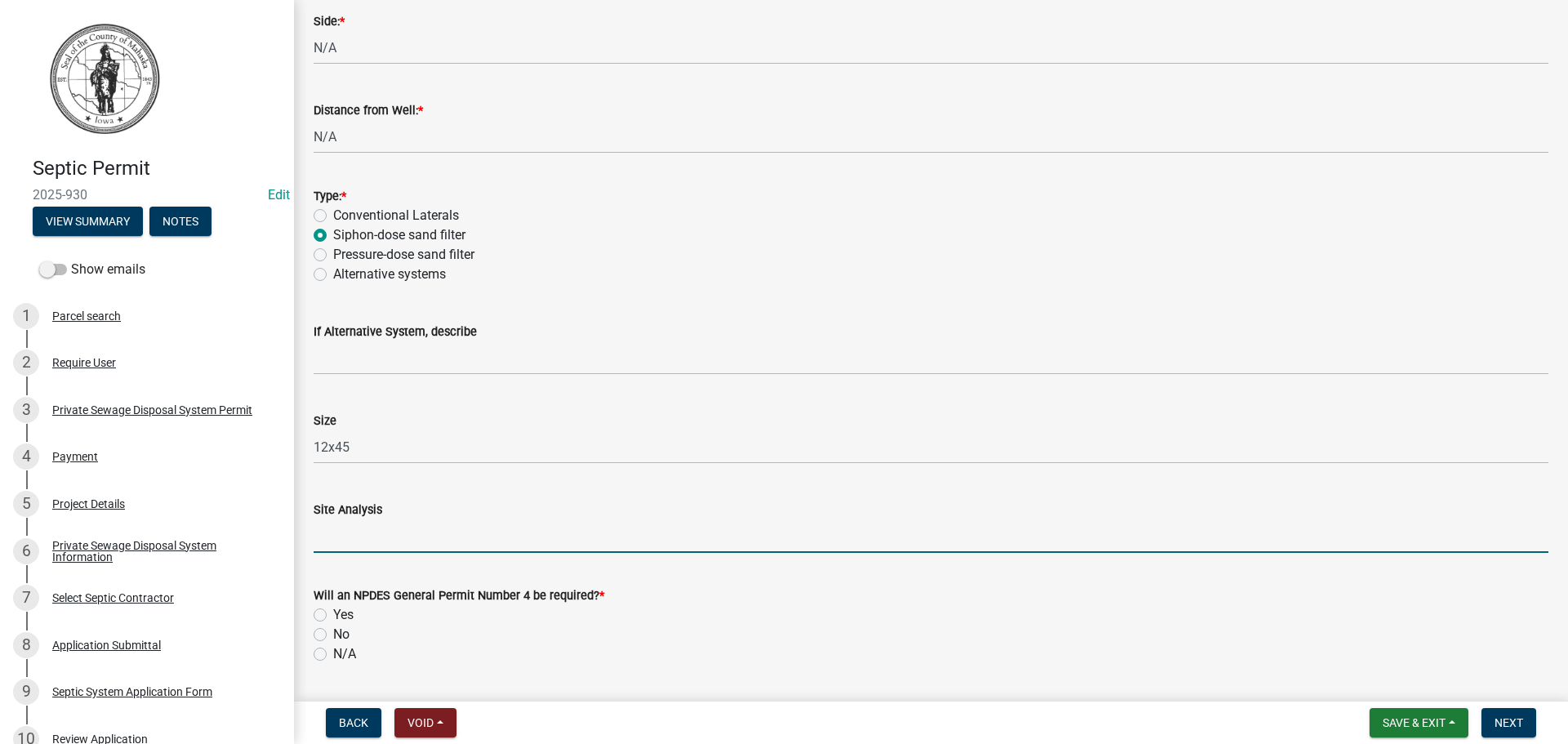
click at [350, 533] on input "Site Analysis" at bounding box center [931, 537] width 1234 height 34
type input "CLAY SOILS"
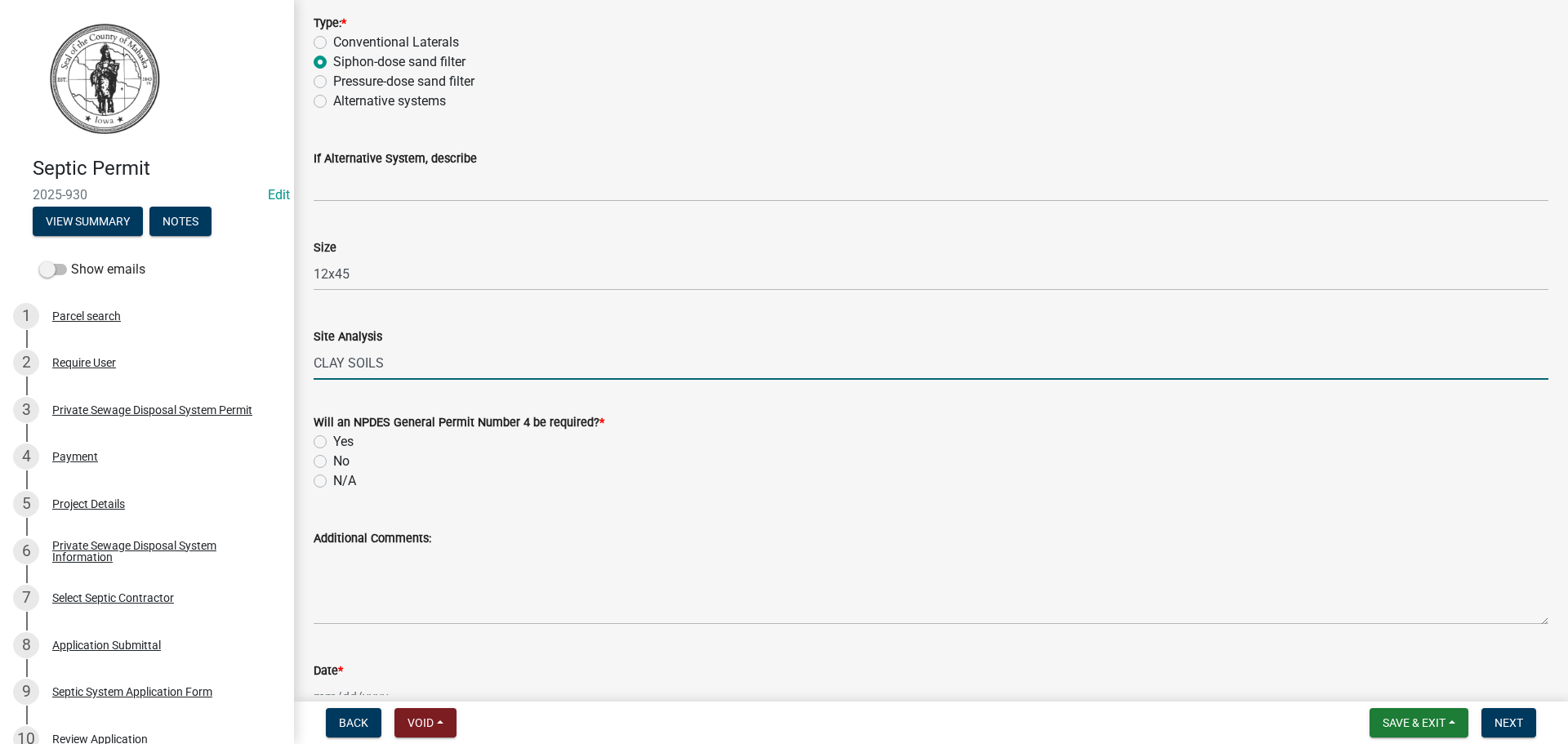
scroll to position [1715, 0]
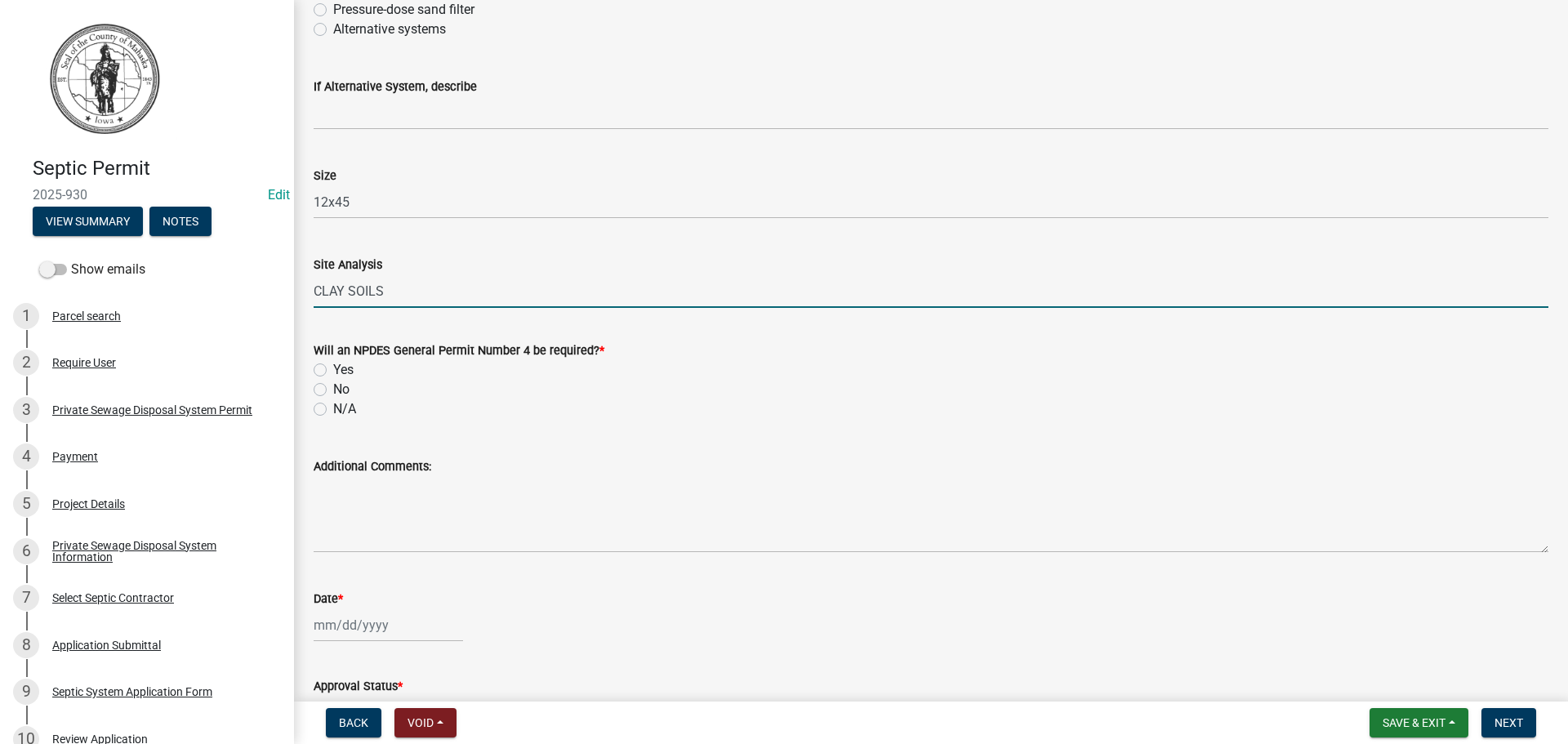
click at [333, 389] on label "No" at bounding box center [340, 389] width 16 height 20
click at [333, 389] on input "No" at bounding box center [338, 385] width 10 height 10
radio input "true"
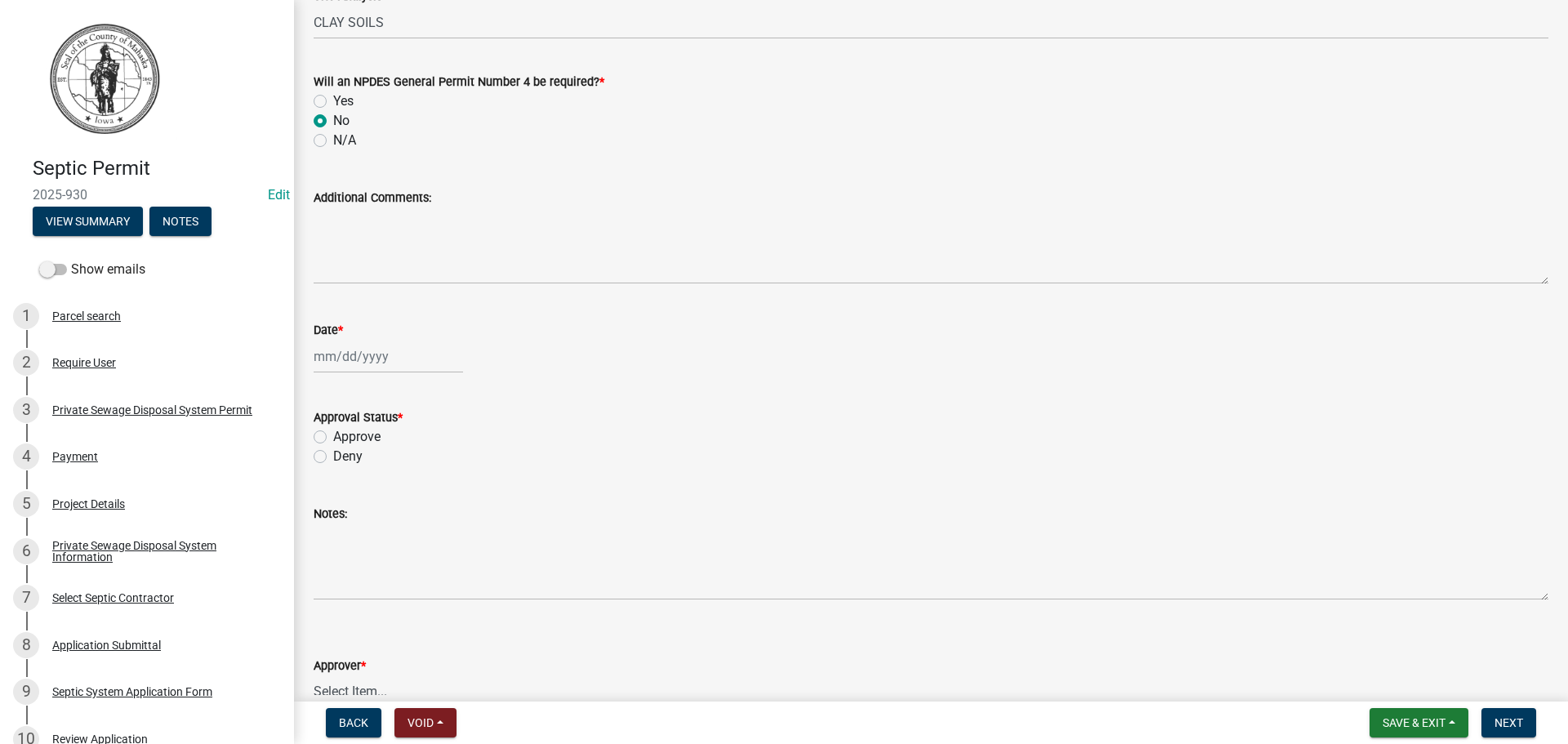
scroll to position [2042, 0]
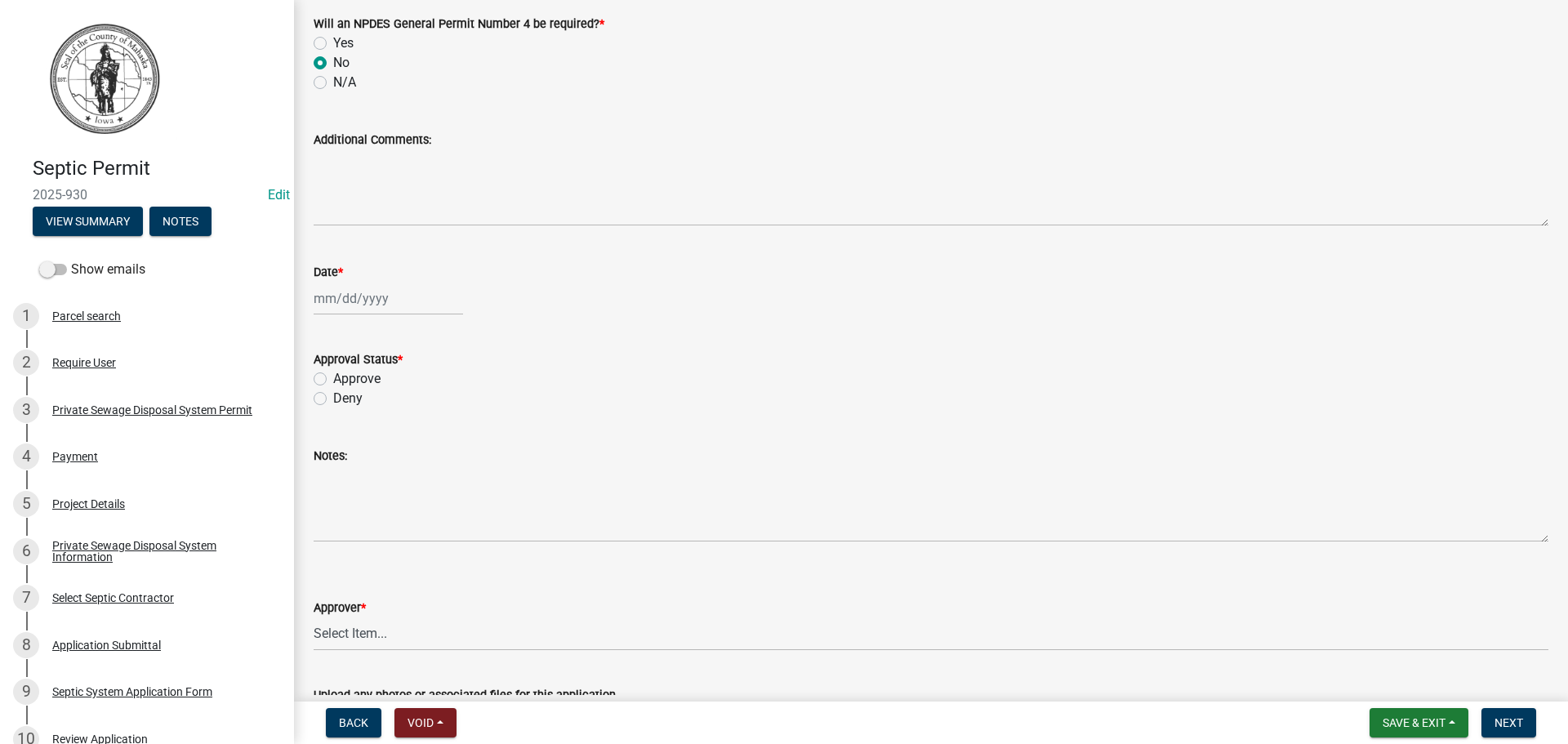
click at [352, 302] on div at bounding box center [388, 299] width 149 height 34
select select "9"
select select "2025"
click at [329, 413] on div "8" at bounding box center [330, 412] width 26 height 26
type input "[DATE]"
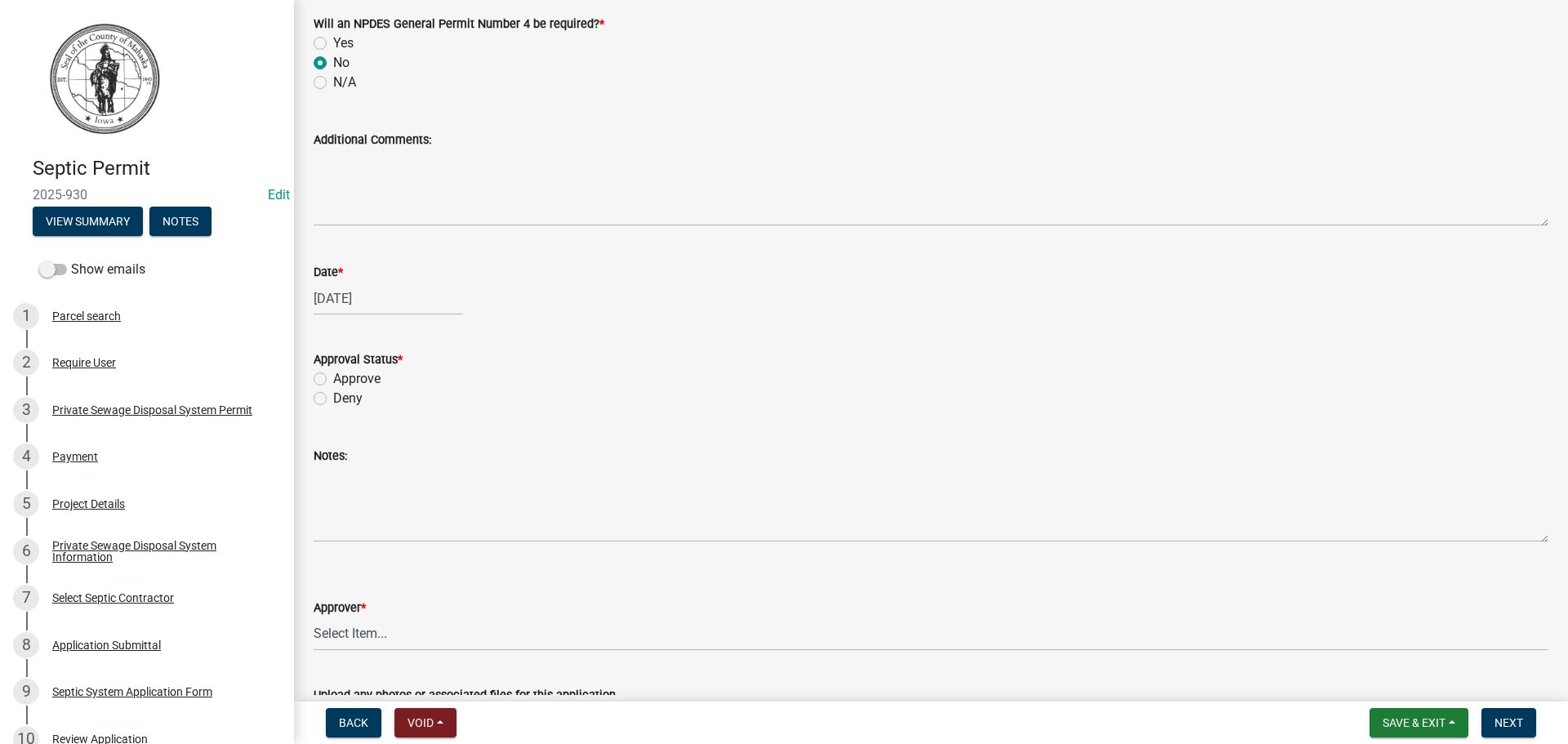
click at [333, 377] on label "Approve" at bounding box center [356, 378] width 47 height 20
click at [333, 377] on input "Approve" at bounding box center [338, 373] width 10 height 10
radio input "true"
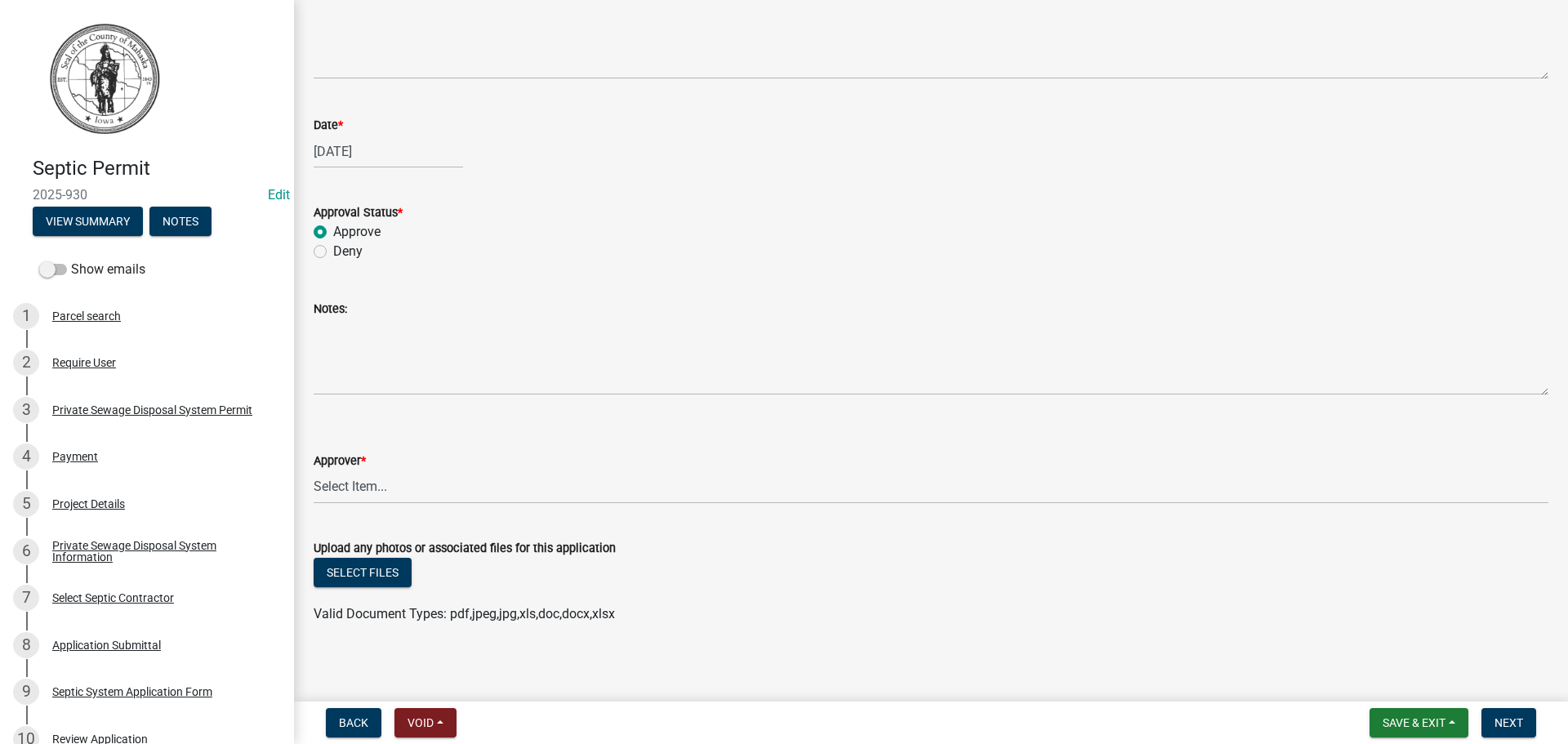
scroll to position [2196, 0]
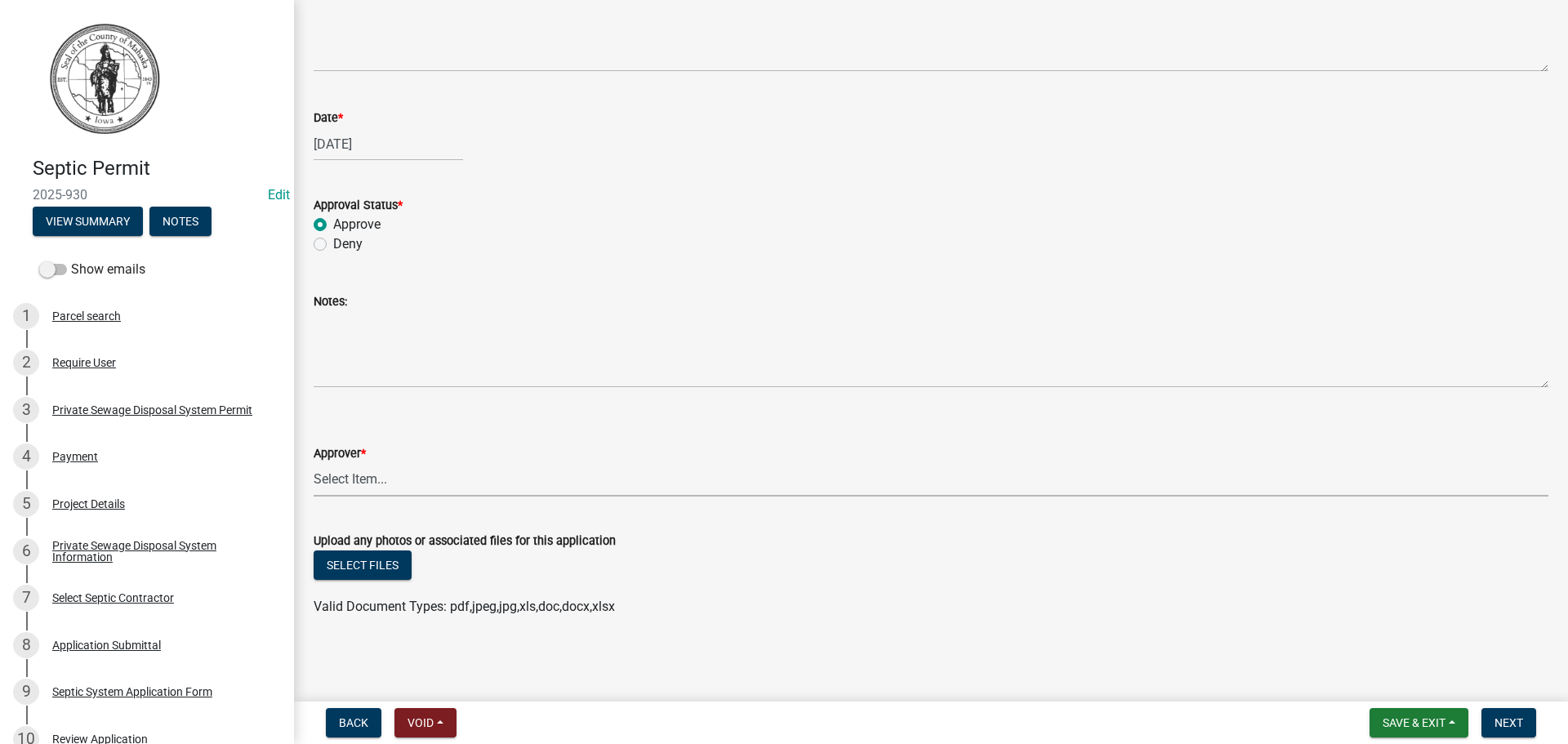
click at [402, 471] on select "Select Item... Eric Dursky" at bounding box center [931, 480] width 1234 height 34
click at [314, 463] on select "Select Item... Eric Dursky" at bounding box center [931, 480] width 1234 height 34
select select "722a36fd-d793-4c14-888f-94557f9cce2f"
click at [1518, 729] on span "Next" at bounding box center [1509, 722] width 28 height 13
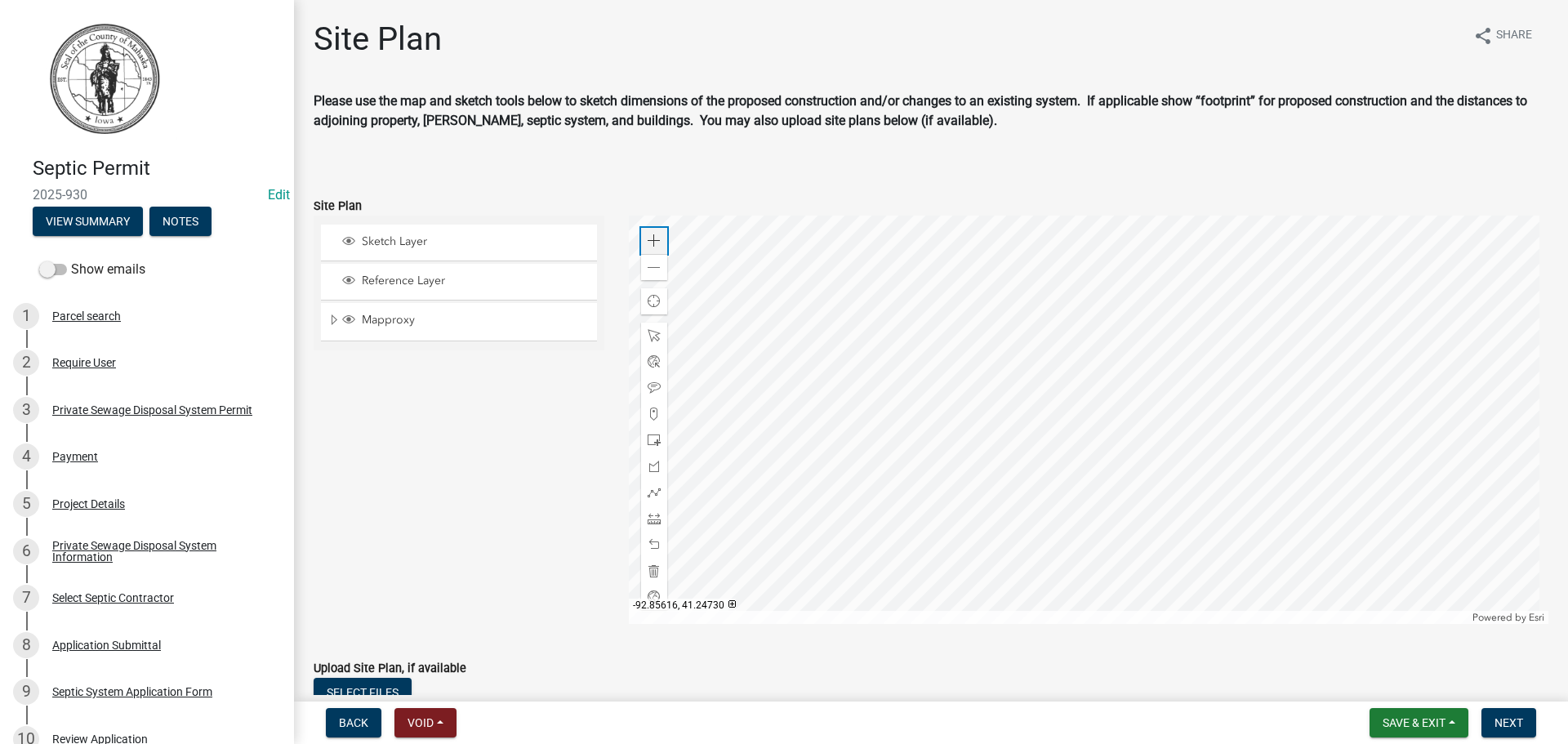
click at [650, 242] on span at bounding box center [654, 241] width 13 height 13
click at [650, 243] on span at bounding box center [654, 241] width 13 height 13
click at [649, 236] on span at bounding box center [654, 241] width 13 height 13
click at [1025, 286] on div at bounding box center [1089, 420] width 920 height 408
click at [647, 433] on div at bounding box center [654, 440] width 26 height 26
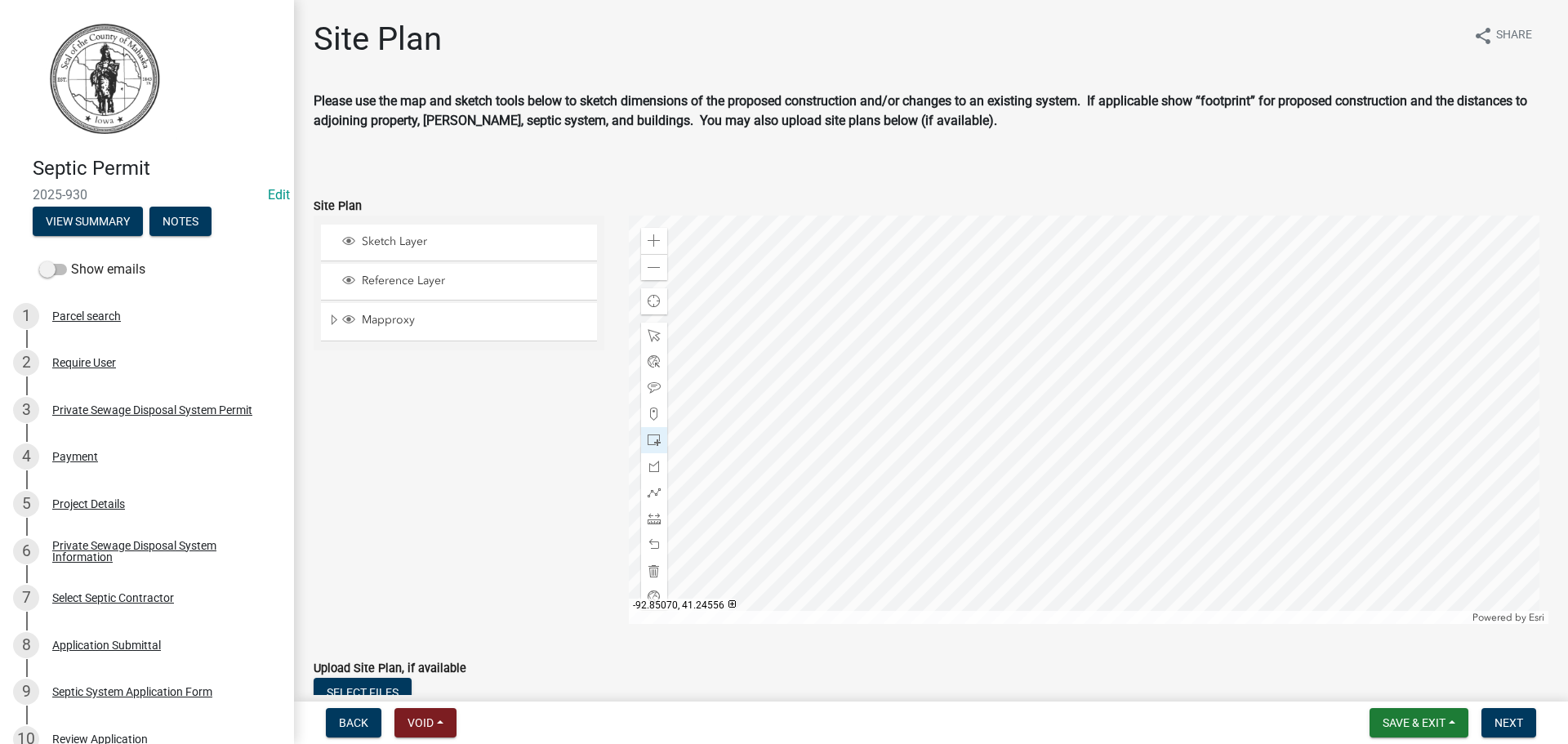
click at [925, 342] on div at bounding box center [1089, 420] width 920 height 408
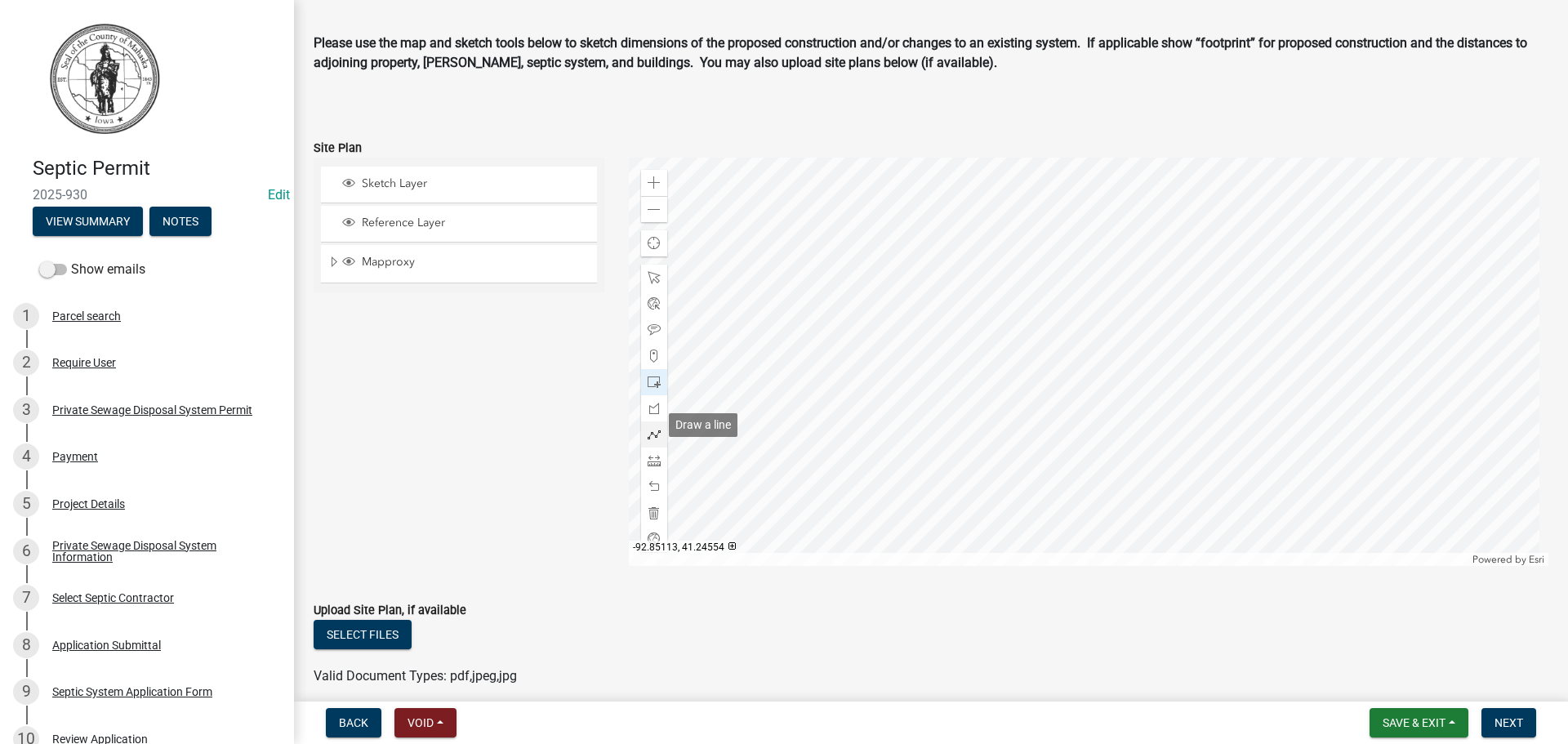
scroll to position [82, 0]
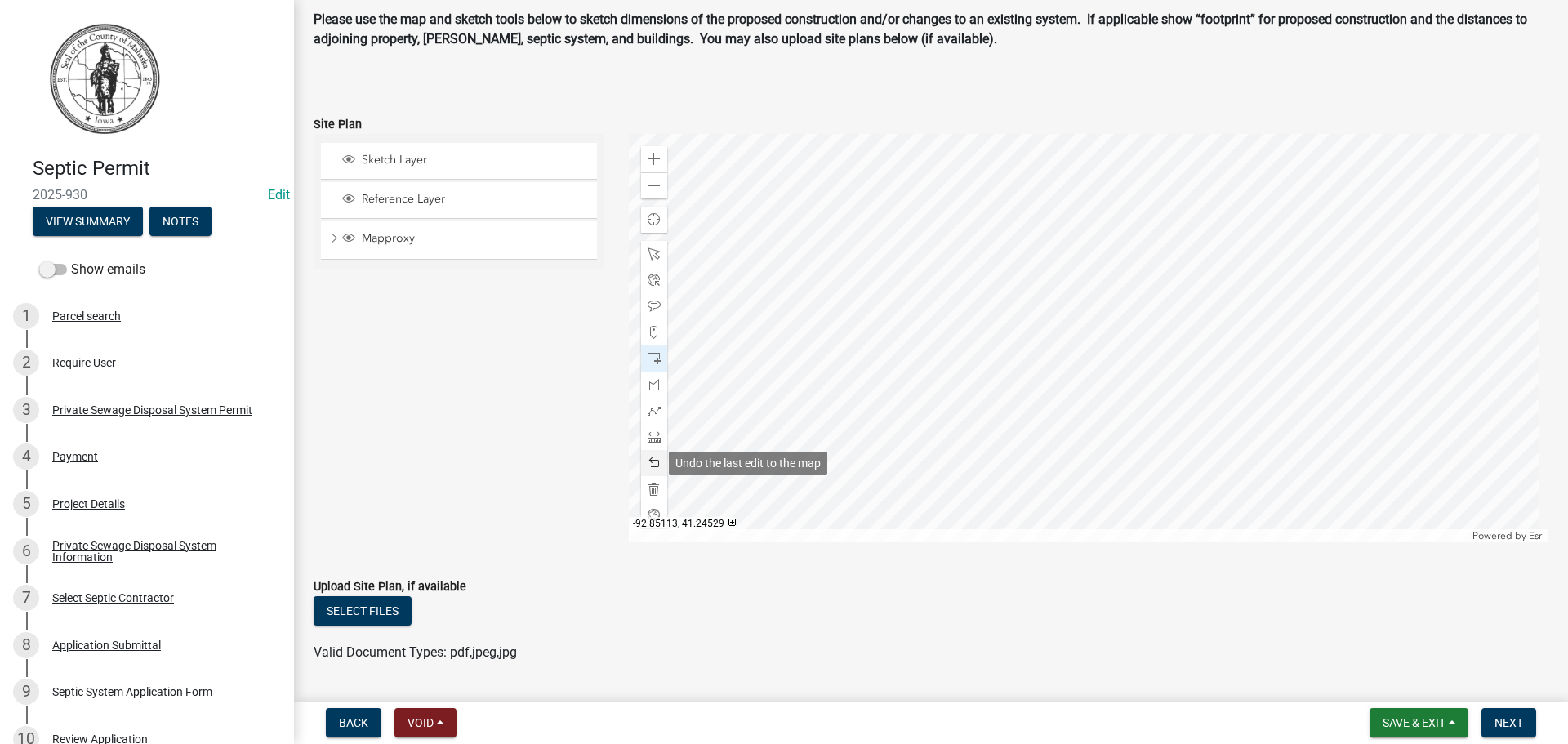
click at [648, 460] on span at bounding box center [654, 463] width 13 height 13
click at [989, 265] on div at bounding box center [1089, 338] width 920 height 408
click at [1229, 280] on div at bounding box center [1089, 338] width 920 height 408
click at [649, 411] on span at bounding box center [654, 411] width 13 height 13
click at [1230, 267] on div at bounding box center [1089, 338] width 920 height 408
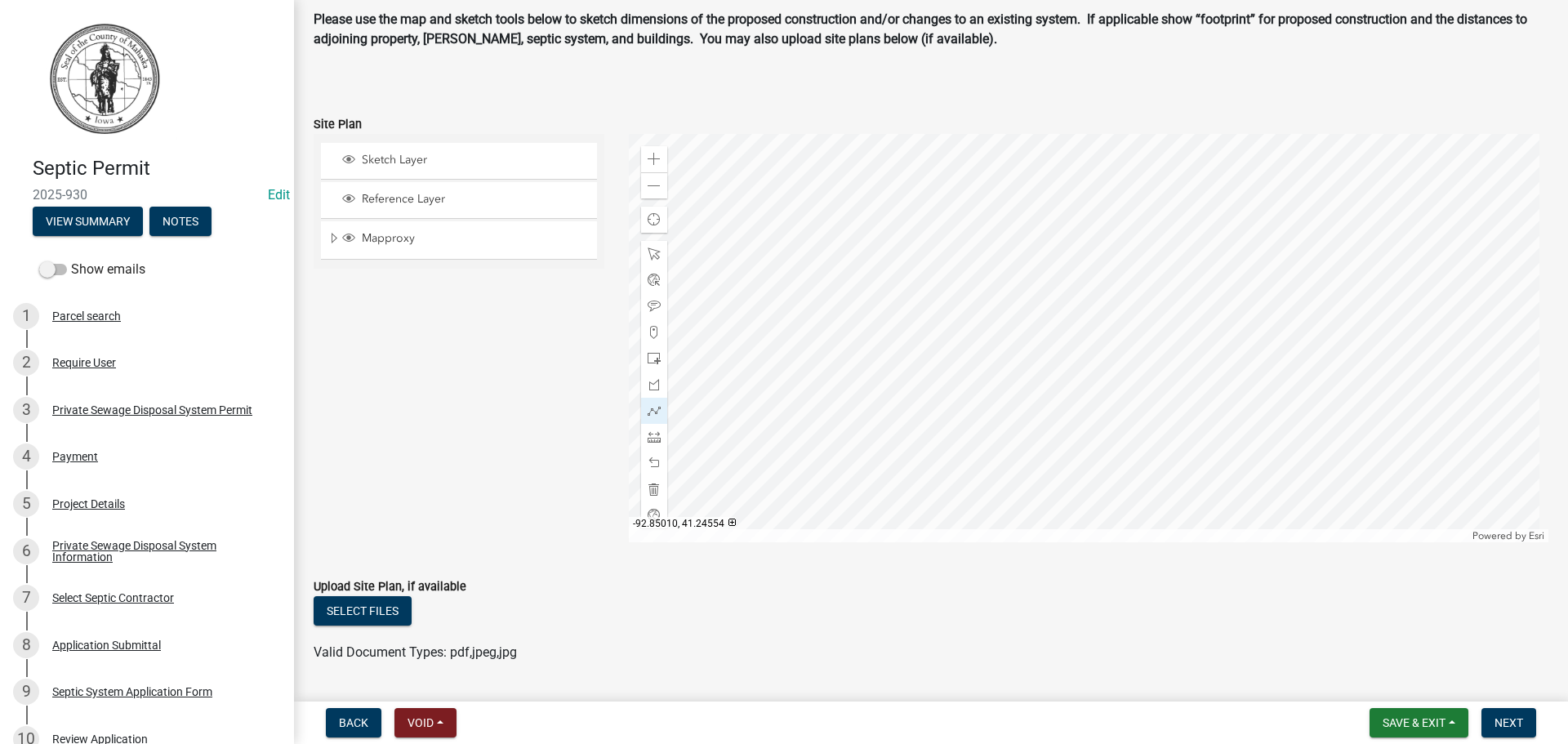
click at [1288, 272] on div at bounding box center [1089, 338] width 920 height 408
click at [990, 260] on div at bounding box center [1089, 338] width 920 height 408
click at [1081, 261] on div at bounding box center [1089, 338] width 920 height 408
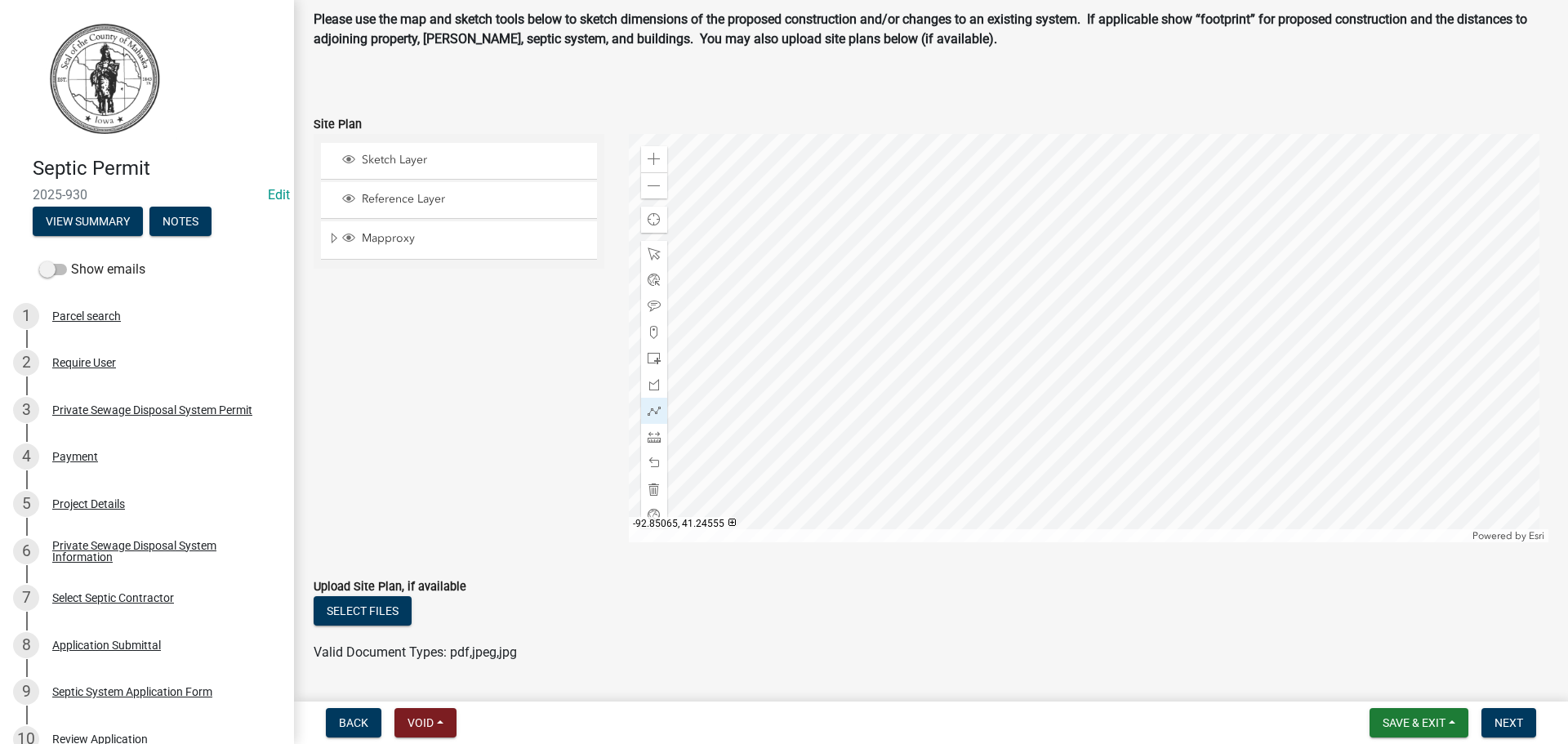
click at [957, 266] on div at bounding box center [1089, 338] width 920 height 408
click at [957, 282] on div at bounding box center [1089, 338] width 920 height 408
click at [903, 354] on div at bounding box center [1089, 338] width 920 height 408
click at [903, 385] on div at bounding box center [1089, 338] width 920 height 408
click at [904, 385] on div at bounding box center [1089, 338] width 920 height 408
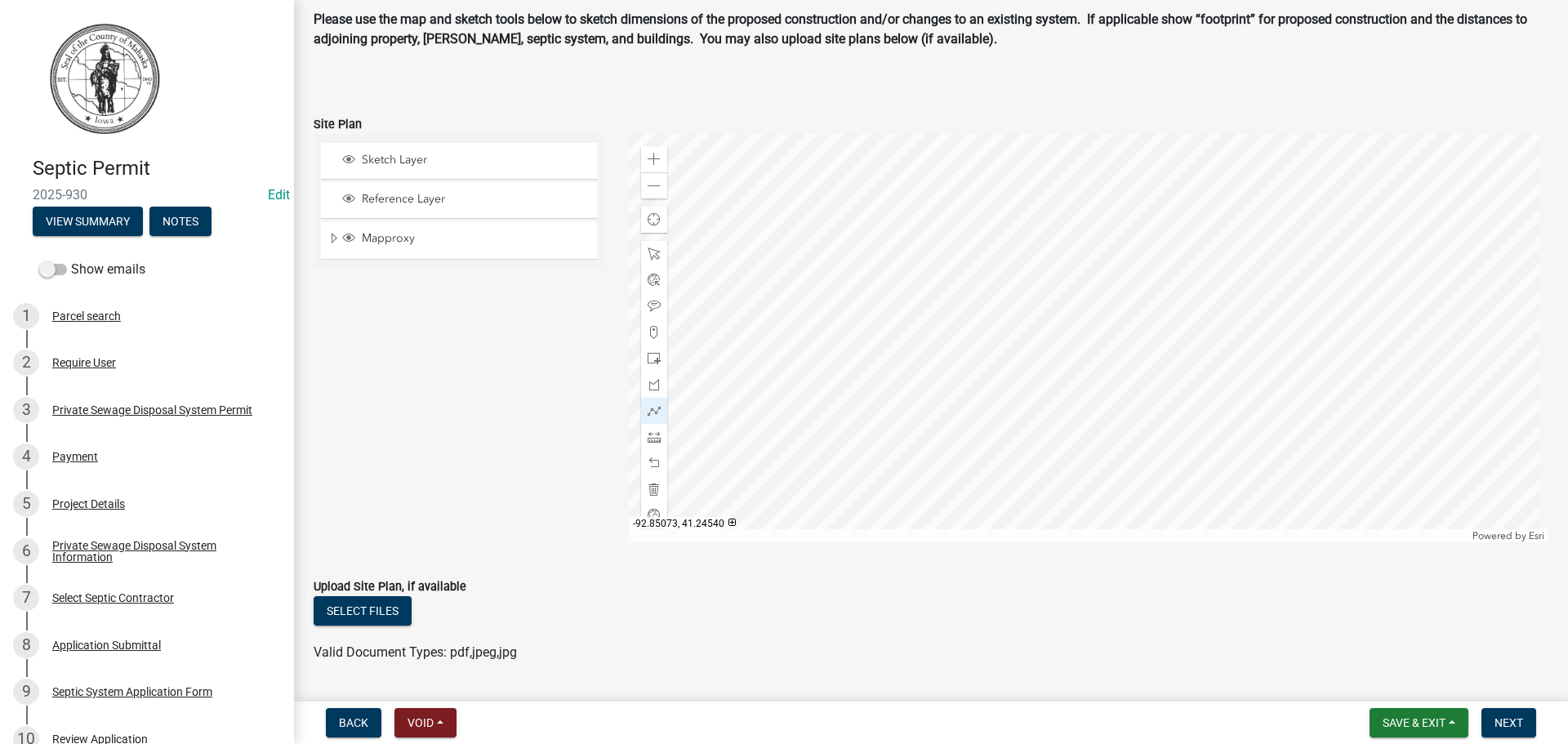
click at [904, 385] on div at bounding box center [1089, 338] width 920 height 408
click at [903, 386] on div at bounding box center [1089, 338] width 920 height 408
click at [649, 304] on span at bounding box center [654, 306] width 13 height 13
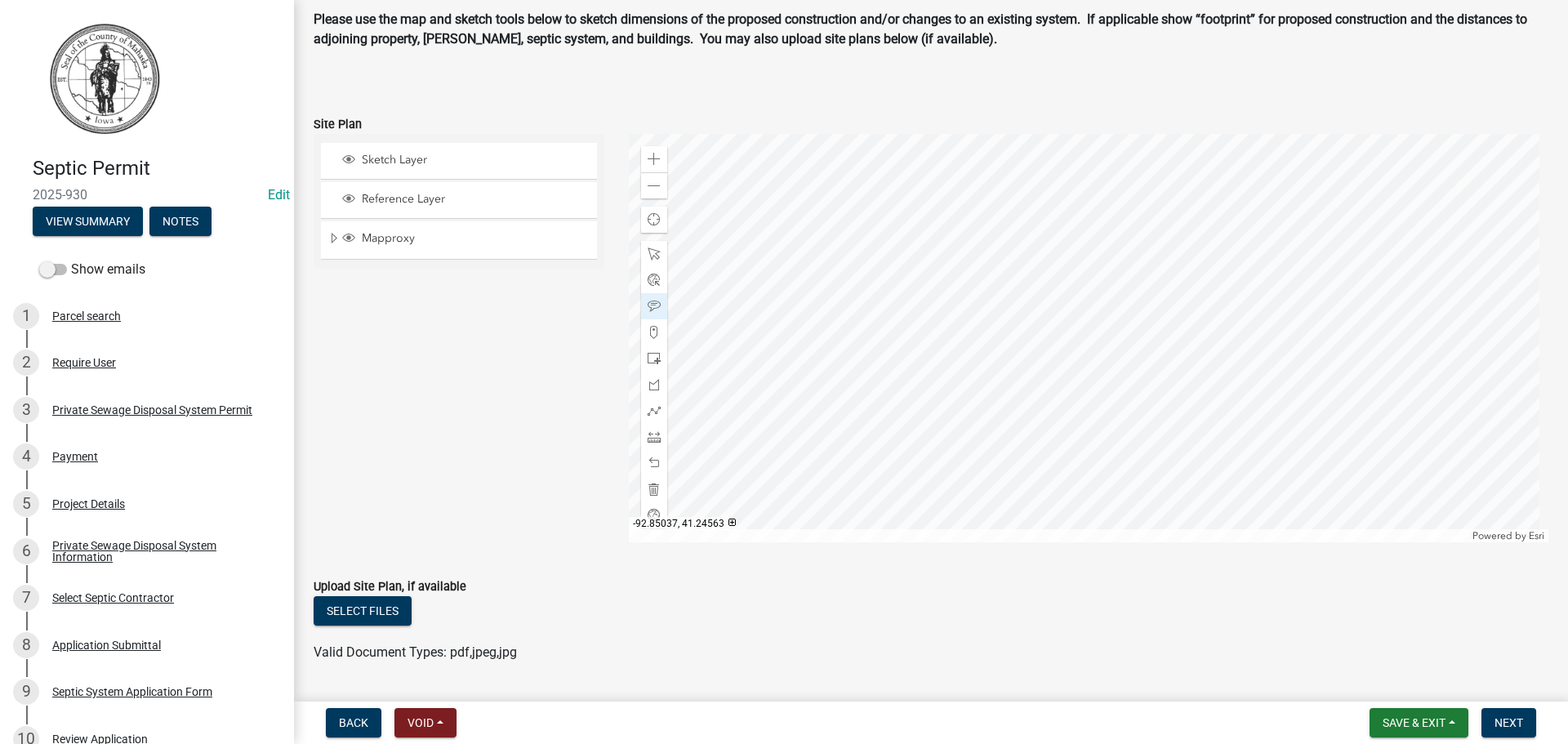
click at [1123, 205] on div at bounding box center [1089, 338] width 920 height 408
click at [648, 460] on span at bounding box center [654, 463] width 13 height 13
click at [1157, 234] on div at bounding box center [1089, 338] width 920 height 408
click at [971, 245] on div at bounding box center [1089, 338] width 920 height 408
click at [1511, 718] on span "Next" at bounding box center [1509, 722] width 28 height 13
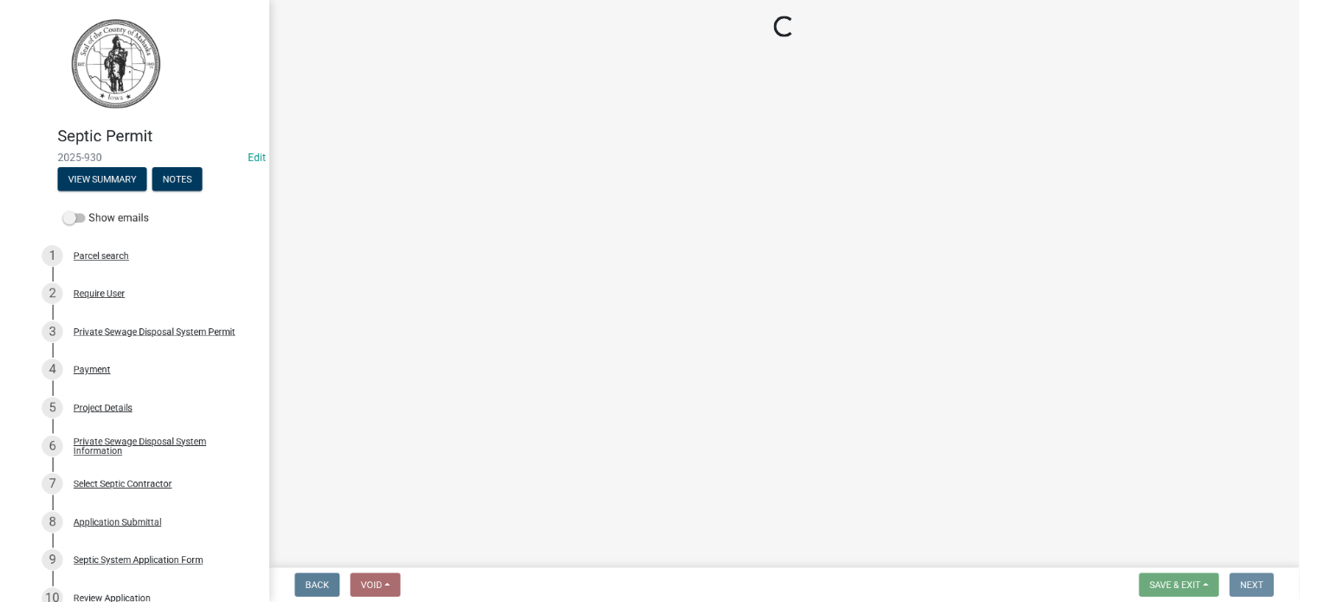
scroll to position [0, 0]
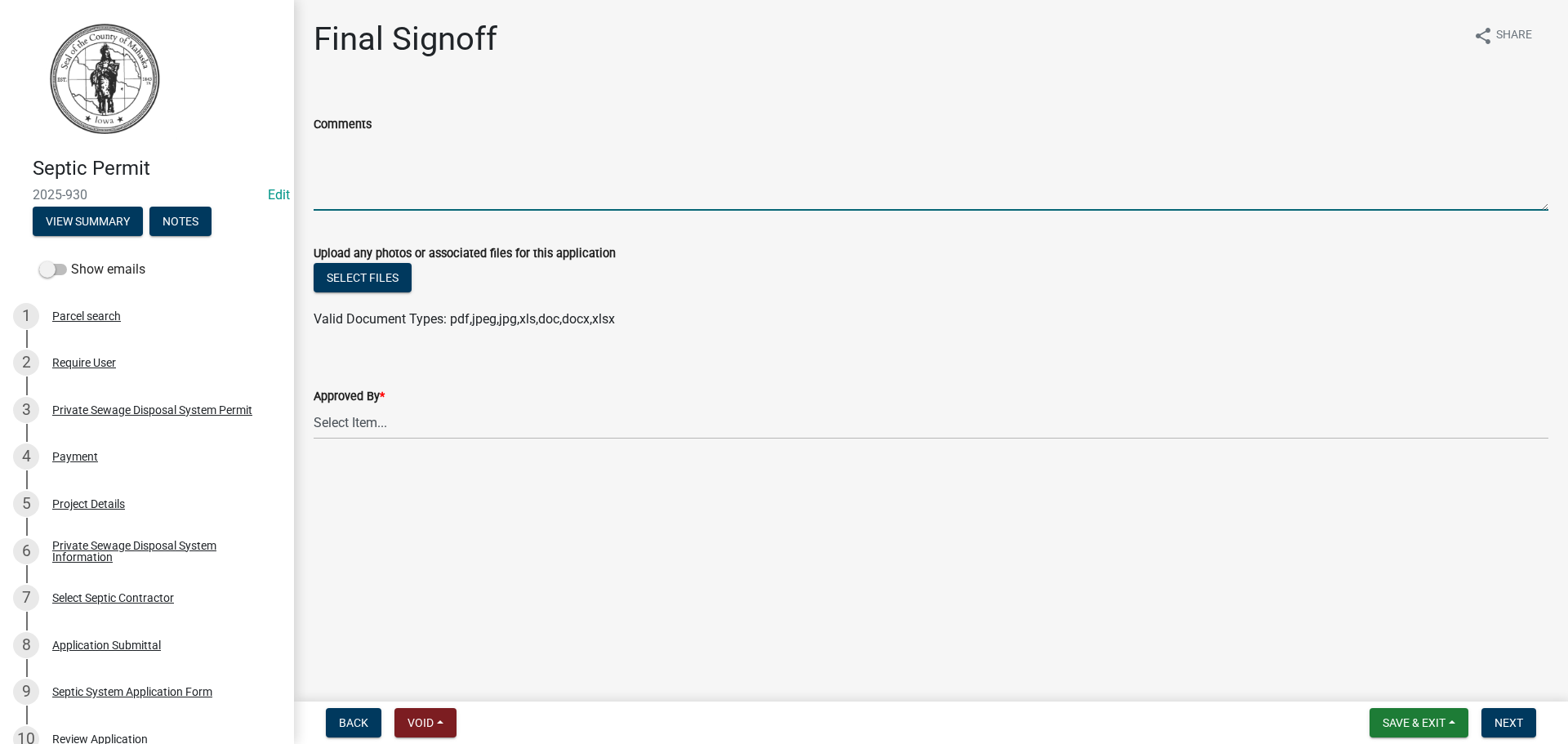
click at [384, 189] on textarea "Comments" at bounding box center [931, 172] width 1234 height 76
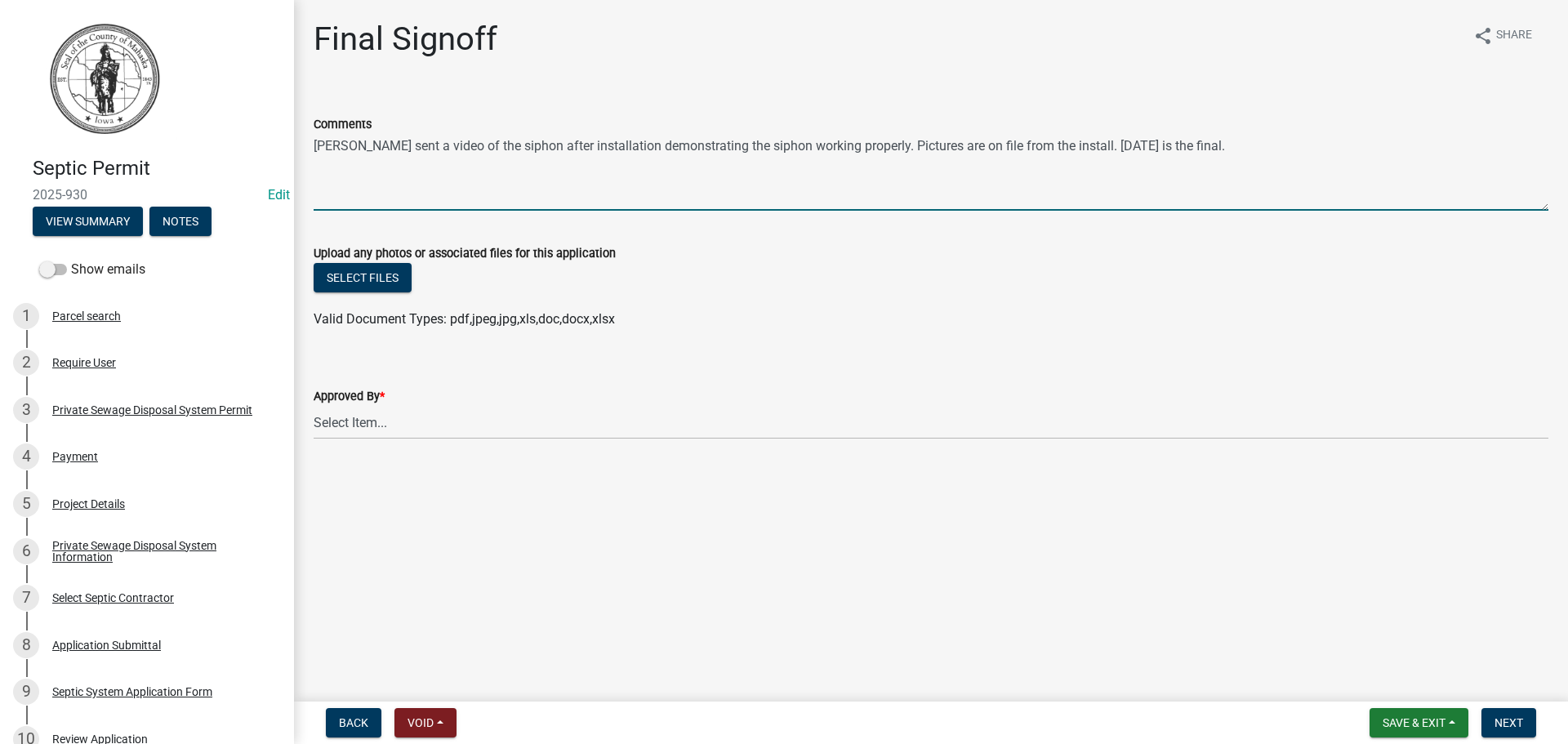
type textarea "Steve sent a video of the siphon after installation demonstrating the siphon wo…"
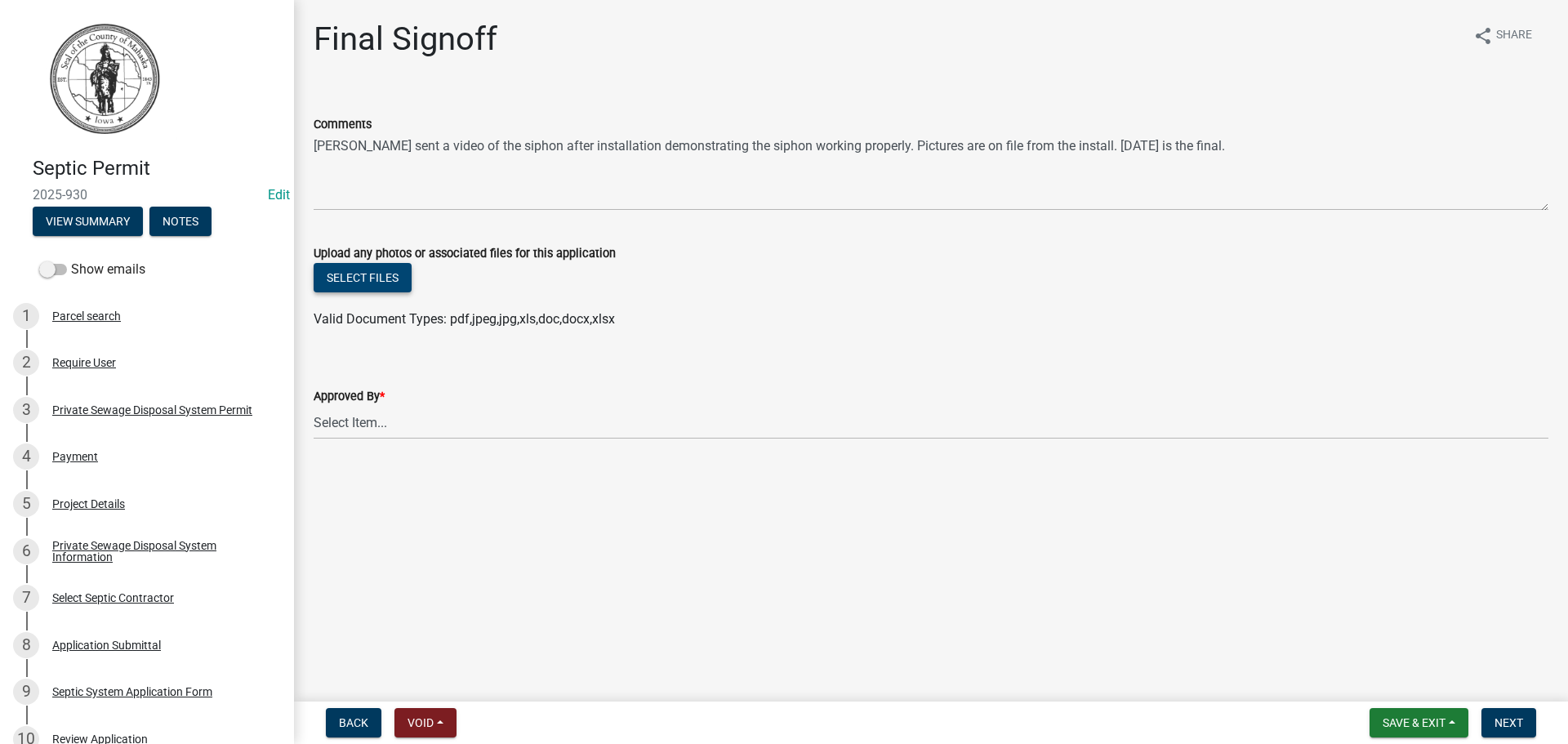
click at [350, 279] on button "Select files" at bounding box center [363, 277] width 98 height 29
click at [366, 279] on button "Select files" at bounding box center [363, 277] width 98 height 29
click at [371, 279] on button "Select files" at bounding box center [363, 277] width 98 height 29
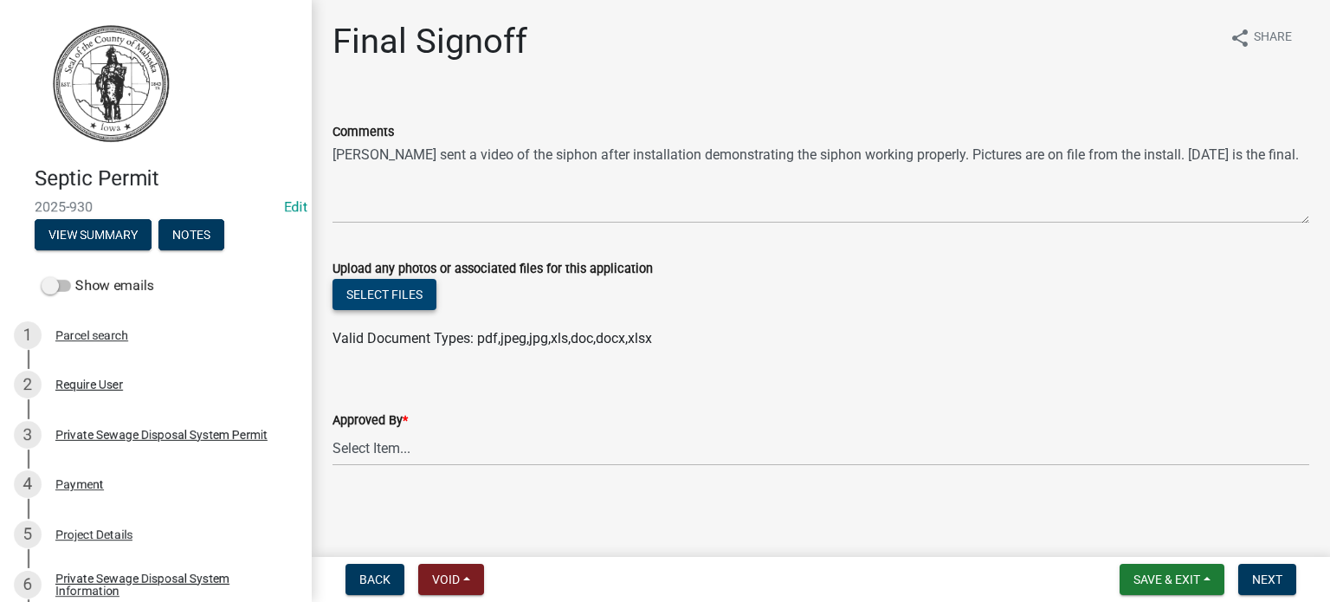
click at [415, 300] on button "Select files" at bounding box center [385, 294] width 104 height 31
click at [378, 299] on button "Select files" at bounding box center [385, 294] width 104 height 31
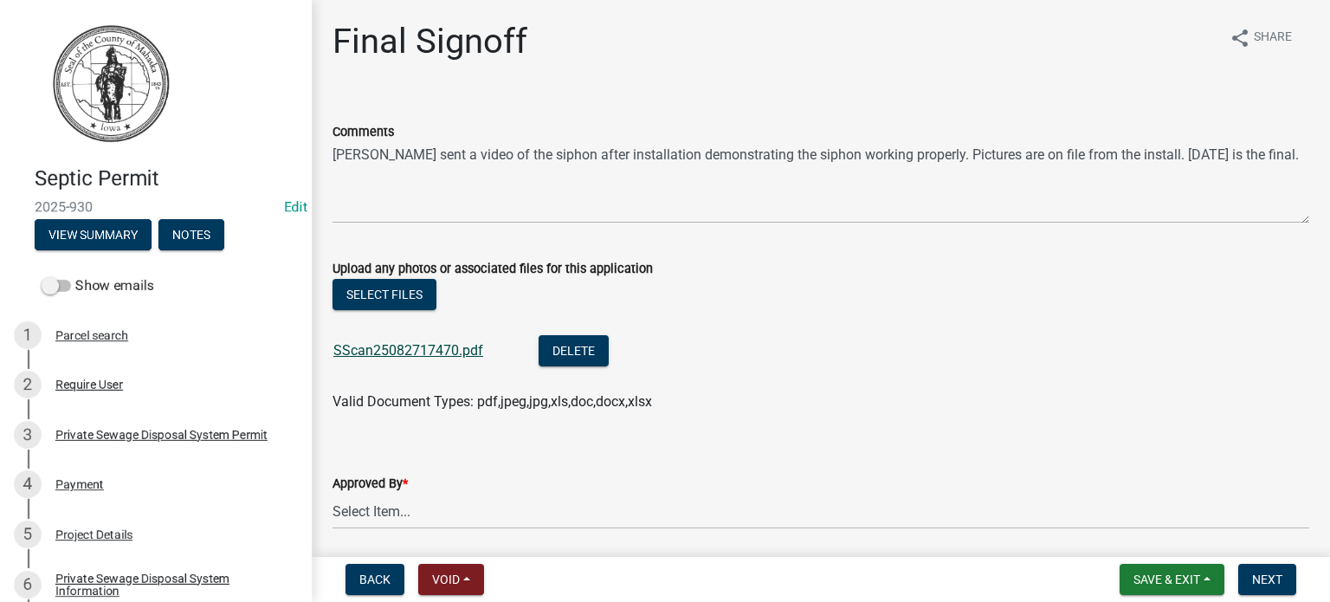
click at [422, 345] on link "SScan25082717470.pdf" at bounding box center [408, 350] width 150 height 16
click at [559, 359] on button "Delete" at bounding box center [574, 350] width 70 height 31
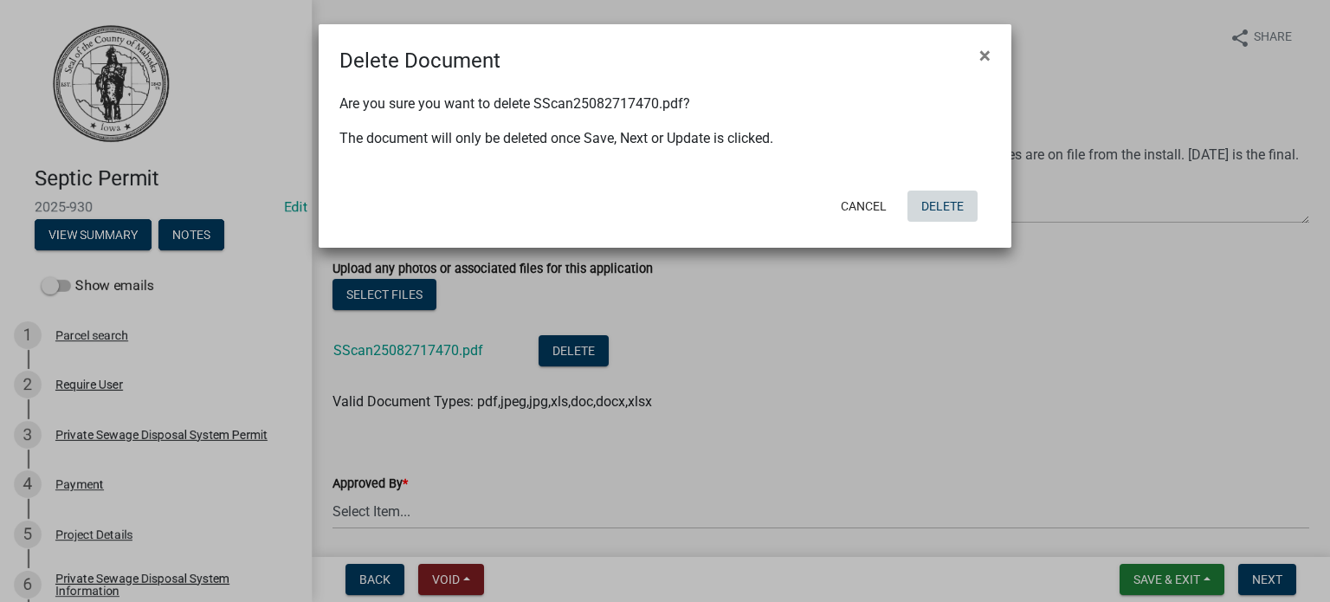
click at [932, 204] on button "Delete" at bounding box center [943, 206] width 70 height 31
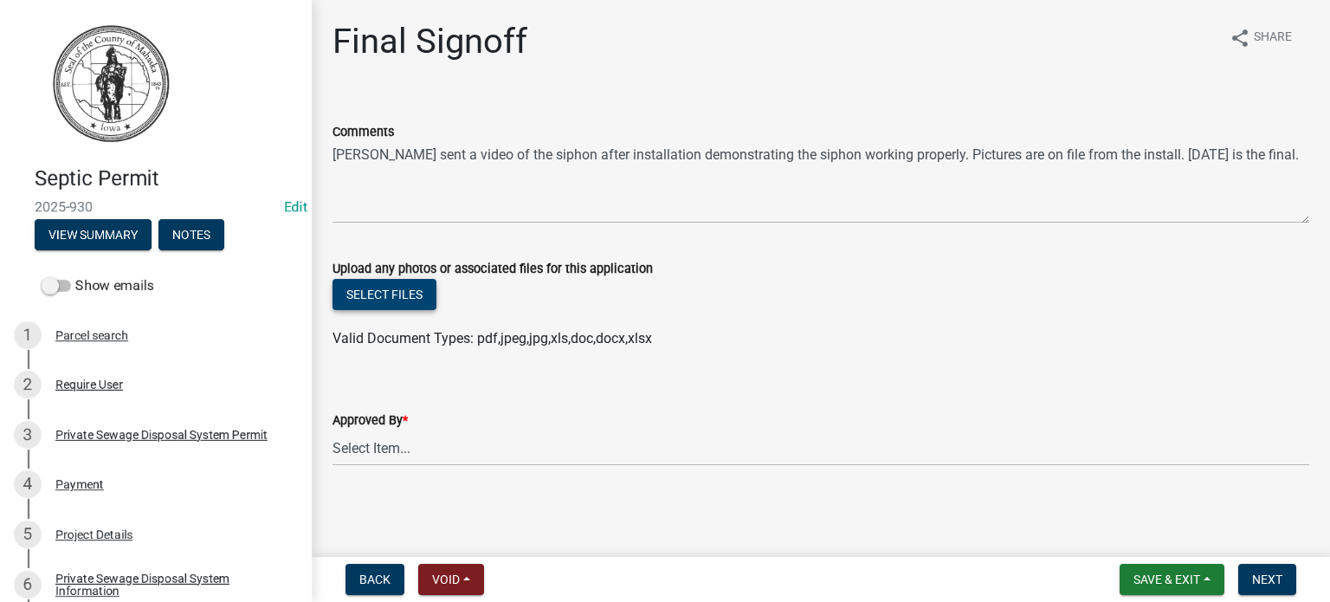
click at [386, 295] on button "Select files" at bounding box center [385, 294] width 104 height 31
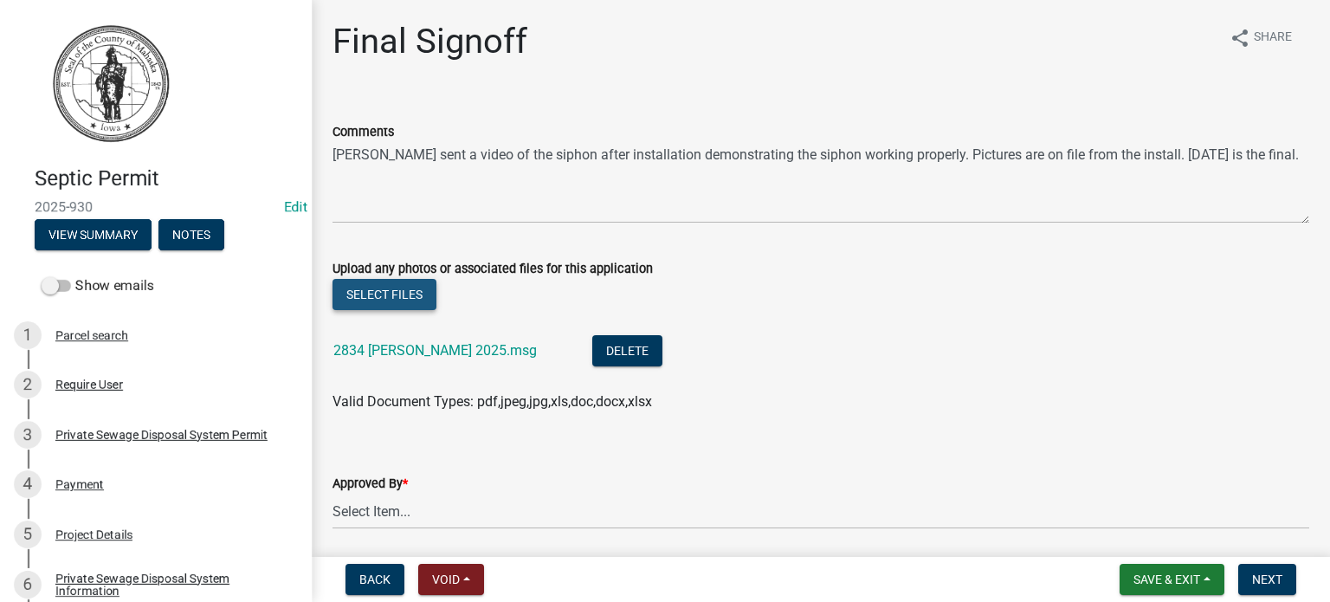
click at [400, 294] on button "Select files" at bounding box center [385, 294] width 104 height 31
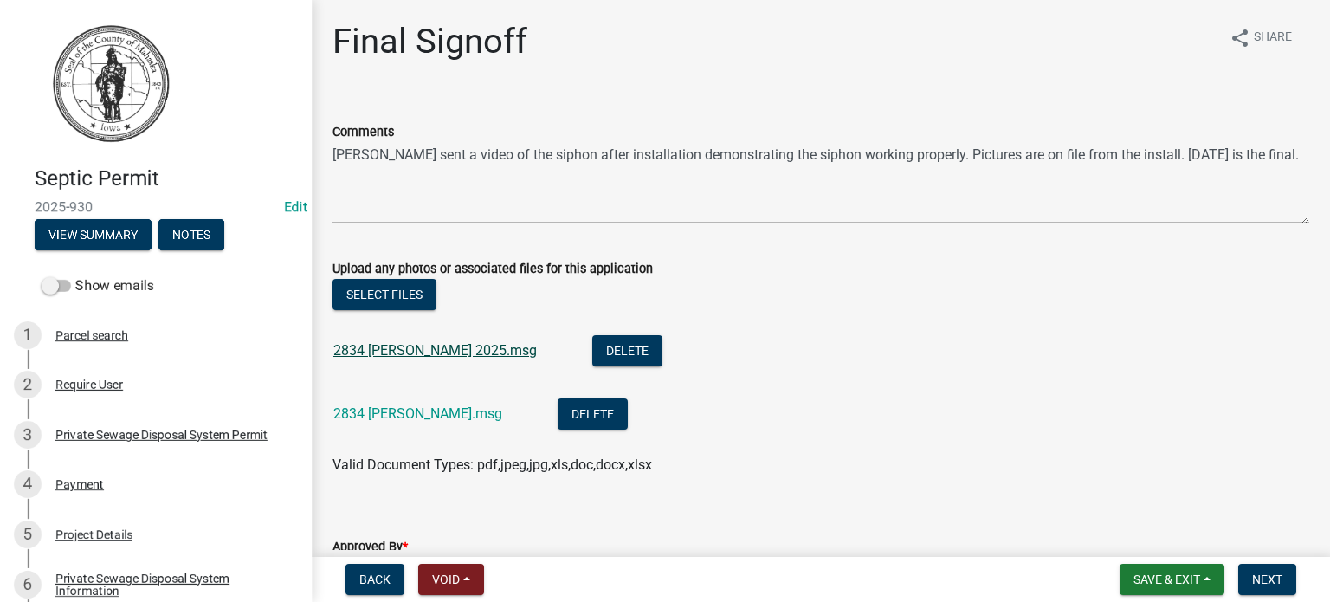
click at [418, 349] on link "2834 barrows 2025.msg" at bounding box center [435, 350] width 204 height 16
click at [396, 355] on link "2834 barrows 2025.msg" at bounding box center [435, 350] width 204 height 16
click at [396, 353] on link "2834 barrows 2025.msg" at bounding box center [435, 350] width 204 height 16
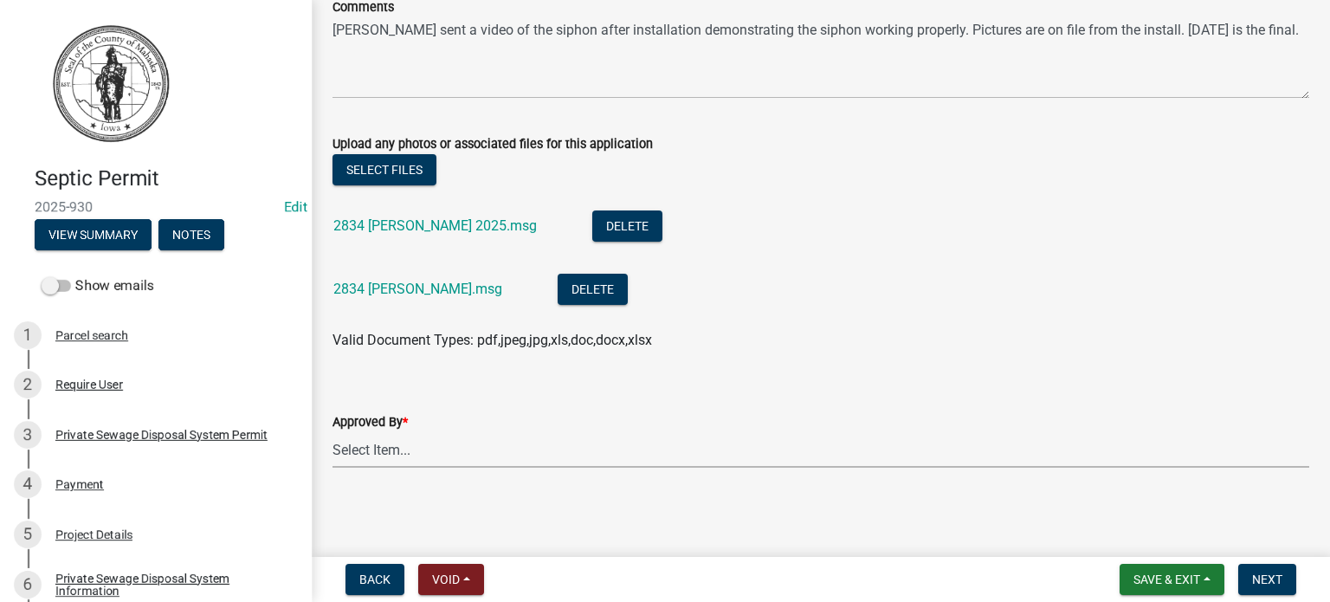
click at [385, 446] on select "Select Item... Eric Dursky" at bounding box center [821, 450] width 977 height 36
click at [333, 432] on select "Select Item... Eric Dursky" at bounding box center [821, 450] width 977 height 36
select select "c324bba7-ccb5-4e2e-998b-0b0f6e8b7551"
click at [662, 427] on div "Approved By *" at bounding box center [821, 421] width 977 height 21
click at [1272, 578] on span "Next" at bounding box center [1267, 579] width 30 height 14
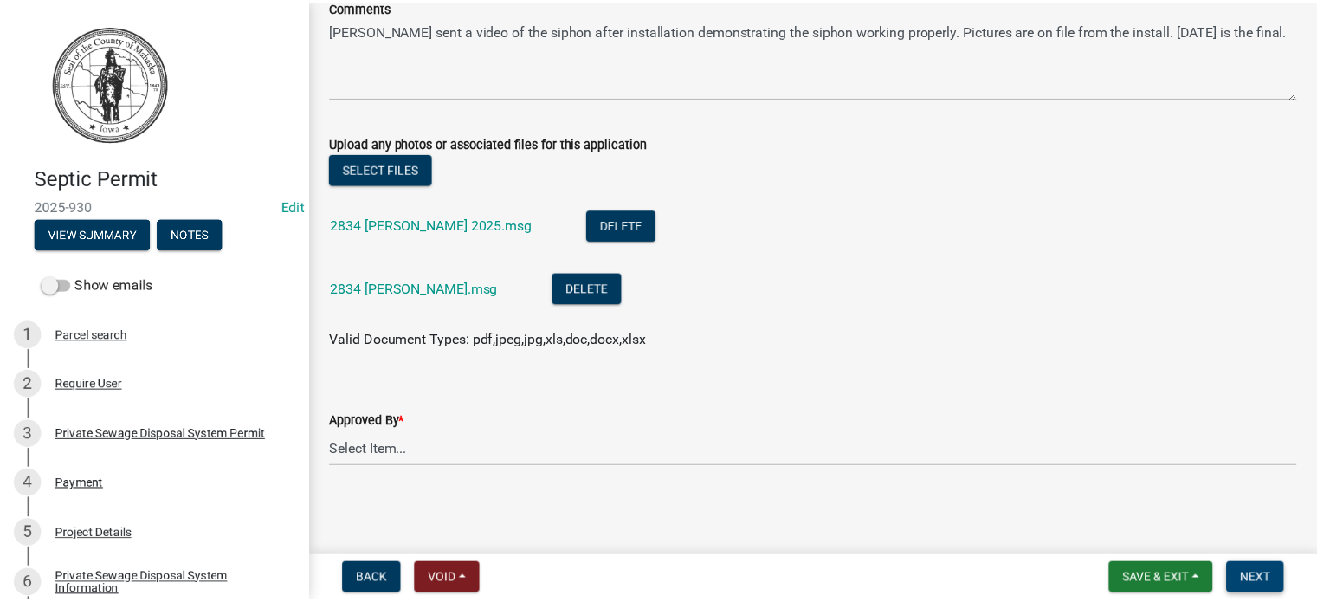
scroll to position [0, 0]
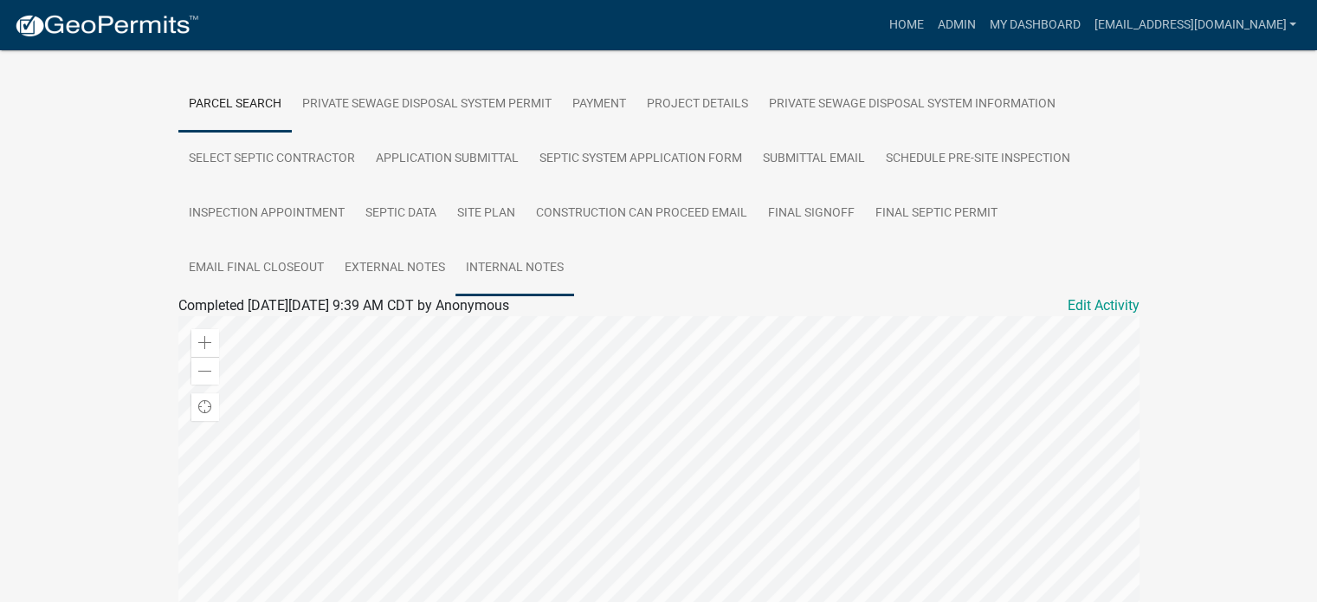
scroll to position [346, 0]
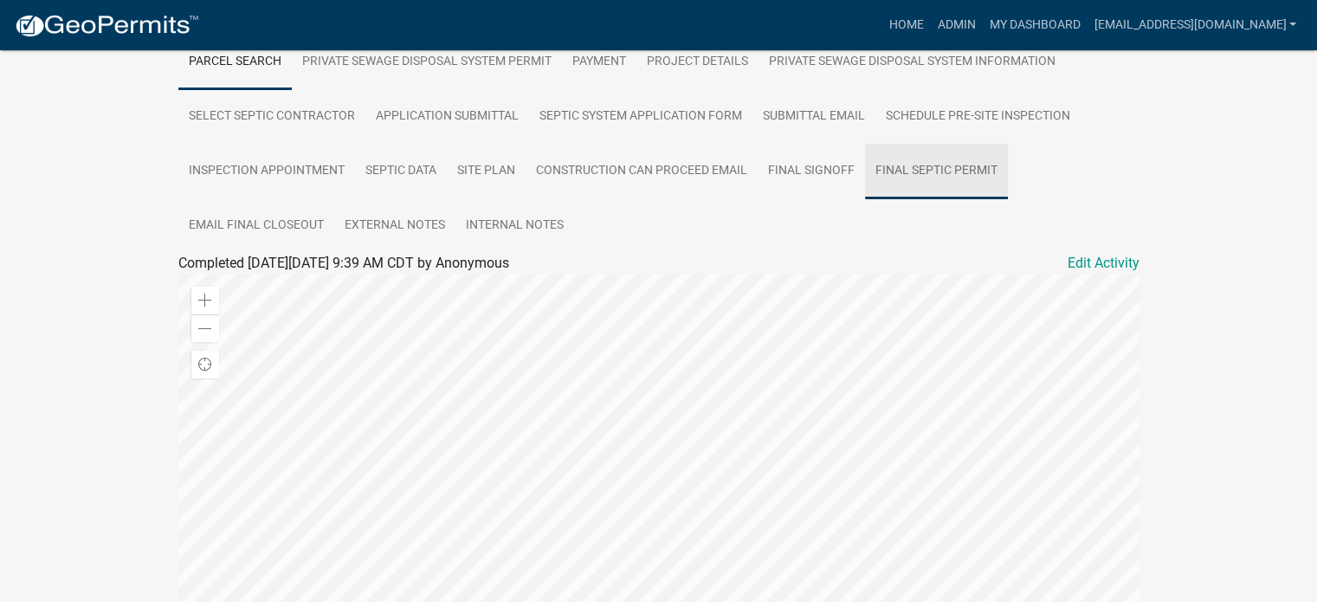
click at [912, 174] on link "Final Septic Permit" at bounding box center [936, 171] width 143 height 55
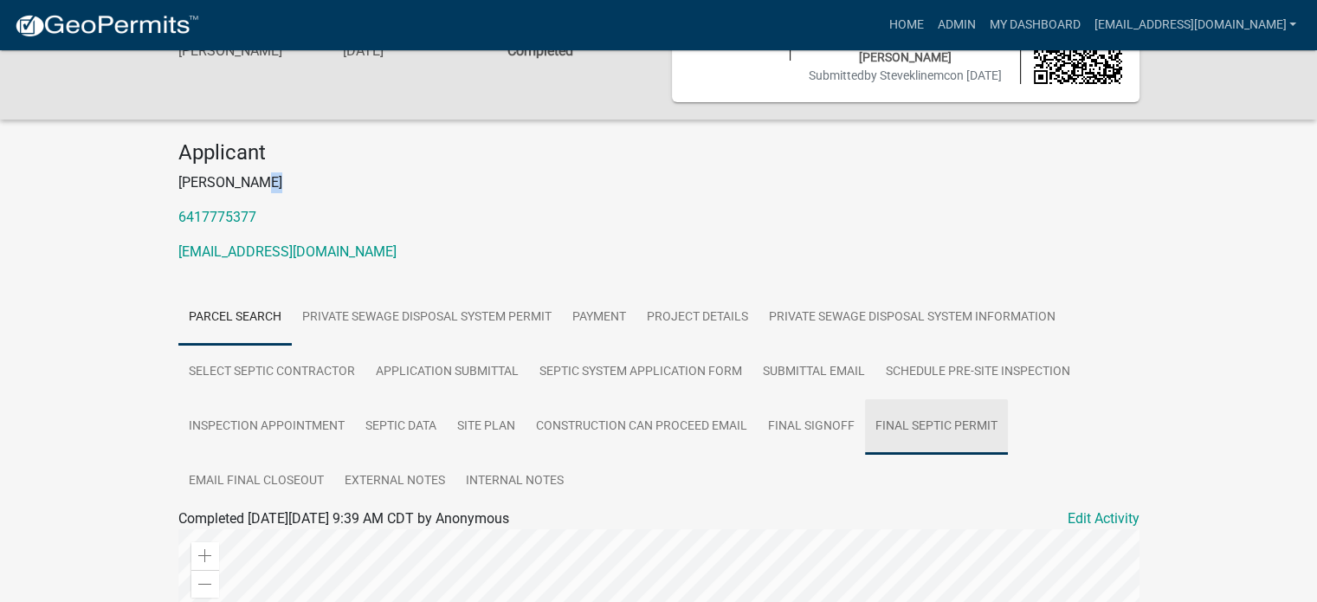
click at [912, 174] on p "[PERSON_NAME]" at bounding box center [658, 182] width 961 height 21
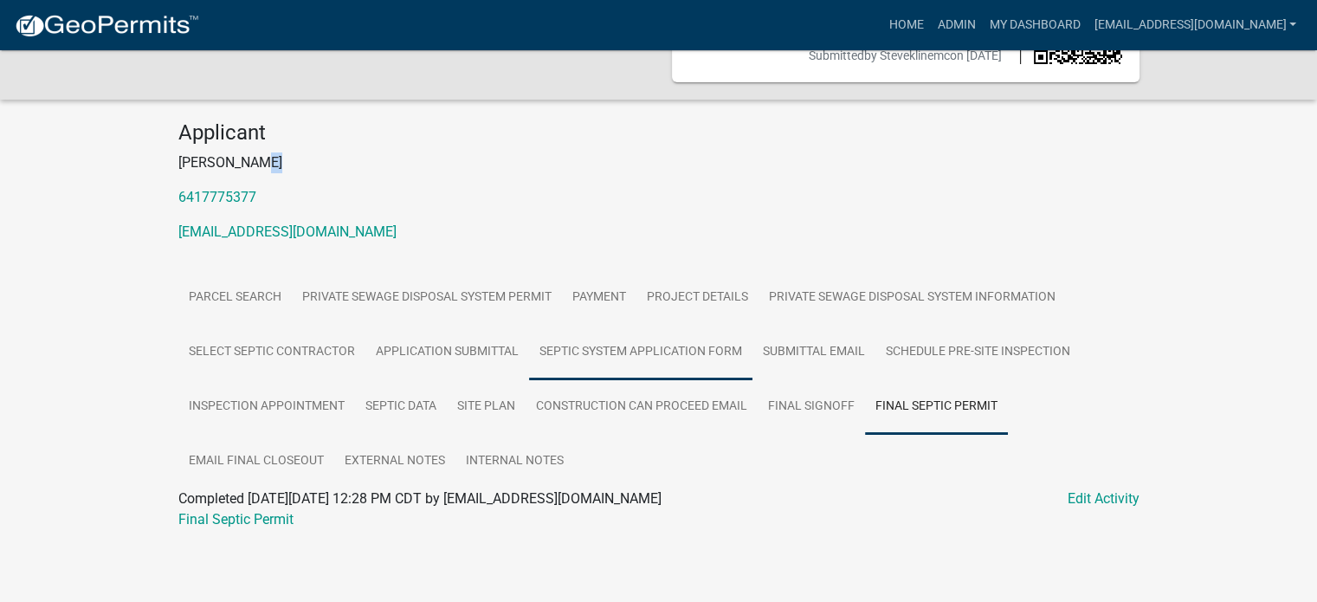
scroll to position [112, 0]
click at [264, 519] on link "Final Septic Permit" at bounding box center [235, 518] width 115 height 16
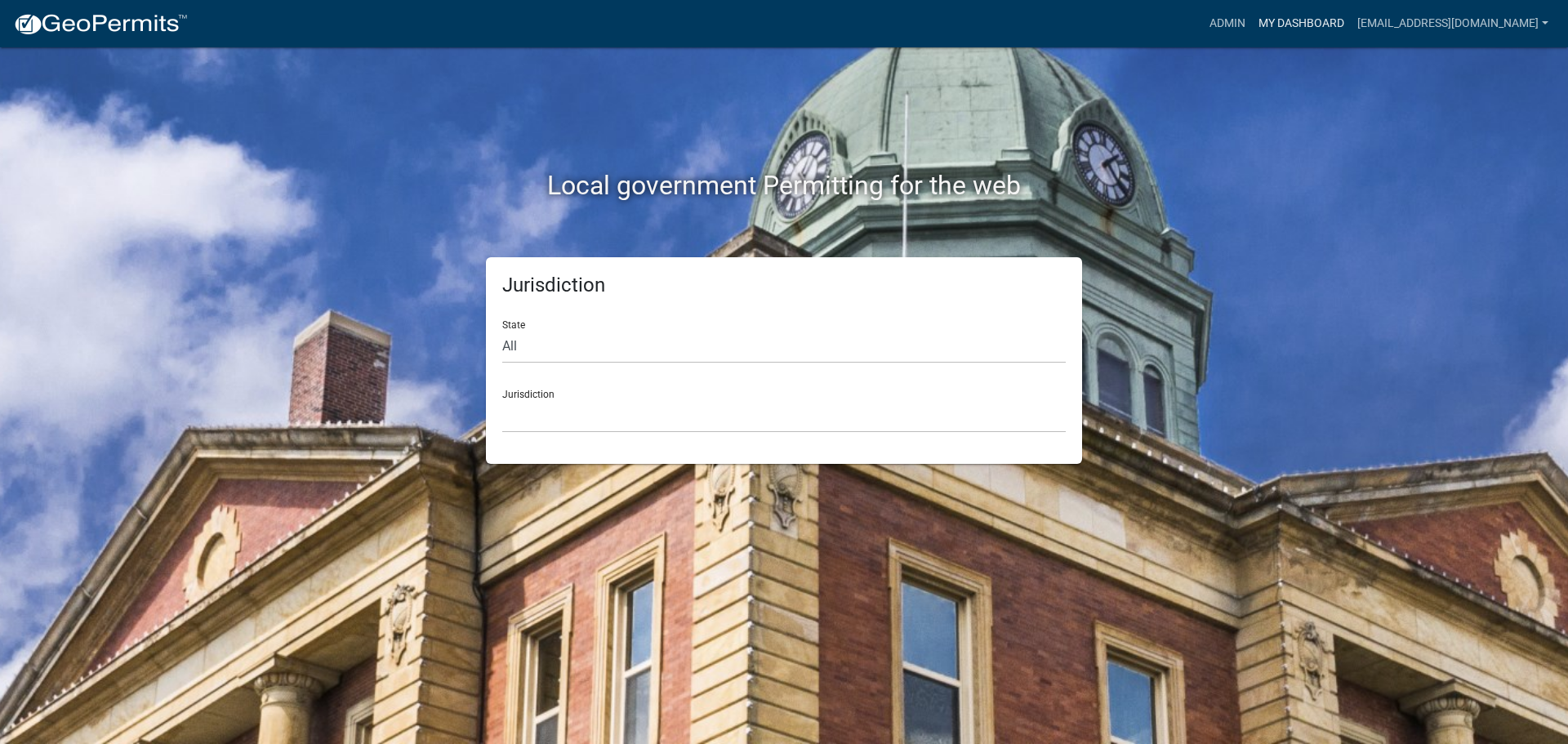
click at [1252, 23] on link "My Dashboard" at bounding box center [1301, 24] width 99 height 31
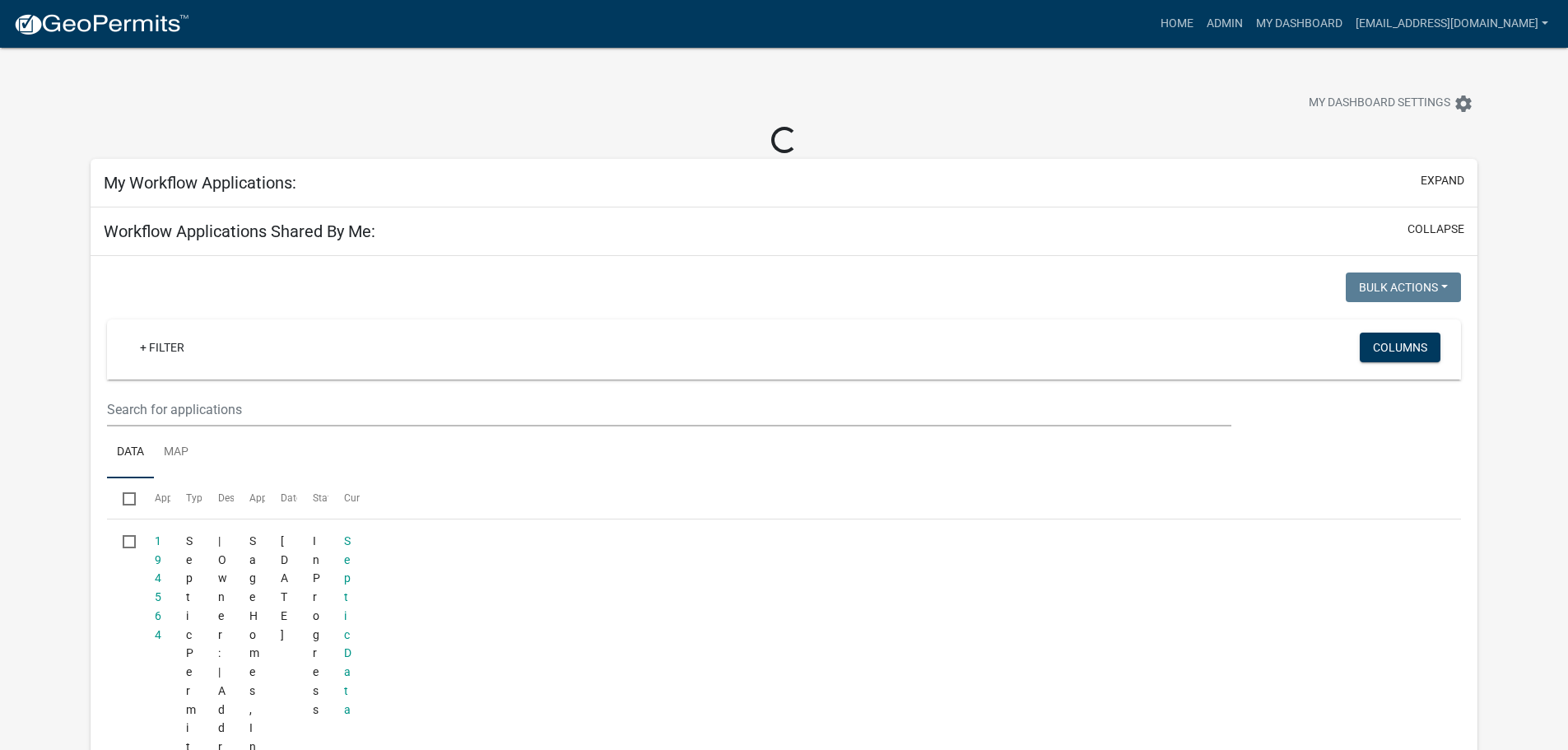
select select "3: 100"
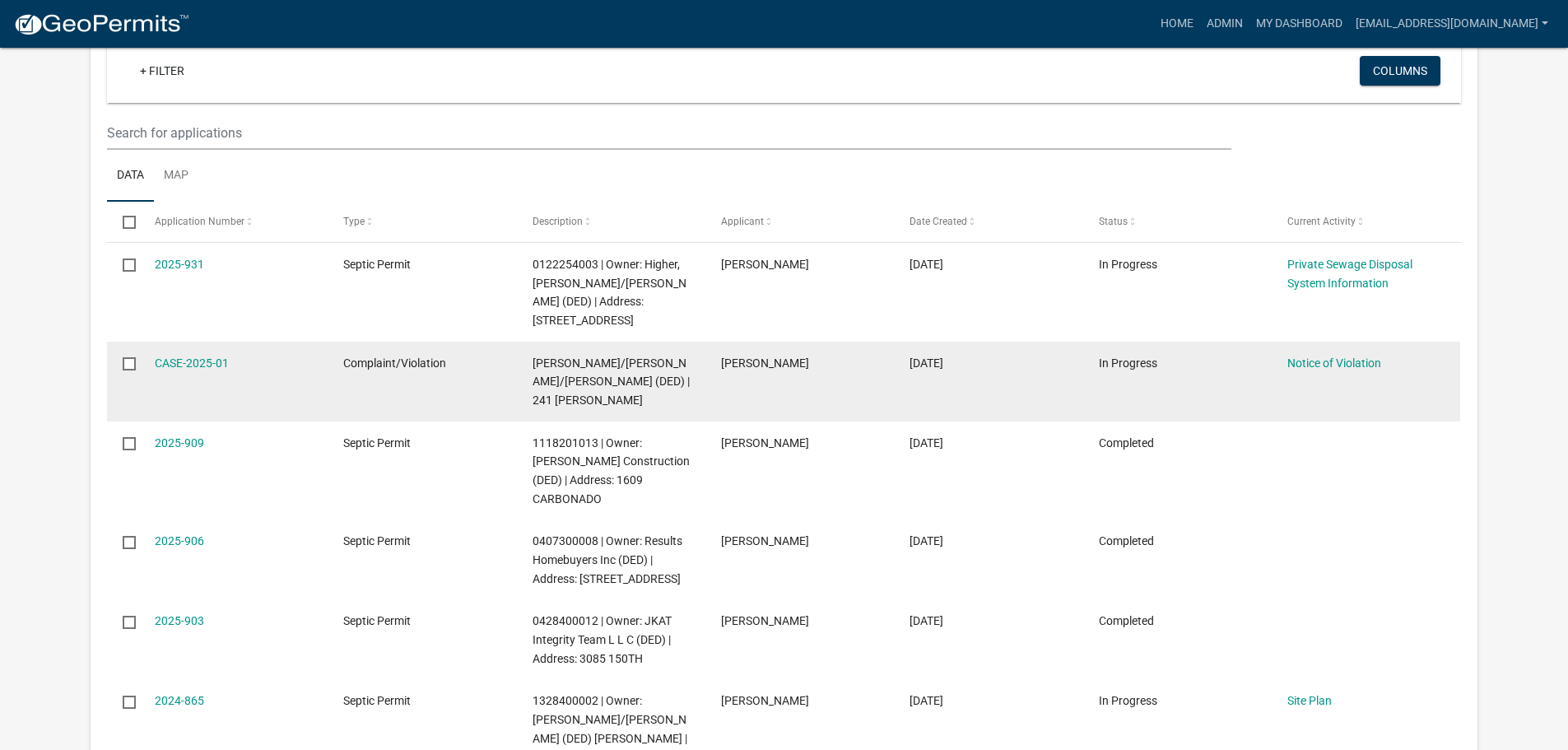
scroll to position [247, 0]
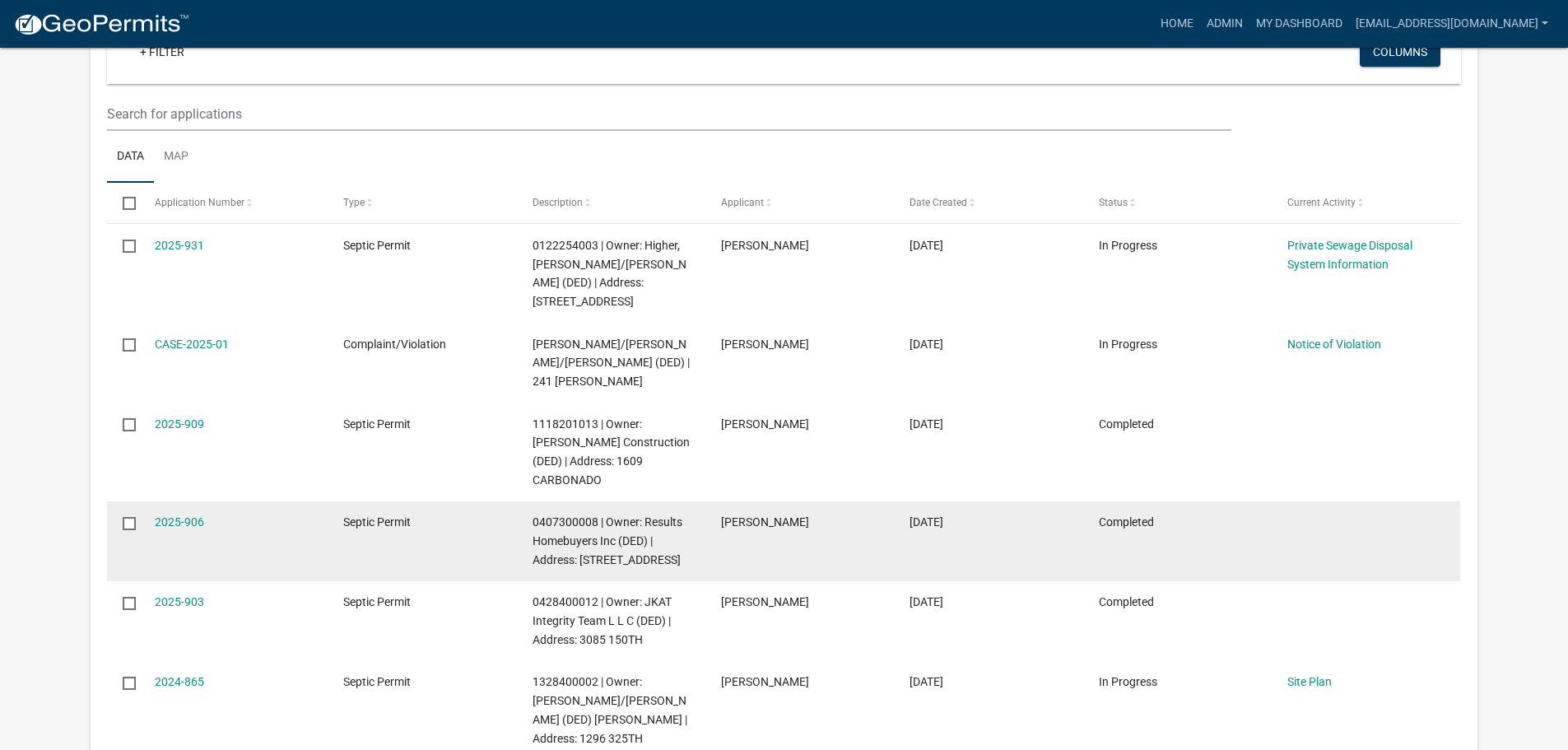
select select "3: 100"
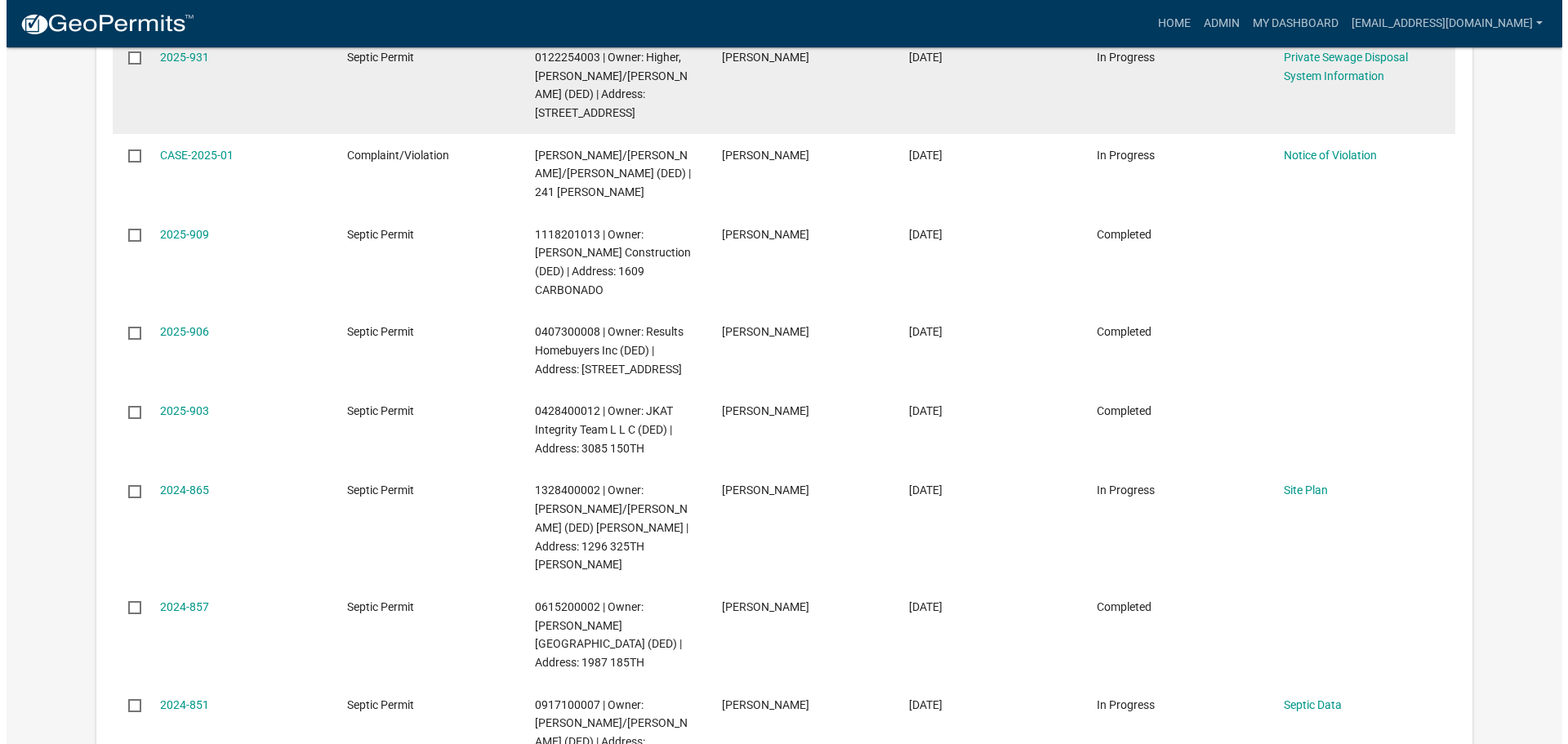
scroll to position [0, 0]
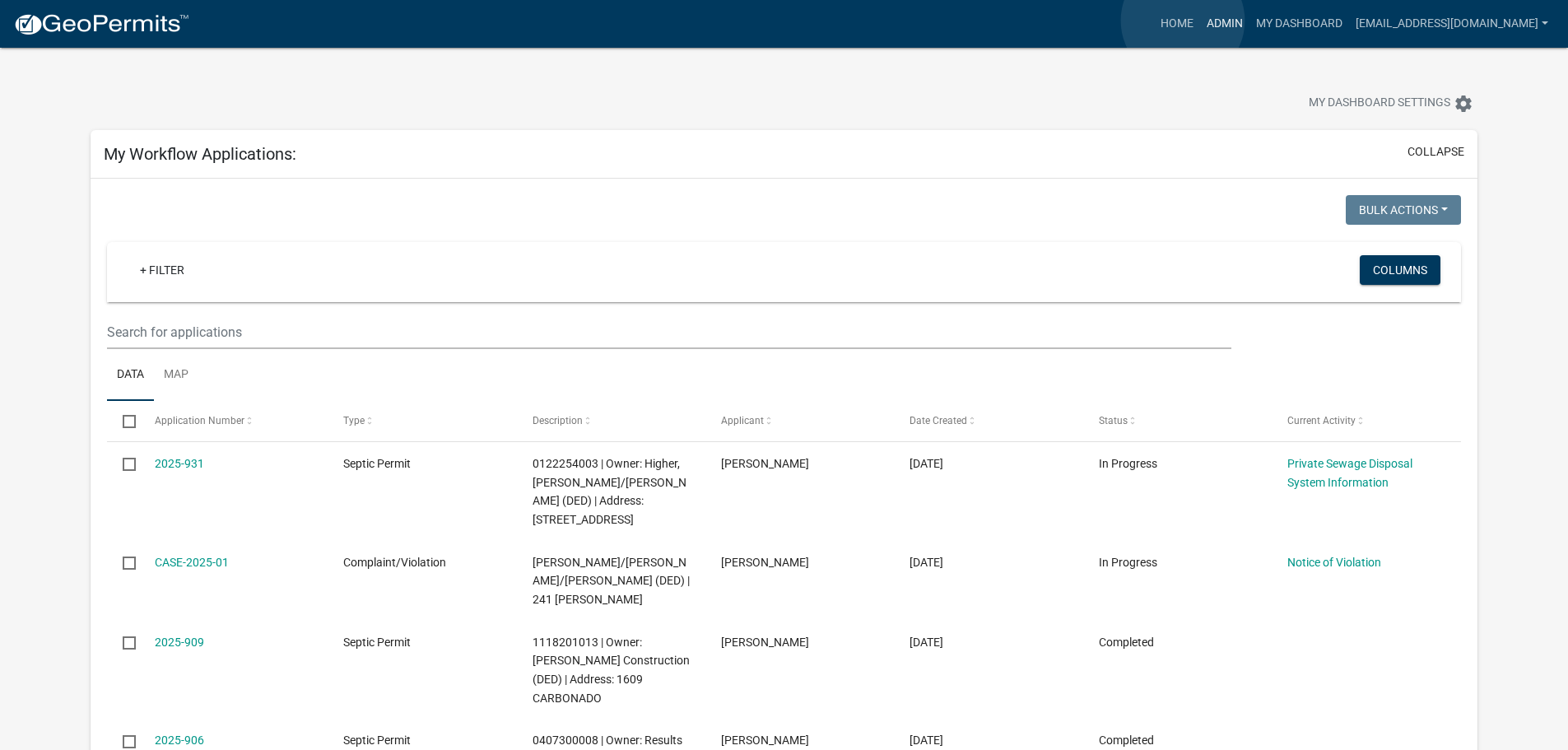
click at [1200, 21] on link "Admin" at bounding box center [1225, 24] width 49 height 31
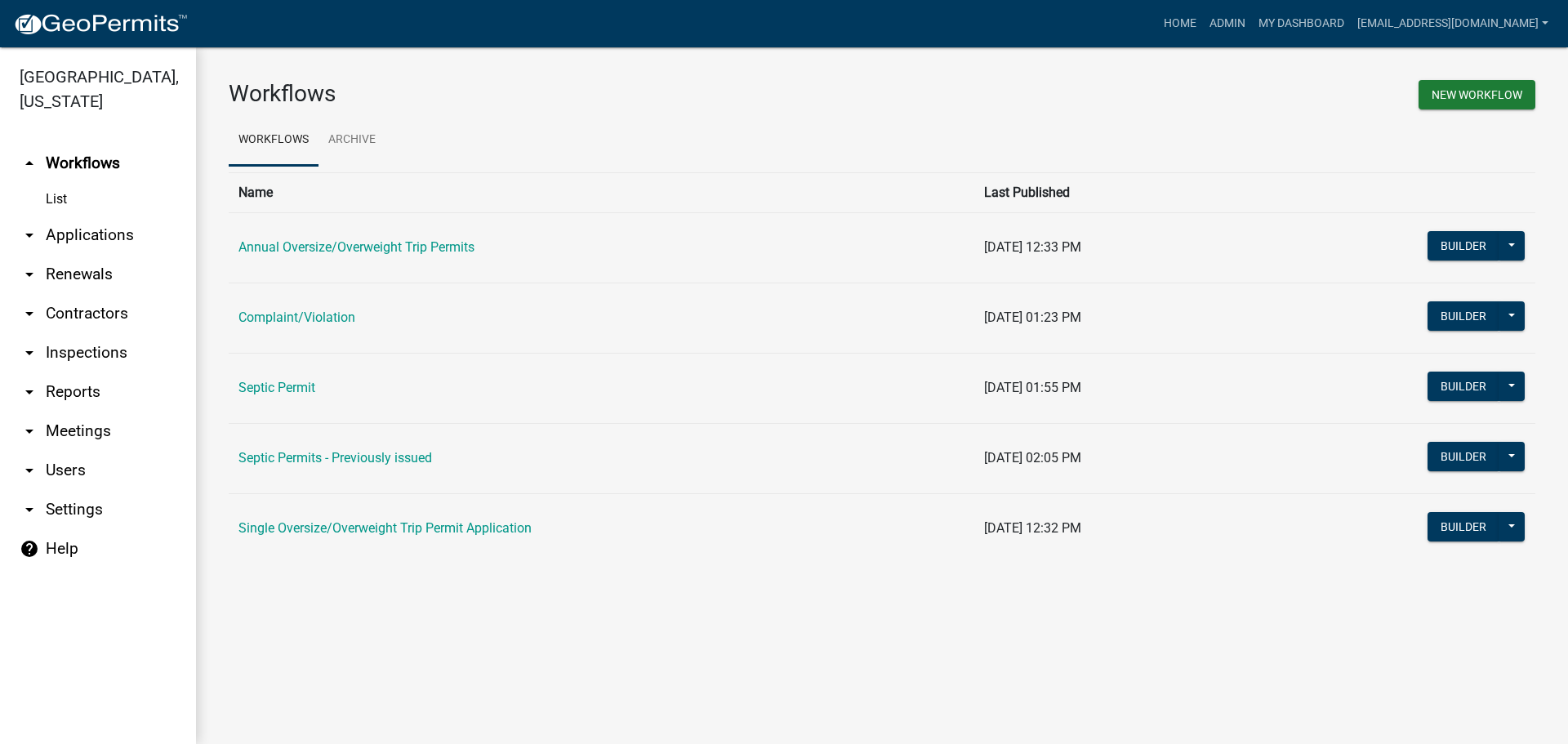
click at [293, 389] on link "Septic Permit" at bounding box center [276, 388] width 76 height 15
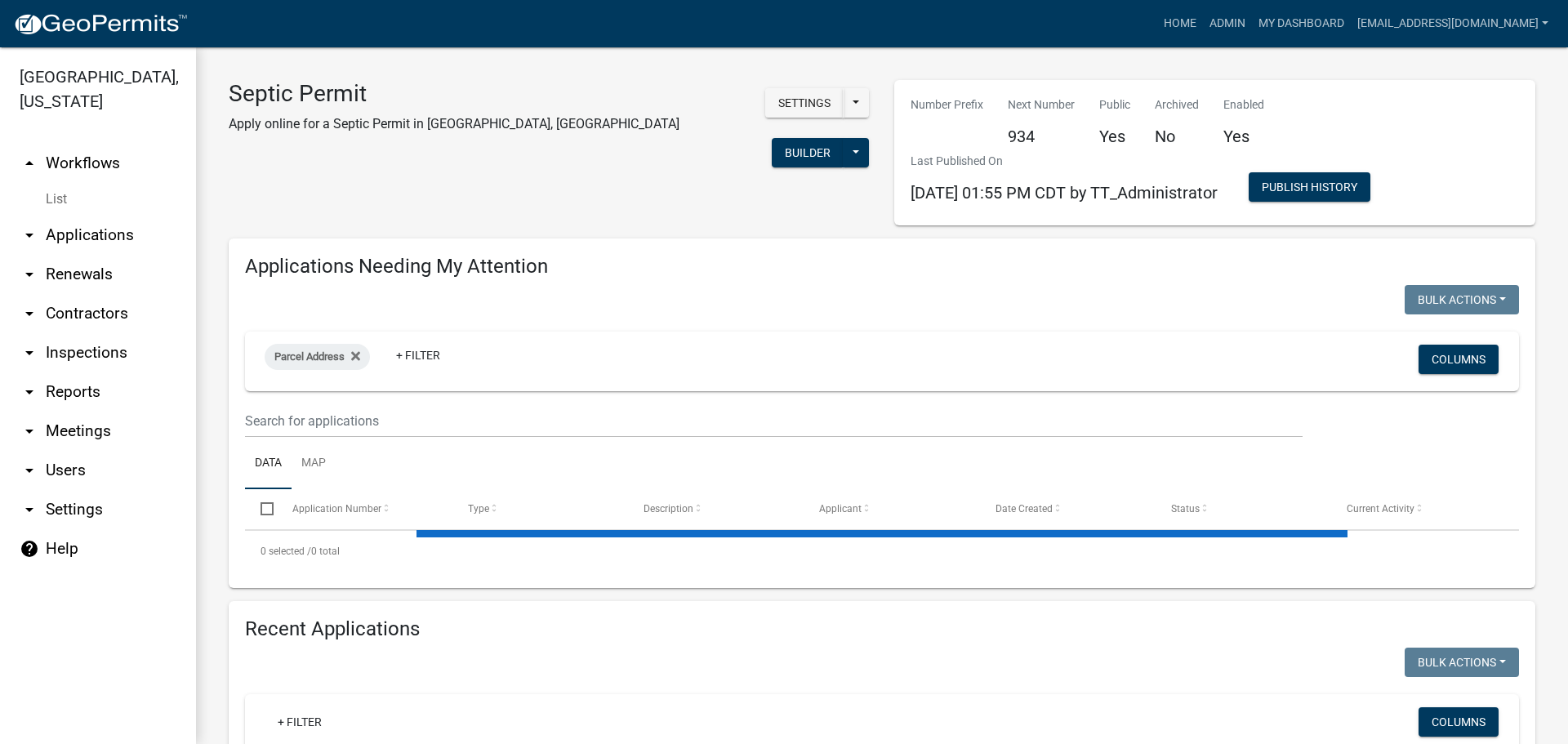
select select "3: 100"
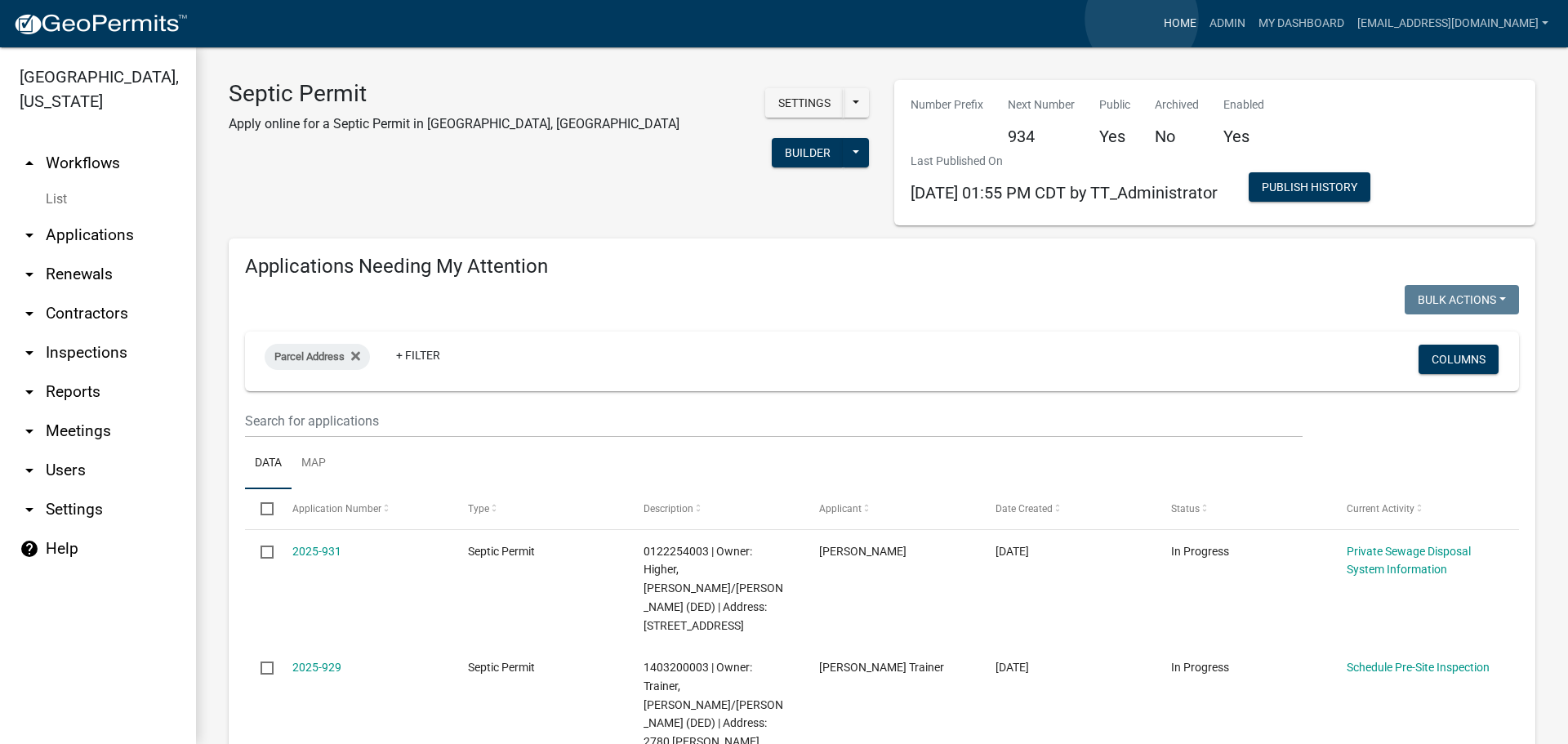
click at [1157, 19] on link "Home" at bounding box center [1180, 24] width 45 height 31
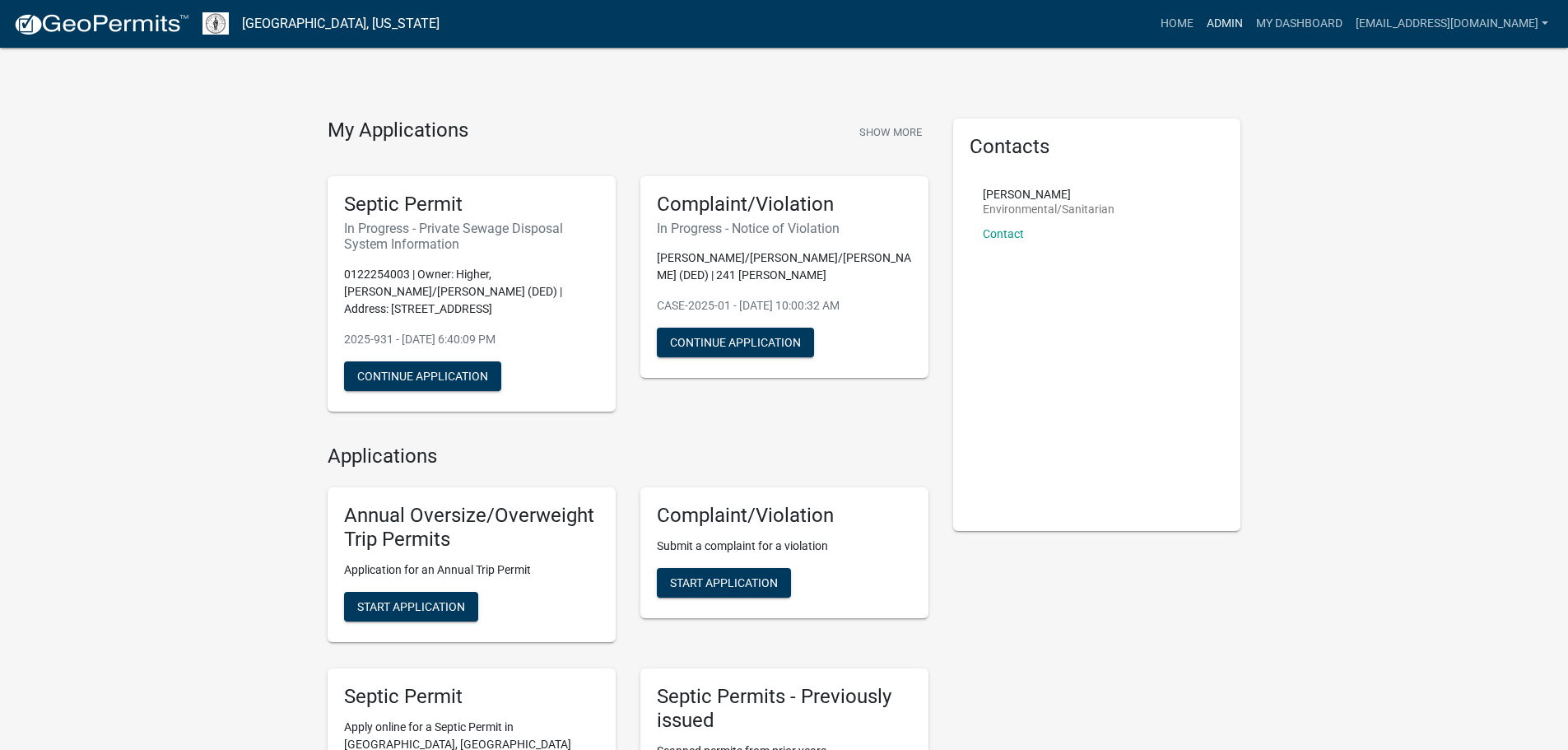
click at [1200, 18] on link "Admin" at bounding box center [1225, 24] width 49 height 31
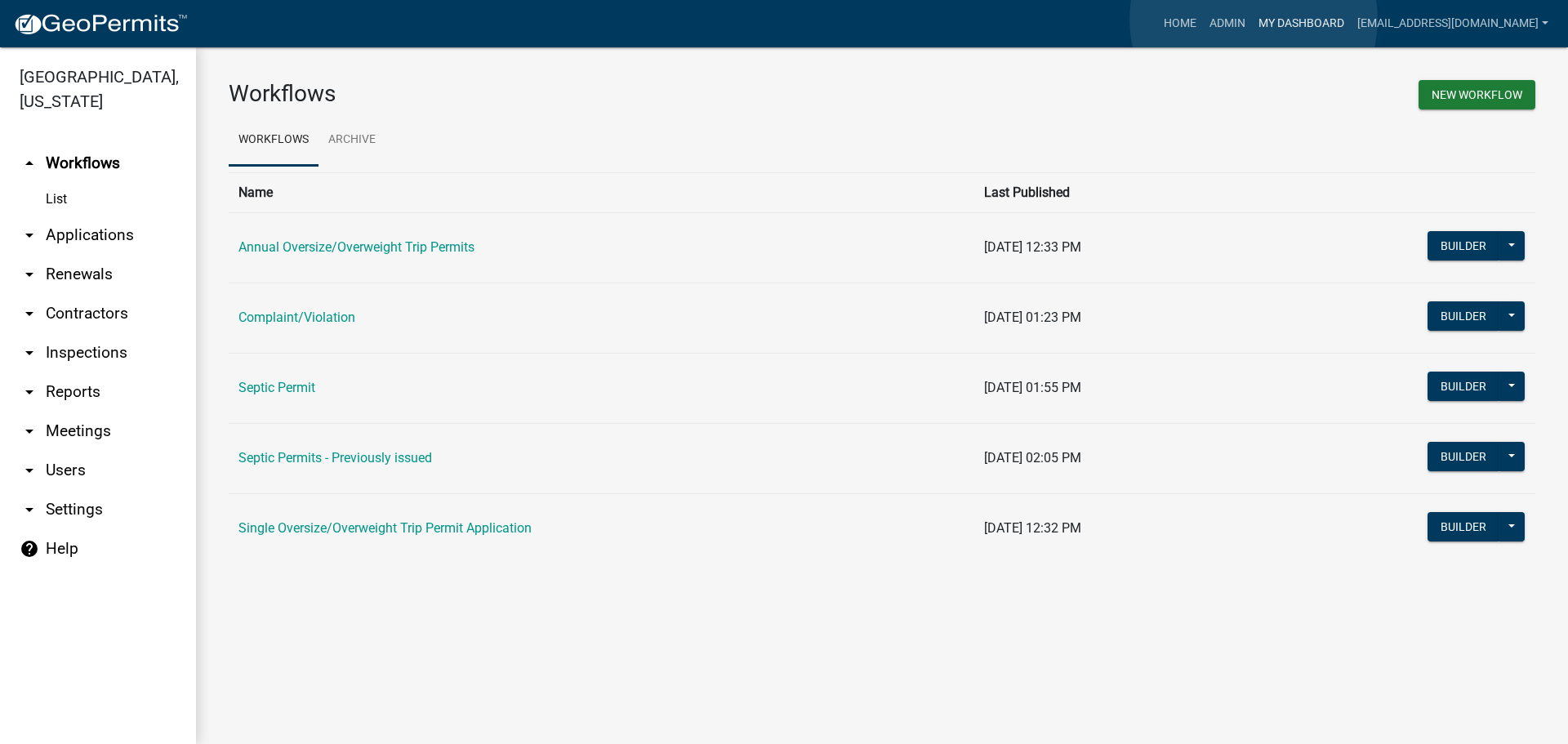
click at [1254, 20] on link "My Dashboard" at bounding box center [1301, 24] width 99 height 31
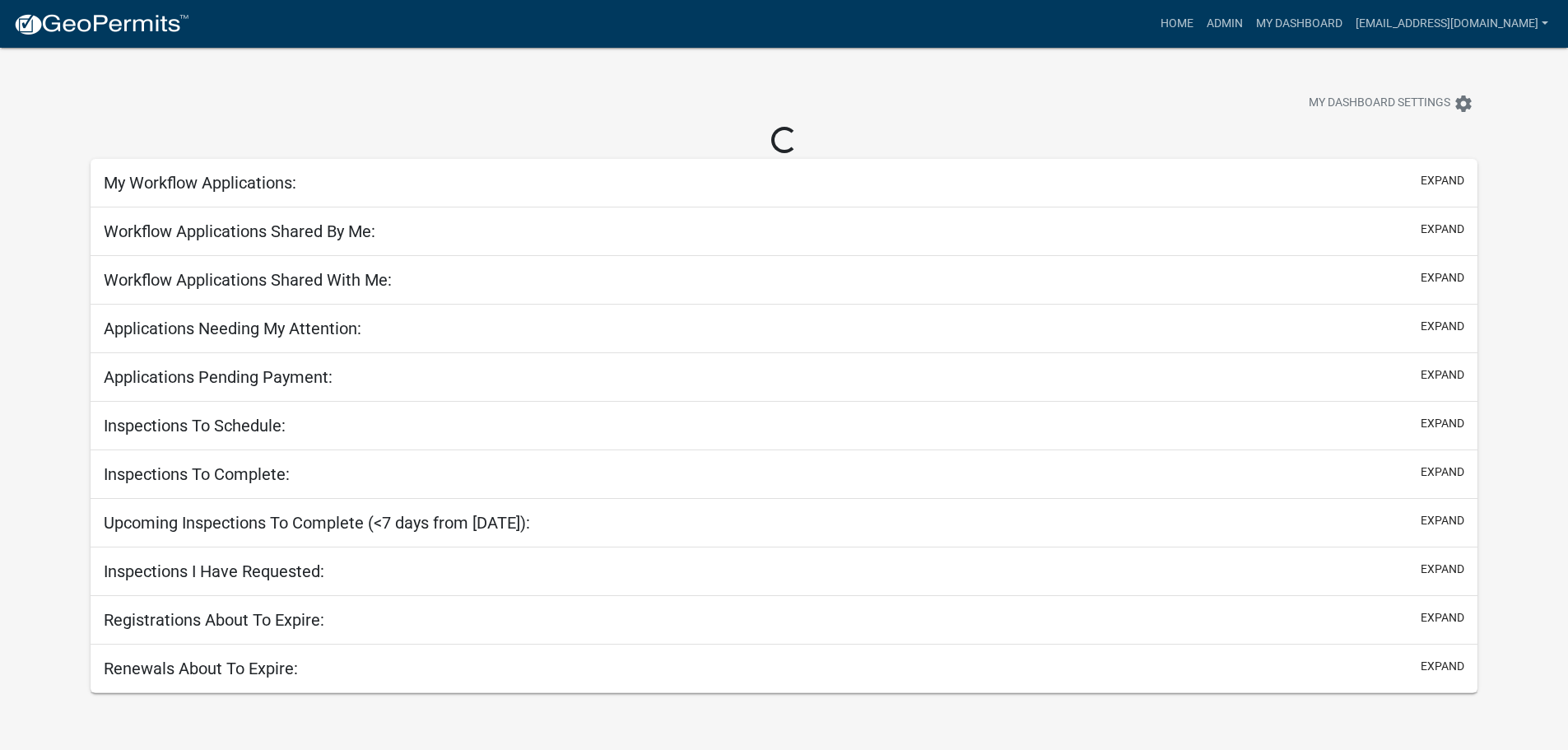
select select "3: 100"
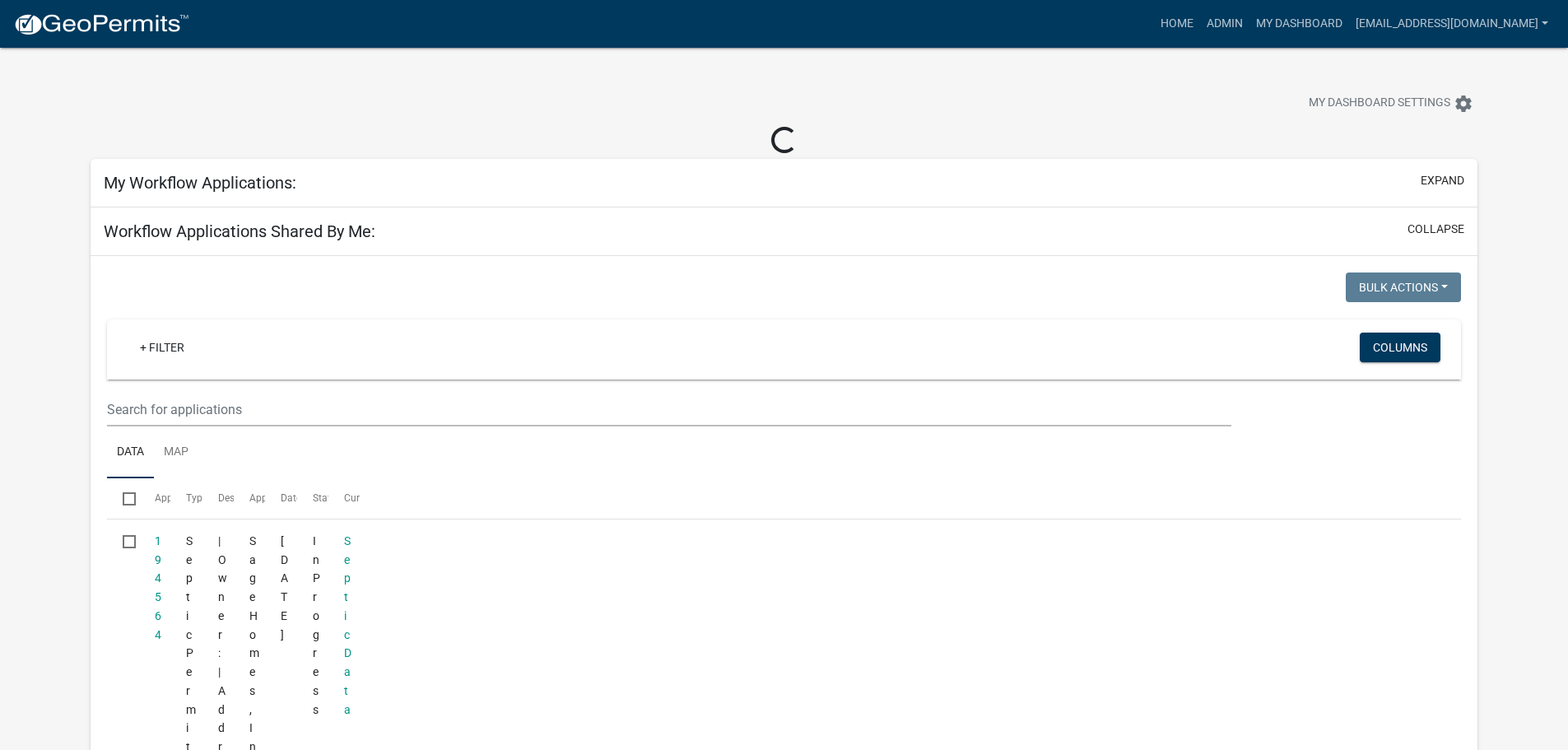
select select "3: 100"
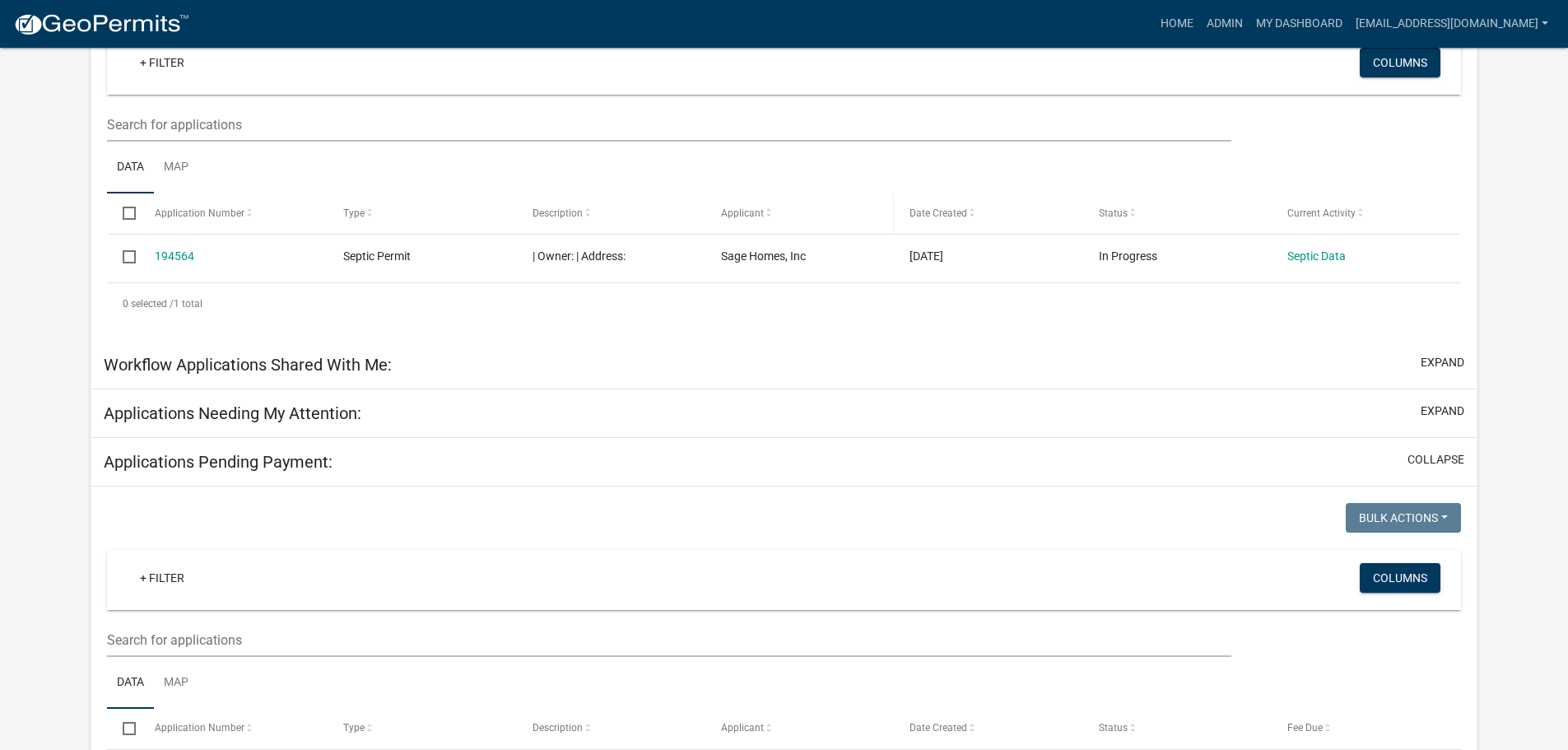
select select "3: 100"
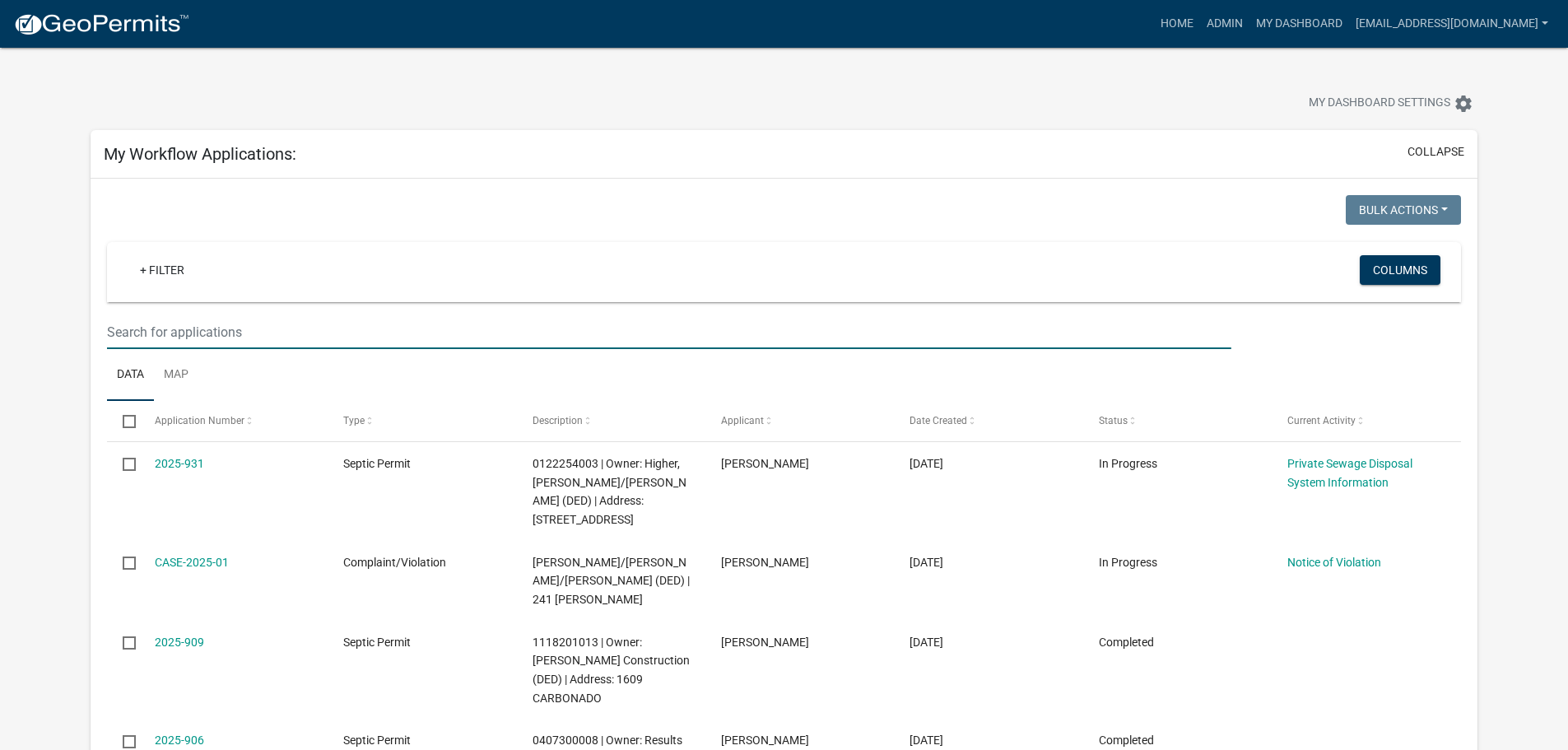
click at [174, 338] on input "text" at bounding box center [669, 333] width 1123 height 34
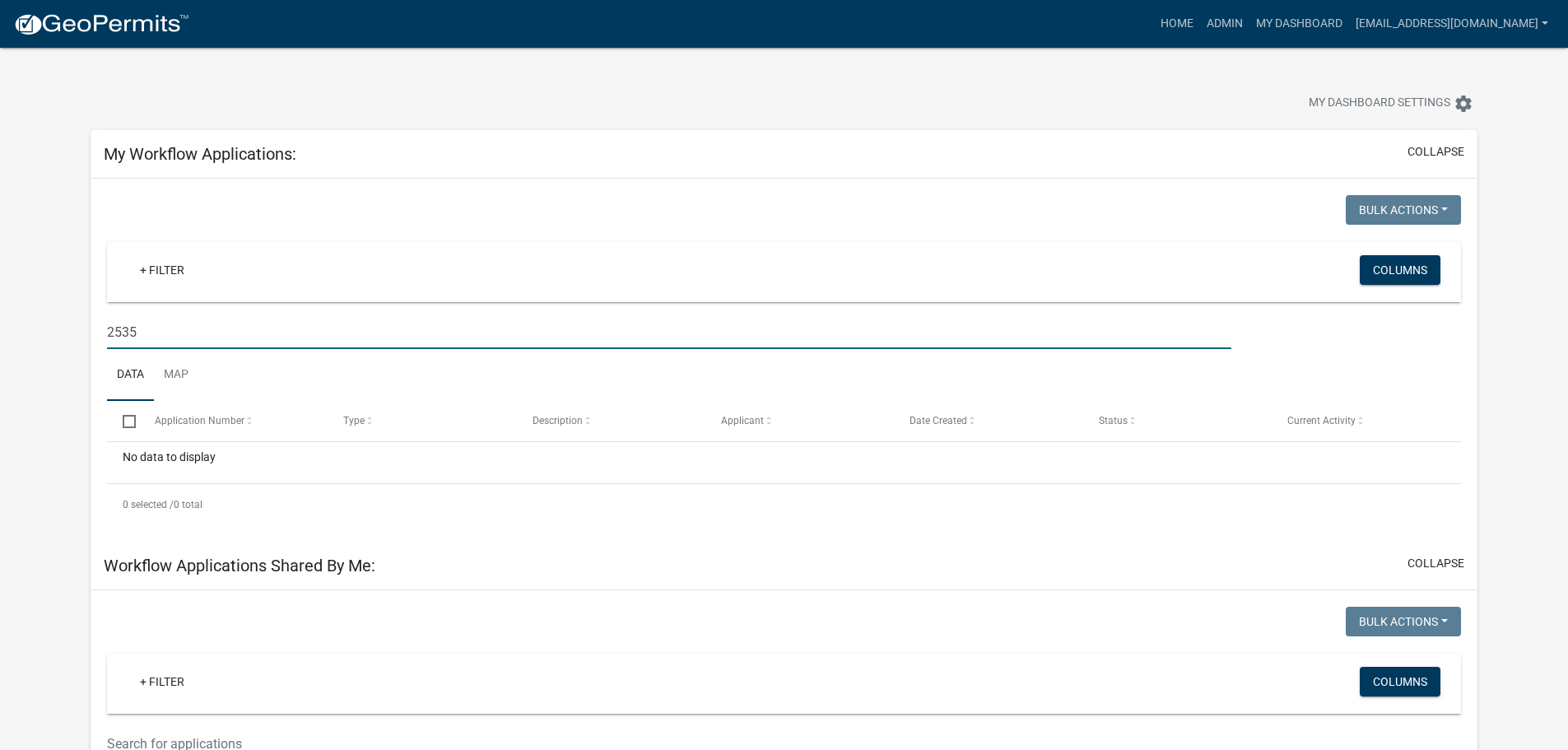
click at [157, 330] on input "2535" at bounding box center [669, 333] width 1123 height 34
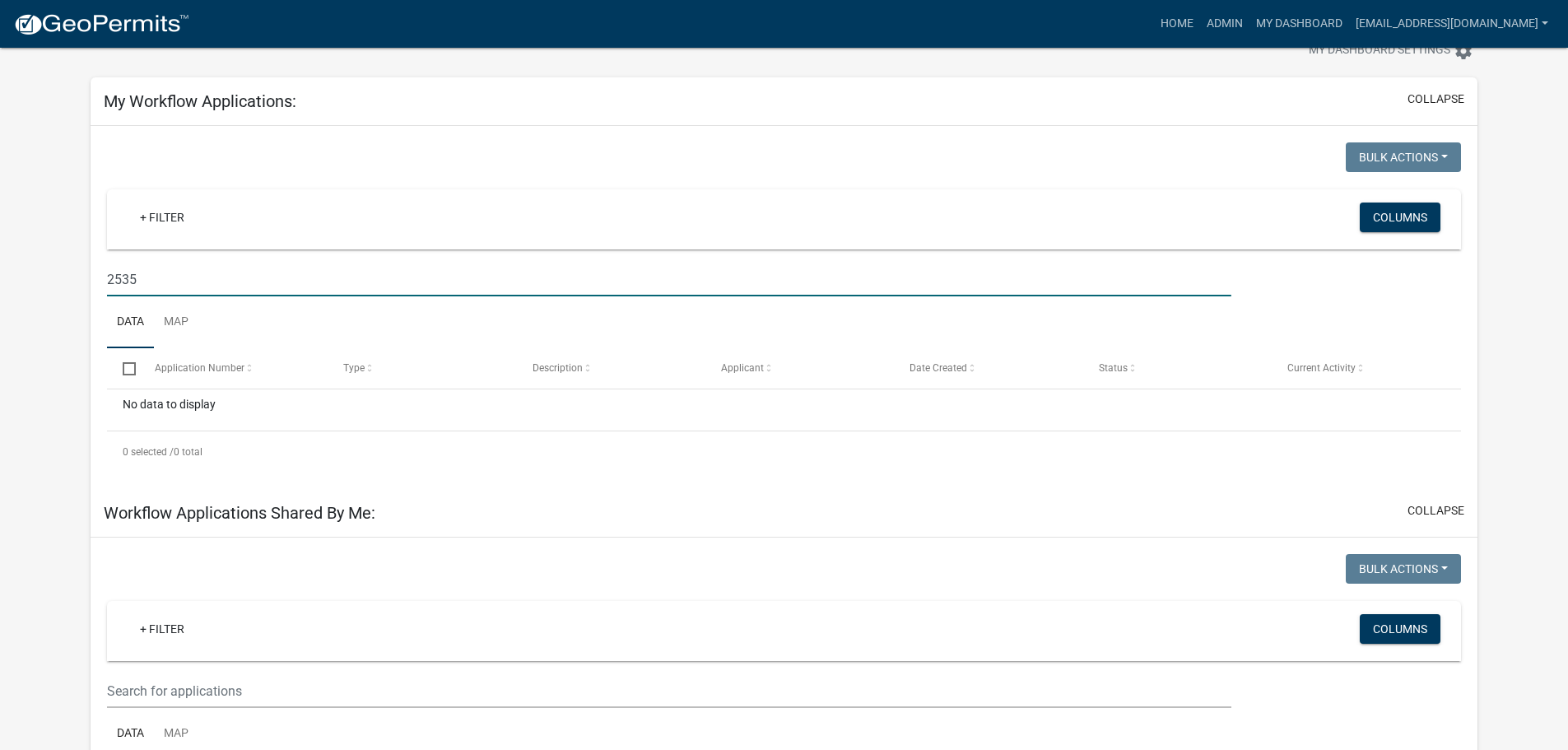
scroll to position [83, 0]
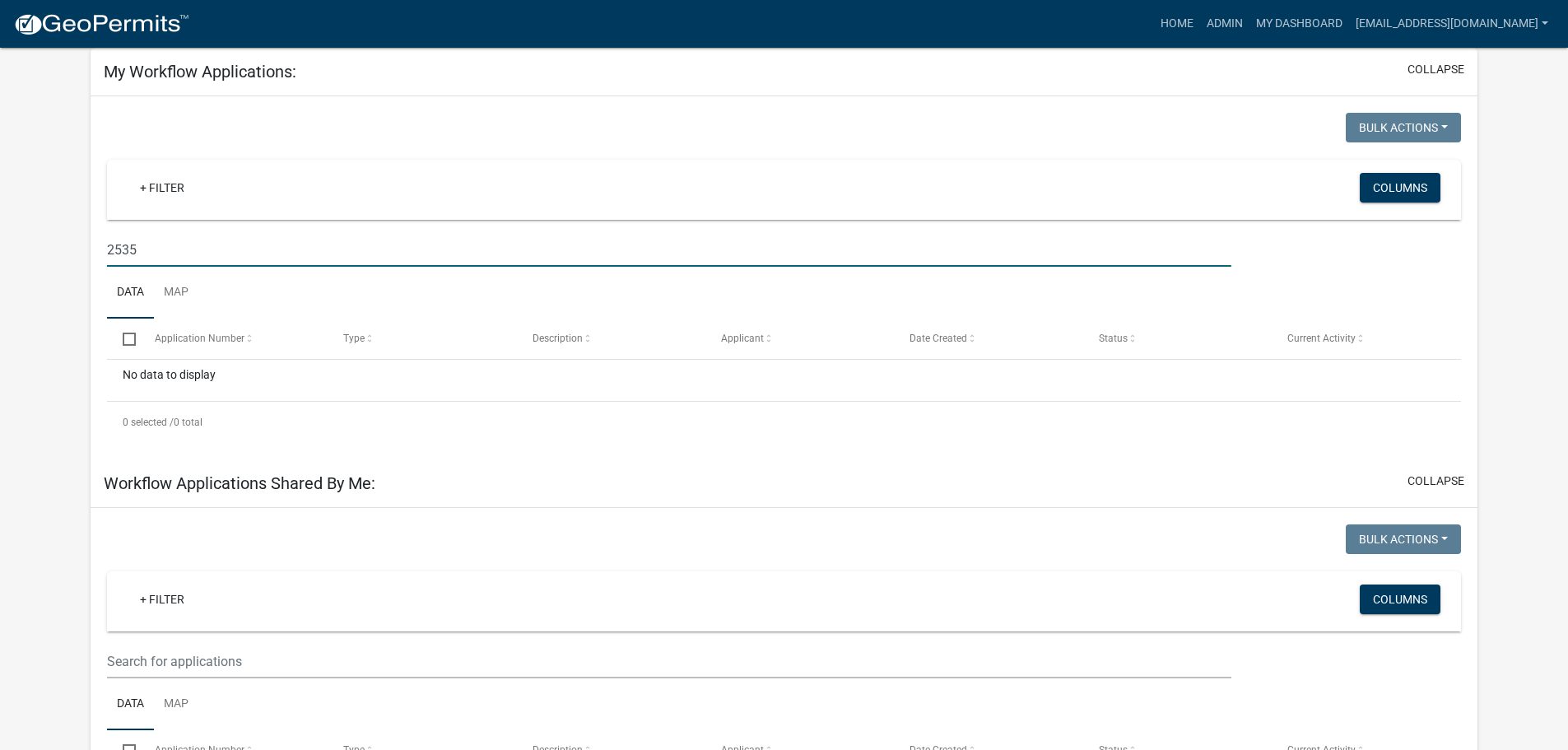
click at [176, 249] on input "2535" at bounding box center [669, 250] width 1123 height 34
type input "2535 billbone ln"
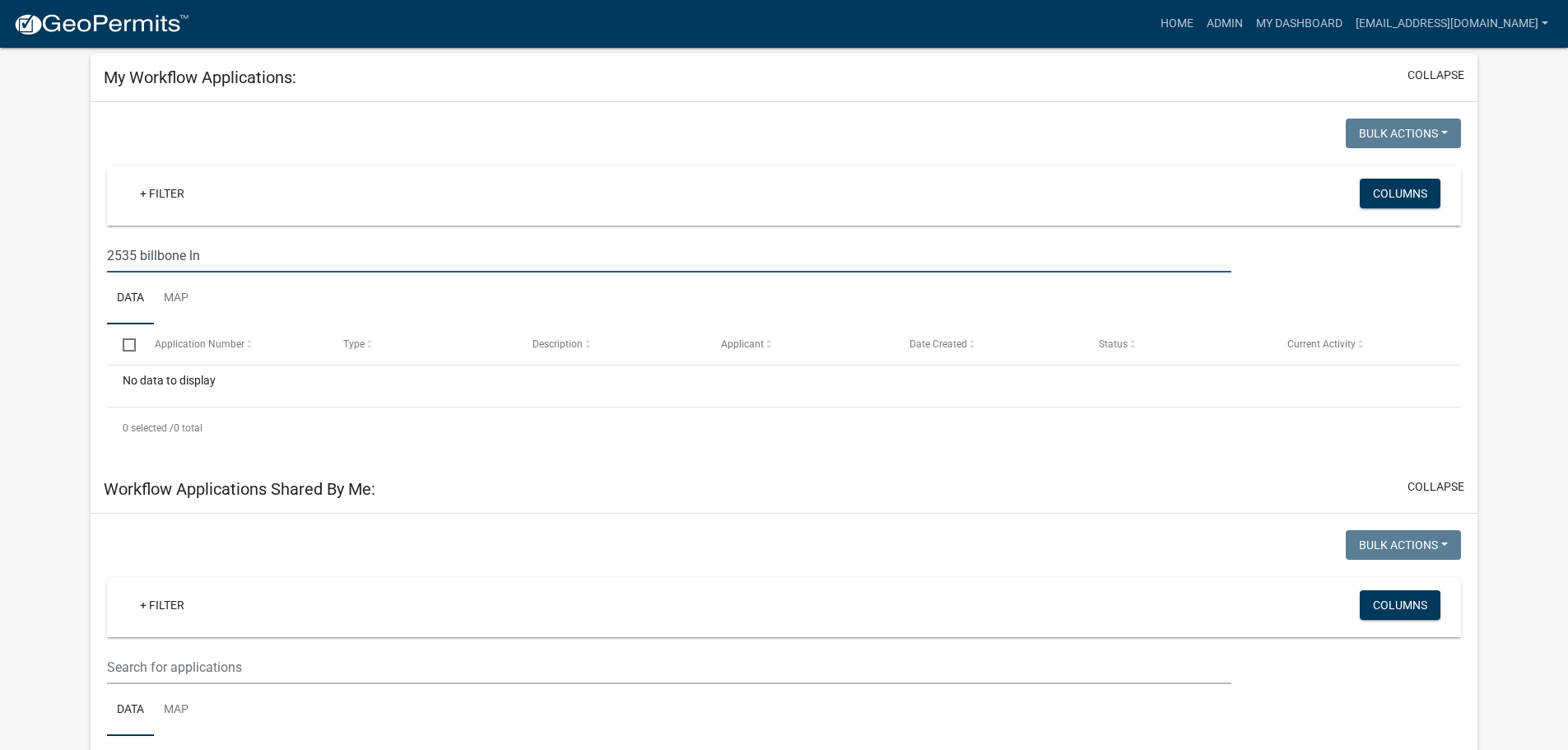
scroll to position [0, 0]
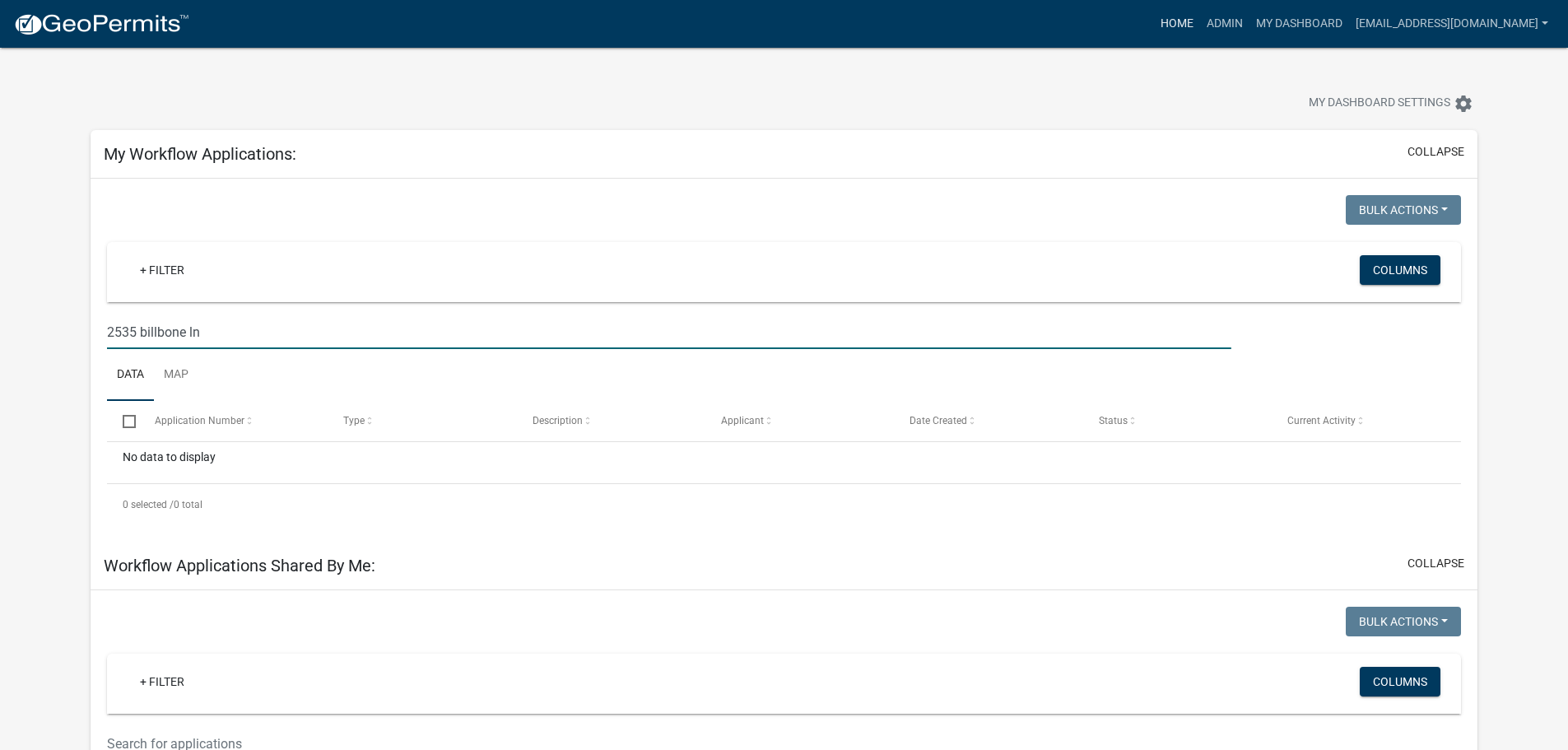
click at [1154, 22] on link "Home" at bounding box center [1176, 24] width 46 height 31
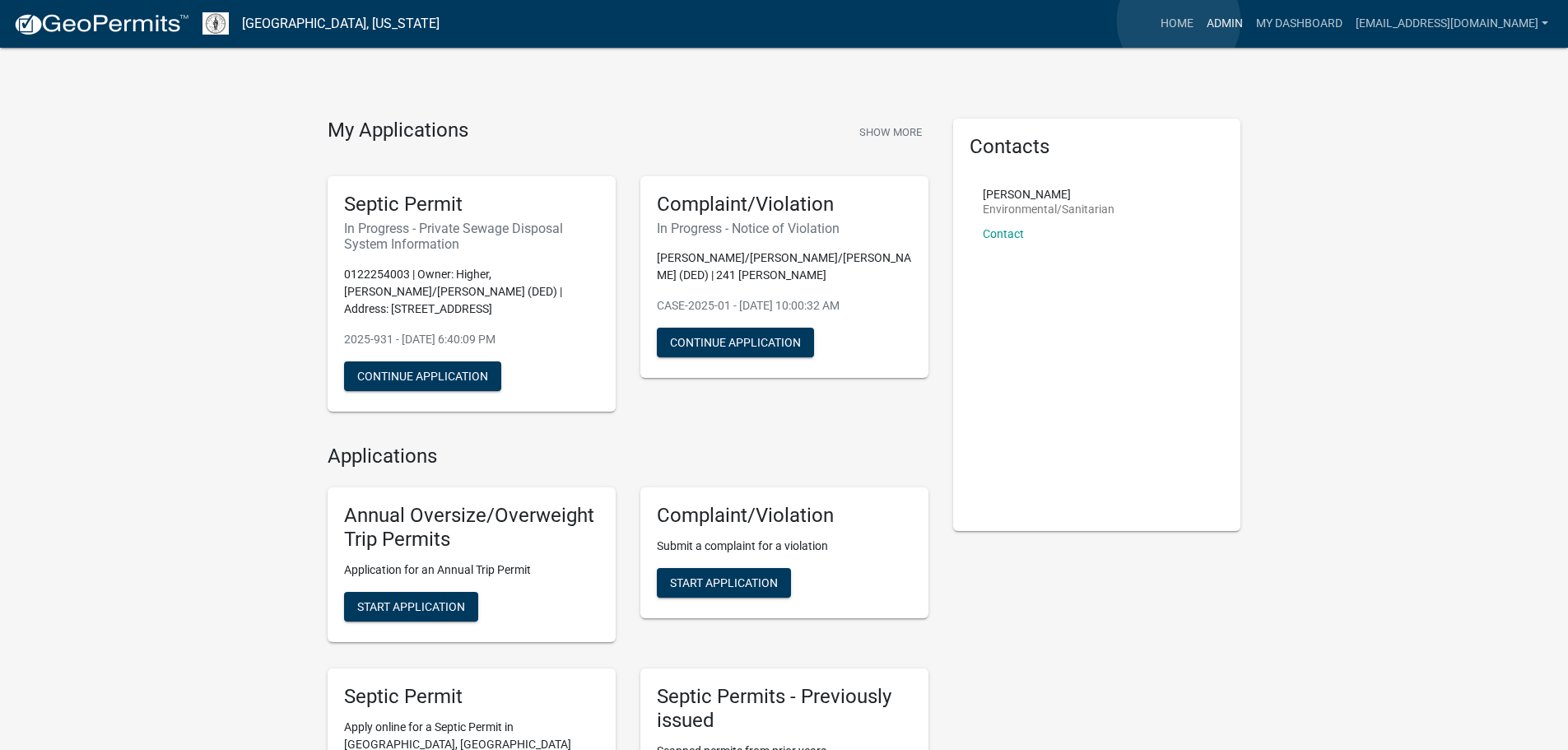
click at [1200, 21] on link "Admin" at bounding box center [1225, 24] width 49 height 31
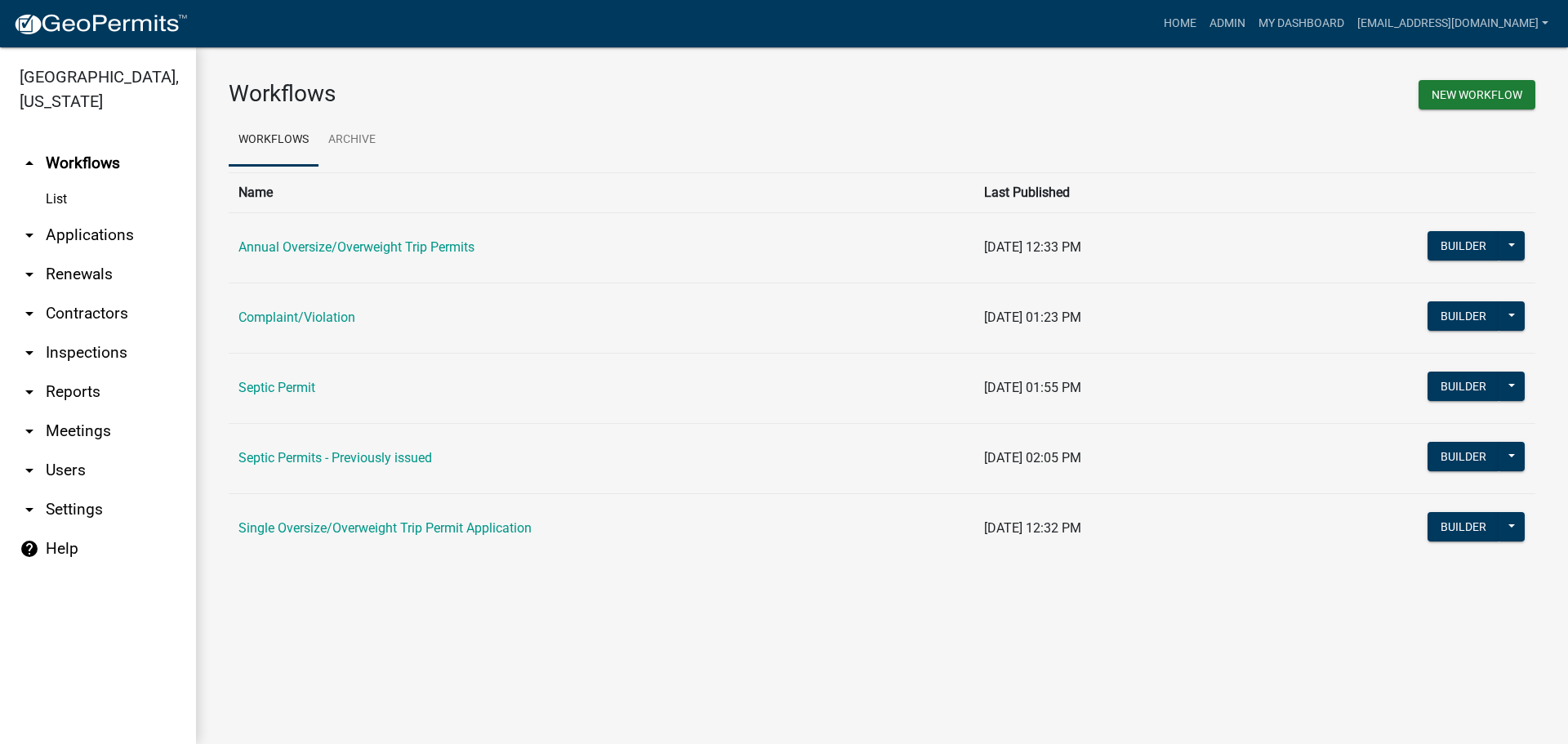
click at [34, 225] on icon "arrow_drop_down" at bounding box center [29, 235] width 20 height 20
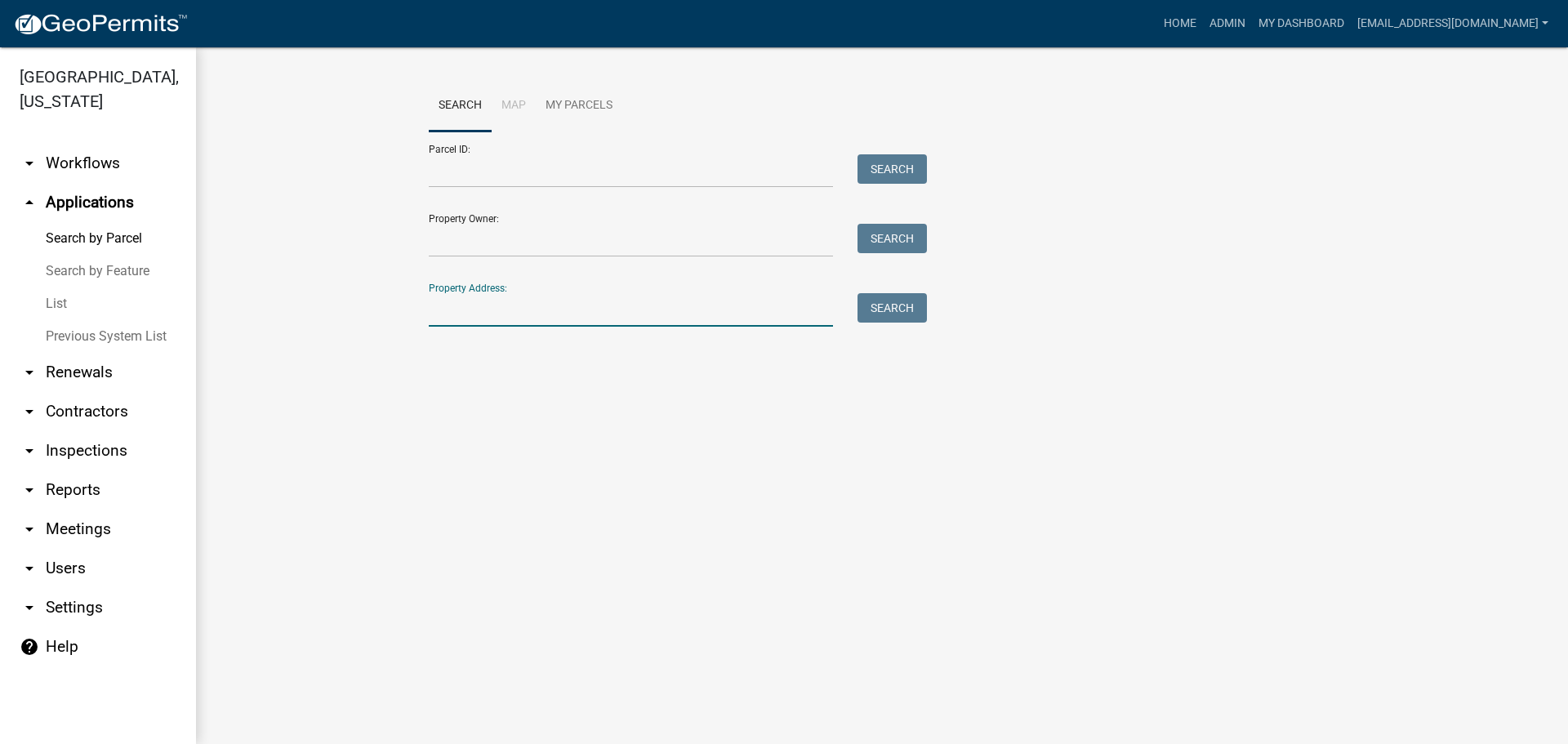
click at [487, 306] on input "Property Address:" at bounding box center [631, 310] width 404 height 34
type input "[STREET_ADDRESS][PERSON_NAME]"
click at [889, 304] on button "Search" at bounding box center [892, 307] width 70 height 29
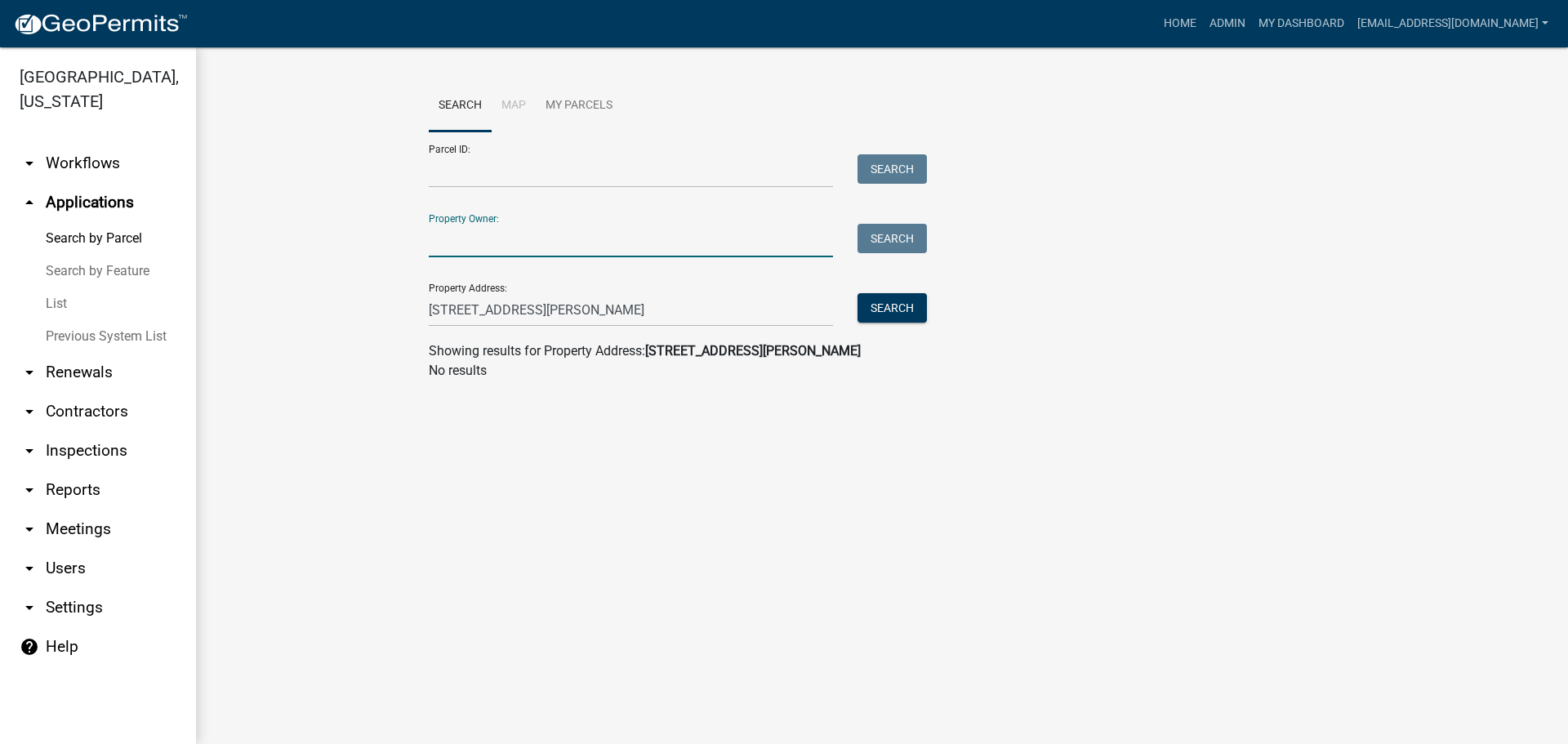
click at [504, 233] on input "Property Owner:" at bounding box center [631, 240] width 404 height 34
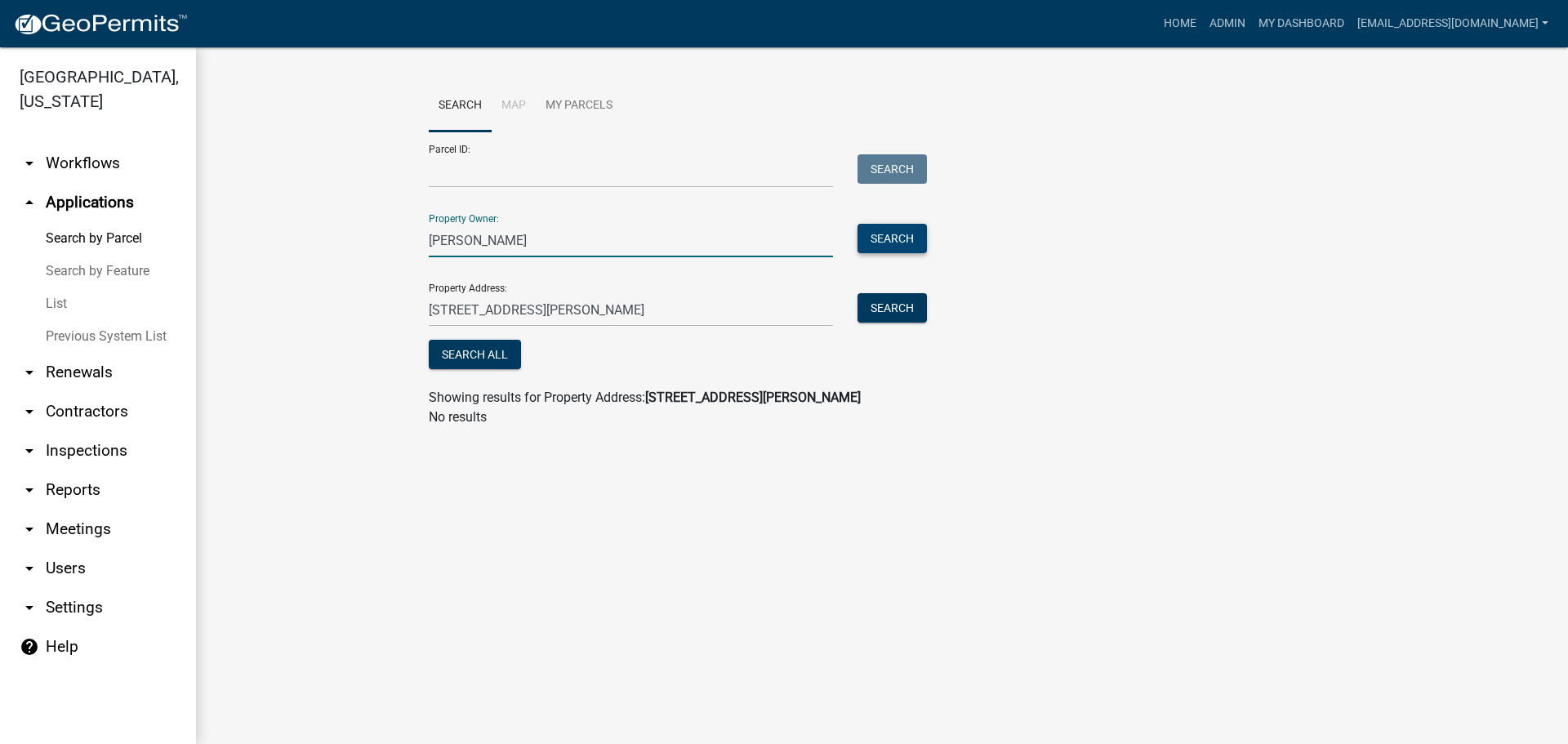
type input "[PERSON_NAME]"
click at [885, 233] on button "Search" at bounding box center [892, 238] width 70 height 29
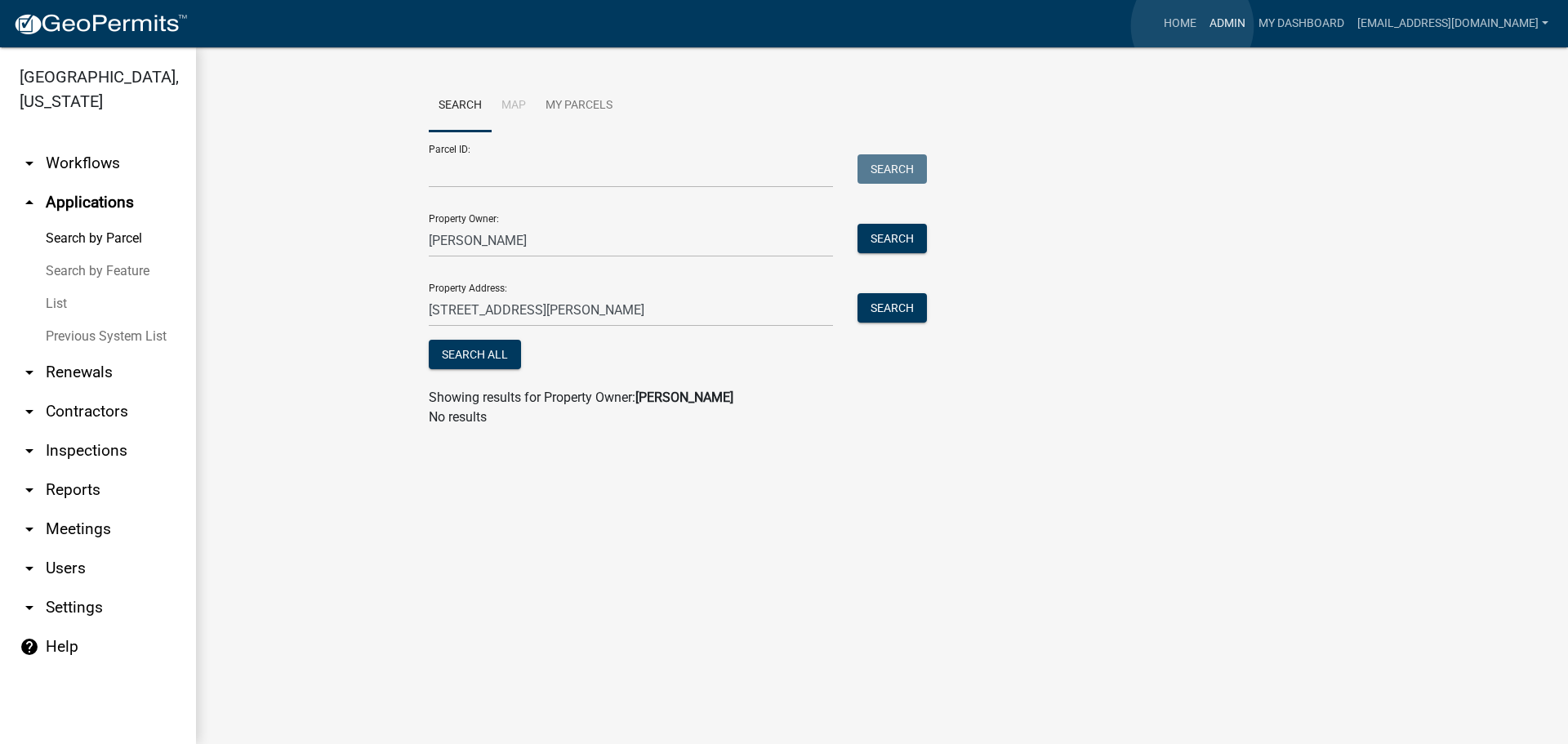
click at [1203, 26] on link "Admin" at bounding box center [1228, 24] width 49 height 31
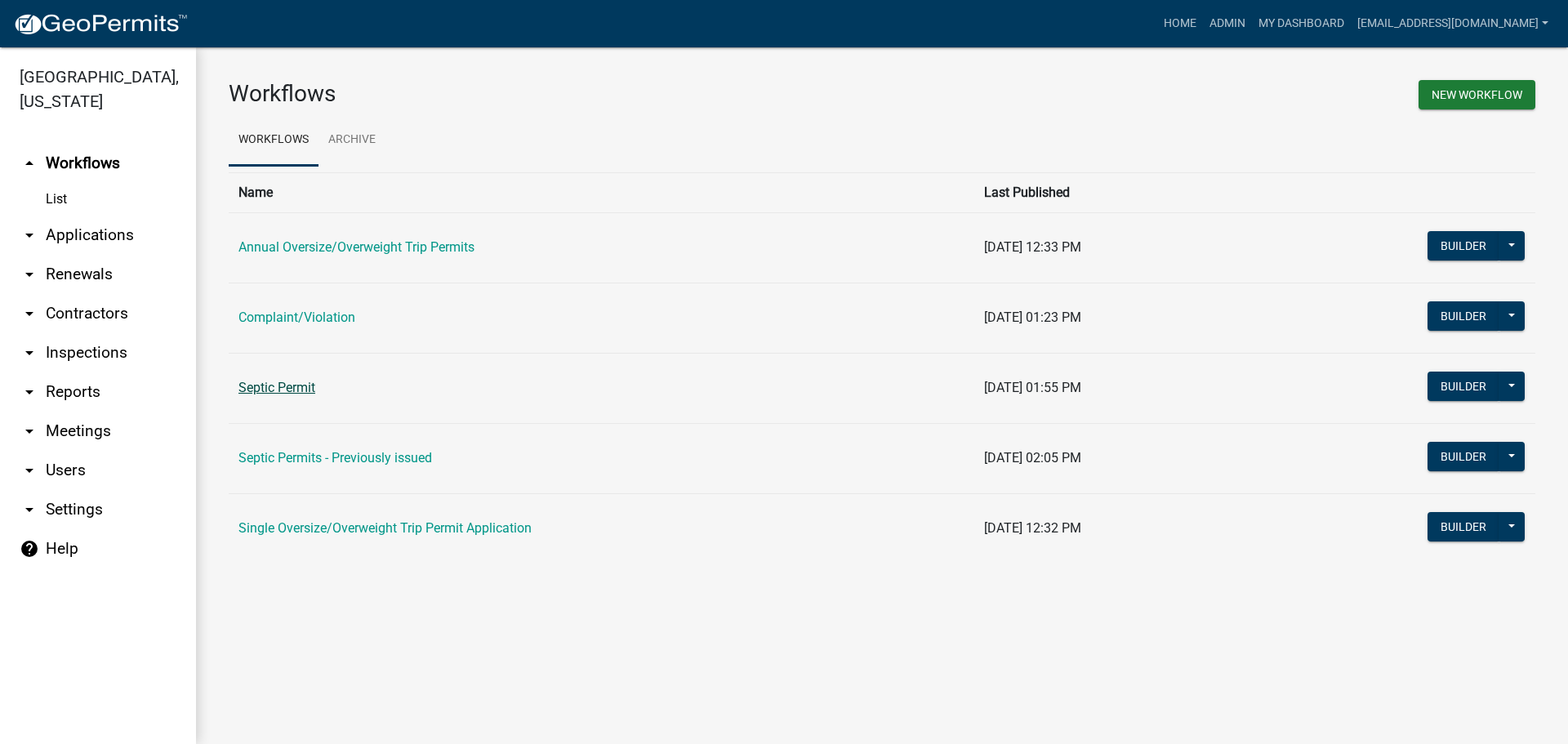
click at [291, 387] on link "Septic Permit" at bounding box center [276, 388] width 76 height 15
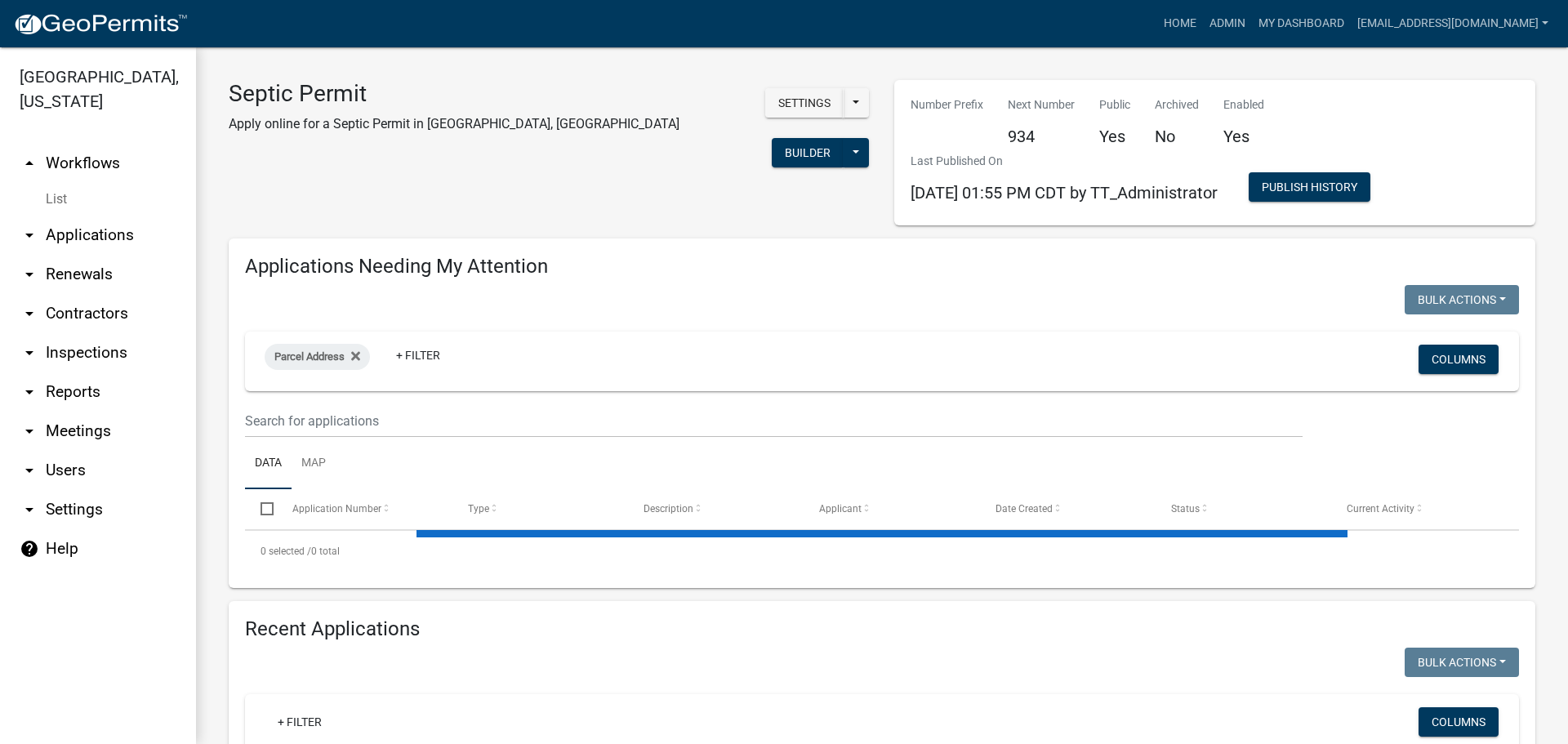
select select "3: 100"
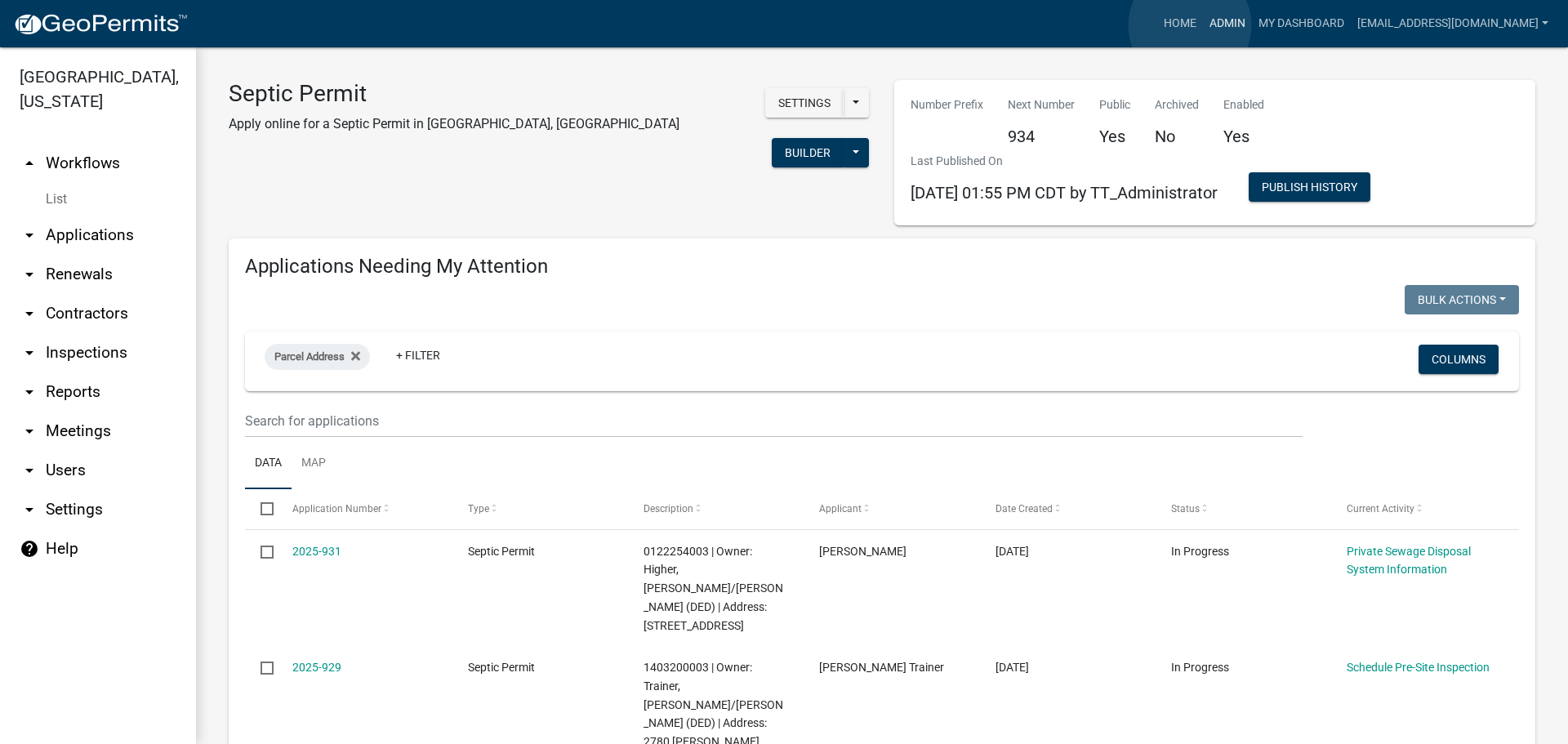
click at [1203, 25] on link "Admin" at bounding box center [1228, 24] width 49 height 31
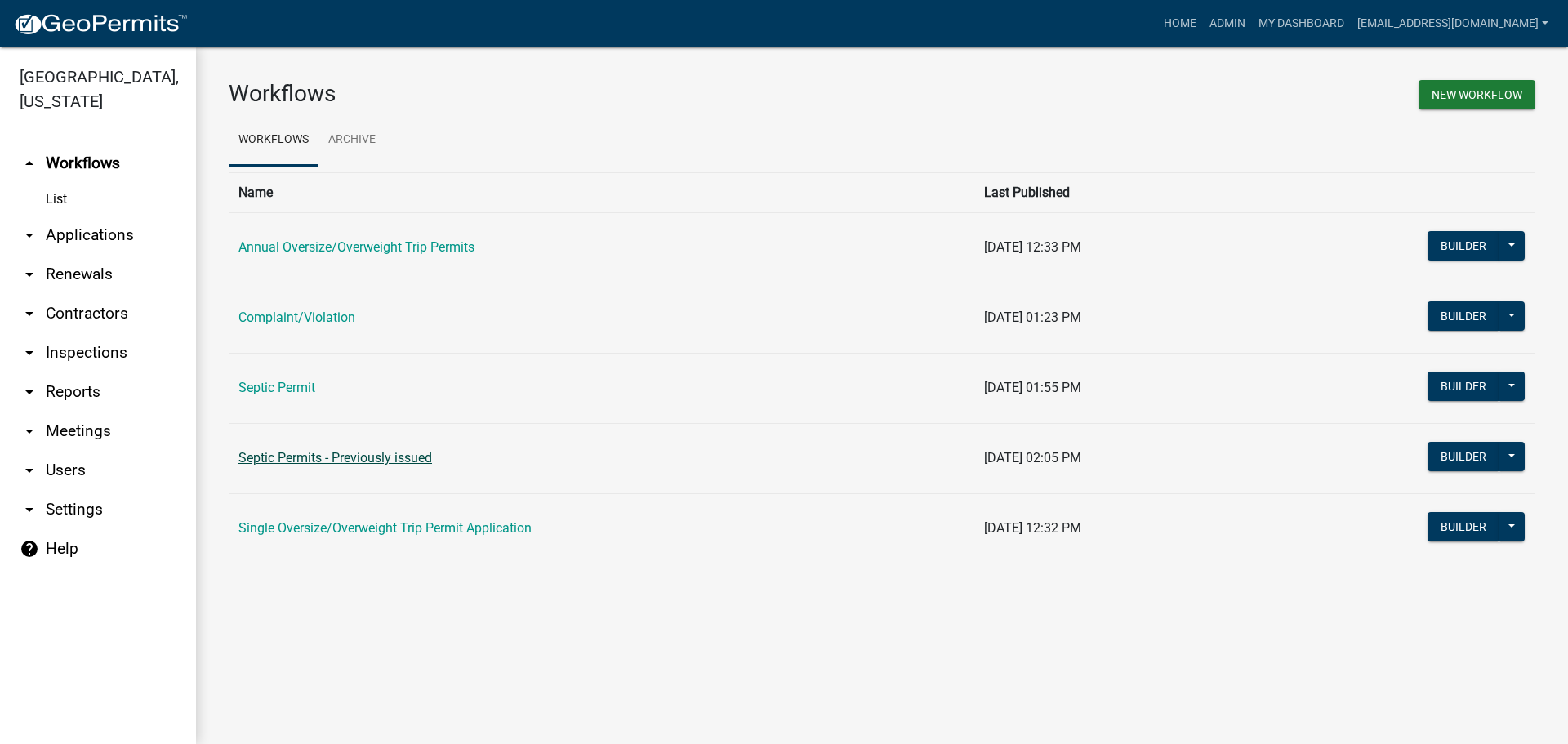
click at [303, 459] on link "Septic Permits - Previously issued" at bounding box center [335, 457] width 193 height 15
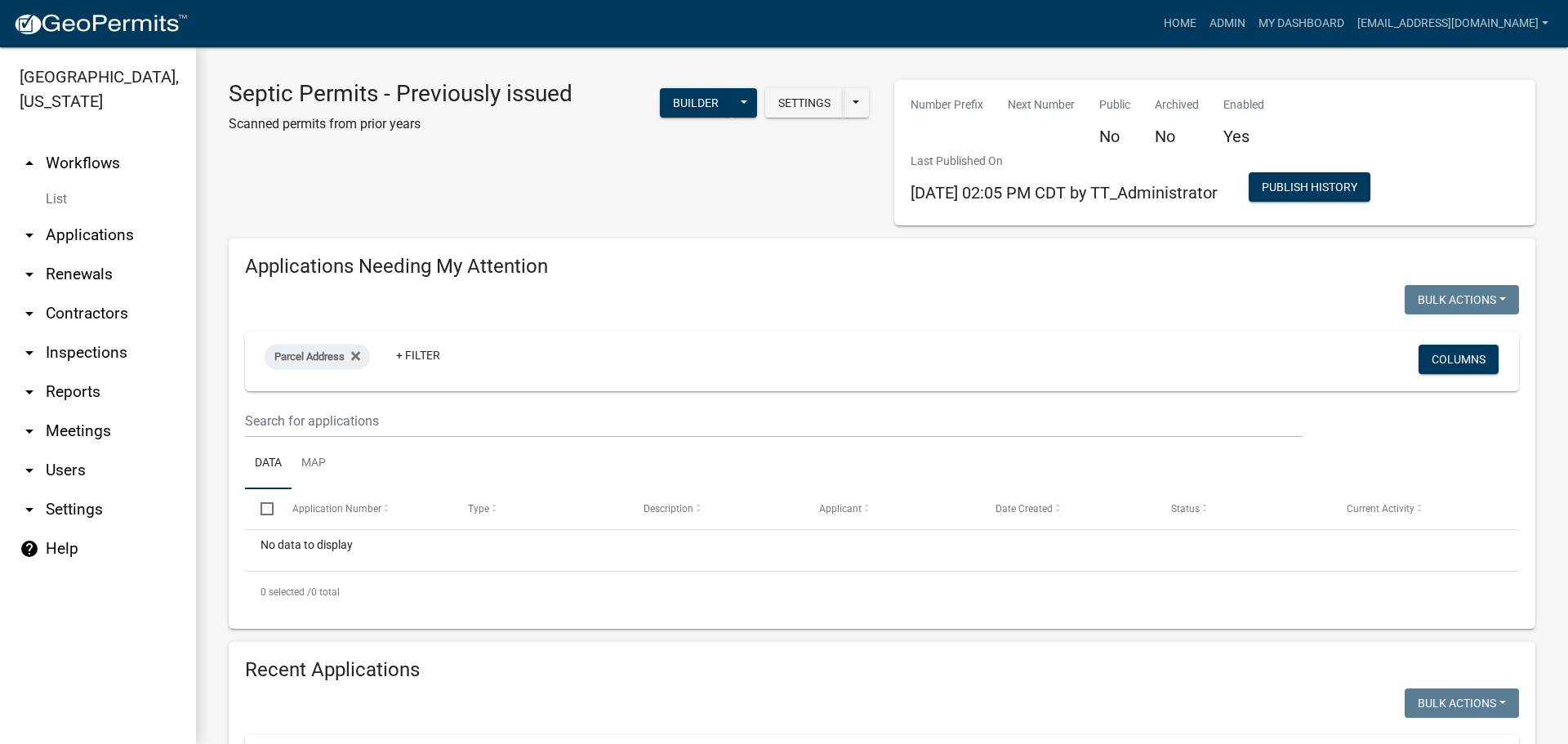
click at [95, 216] on link "arrow_drop_down Applications" at bounding box center [98, 236] width 196 height 40
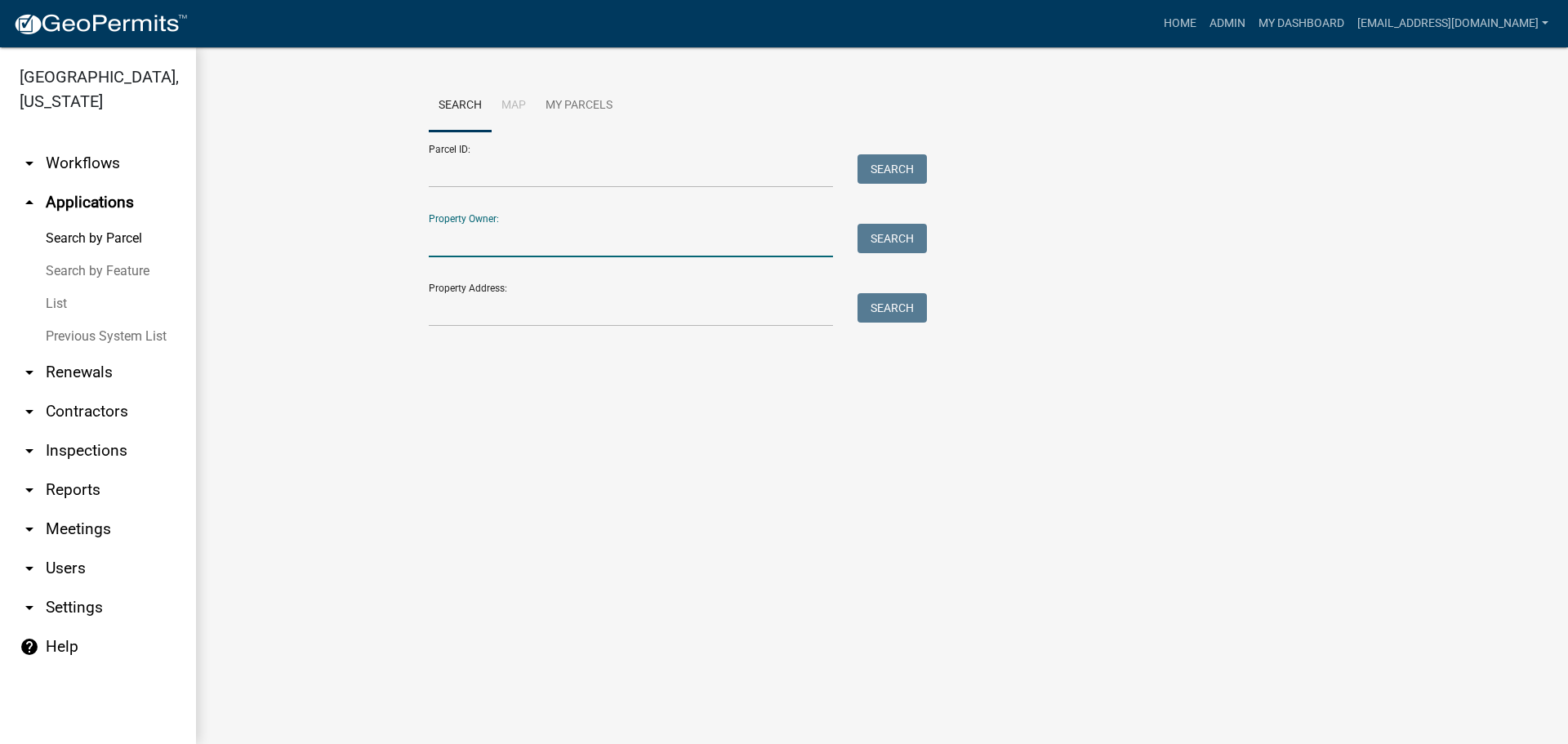
click at [475, 238] on input "Property Owner:" at bounding box center [631, 240] width 404 height 34
type input "s"
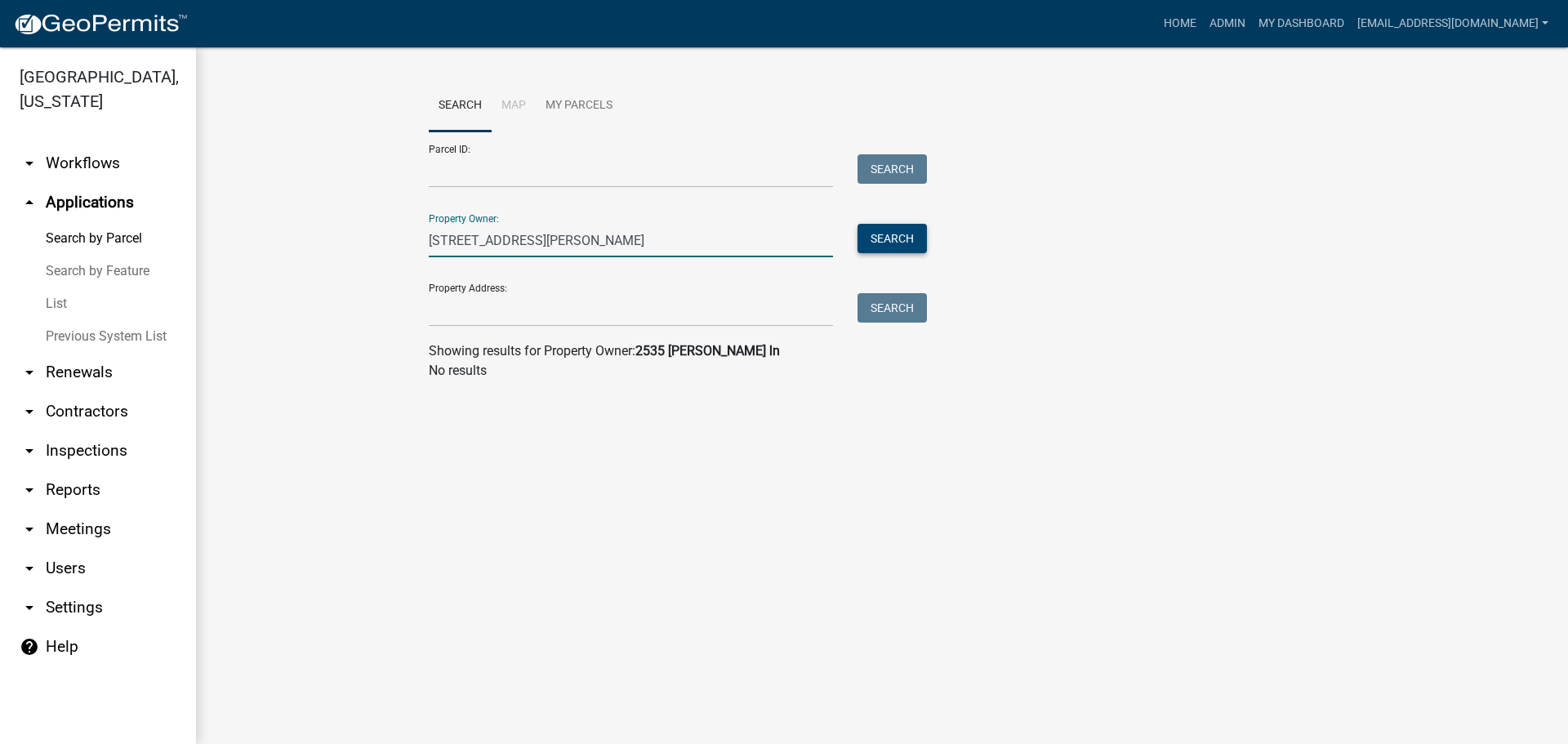
type input "[STREET_ADDRESS][PERSON_NAME]"
click at [879, 242] on button "Search" at bounding box center [892, 238] width 70 height 29
